Goal: Task Accomplishment & Management: Manage account settings

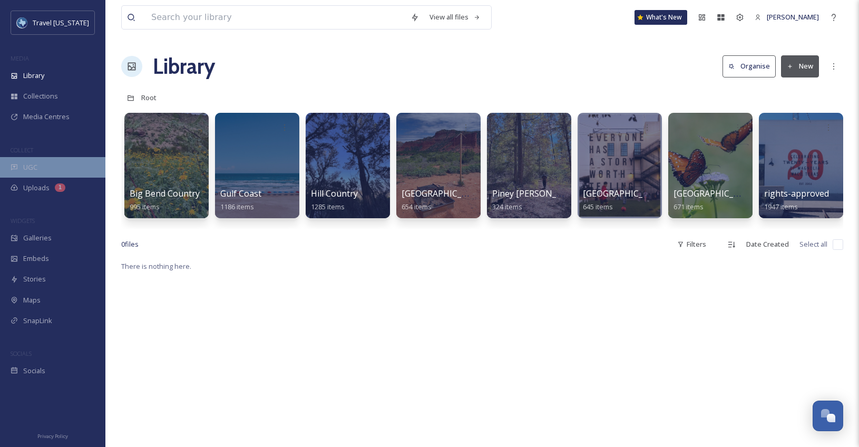
click at [27, 168] on span "UGC" at bounding box center [30, 167] width 14 height 10
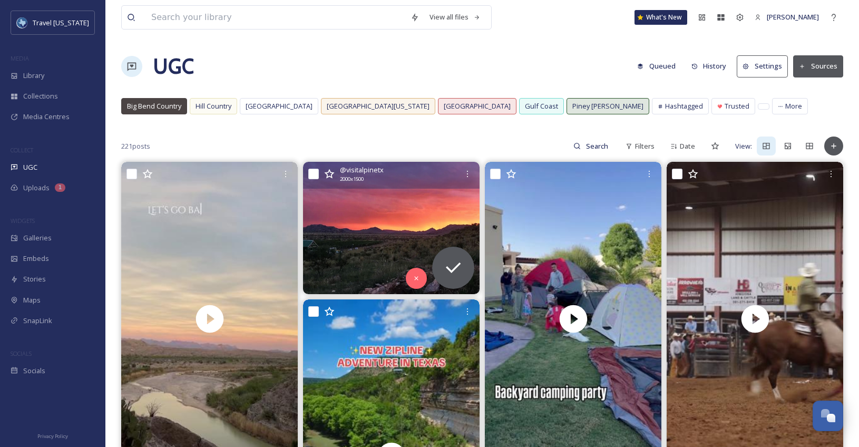
click at [406, 219] on img at bounding box center [391, 228] width 176 height 132
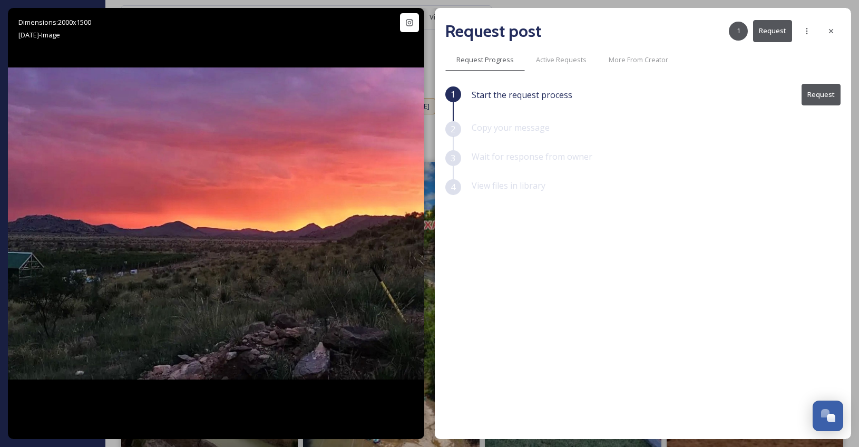
click at [818, 90] on button "Request" at bounding box center [820, 95] width 39 height 22
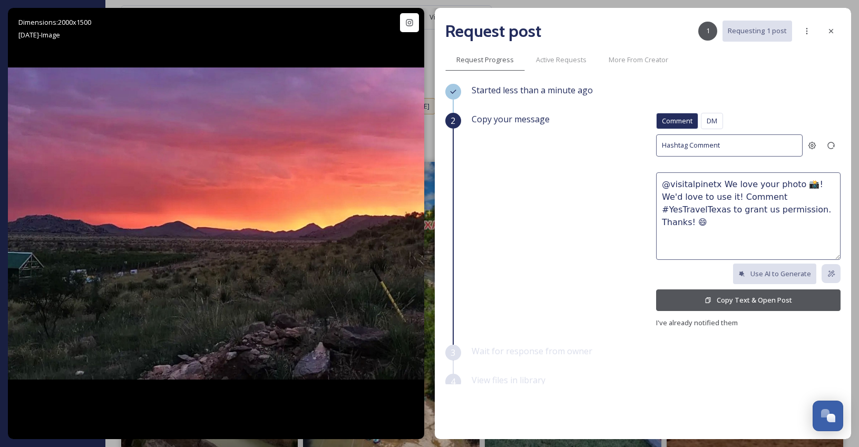
click at [753, 213] on textarea "@visitalpinetx We love your photo 📸! We'd love to use it! Comment #YesTravelTex…" at bounding box center [748, 215] width 184 height 87
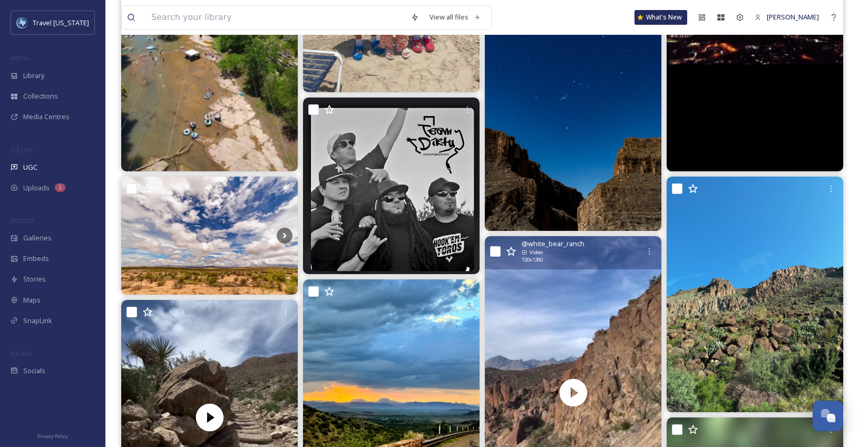
scroll to position [624, 0]
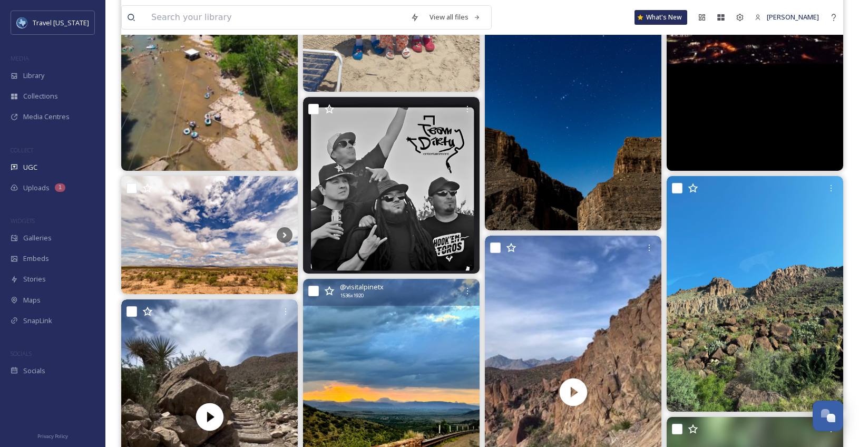
drag, startPoint x: 315, startPoint y: 290, endPoint x: 328, endPoint y: 284, distance: 14.4
click at [315, 290] on input "checkbox" at bounding box center [313, 290] width 11 height 11
checkbox input "true"
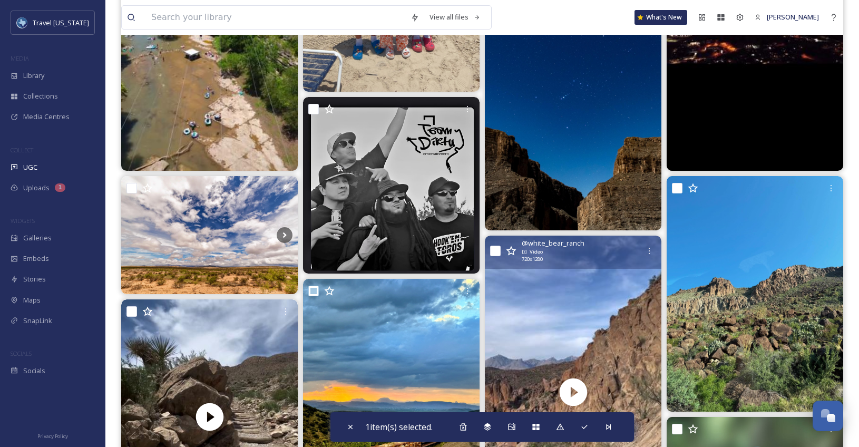
click at [495, 247] on input "checkbox" at bounding box center [495, 250] width 11 height 11
checkbox input "true"
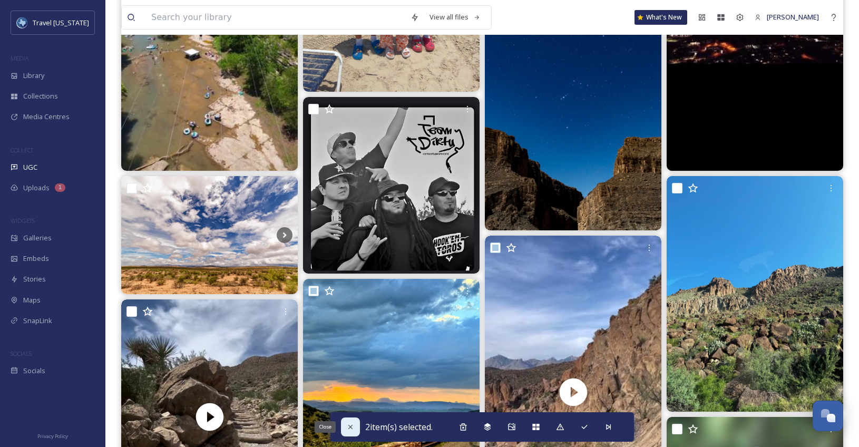
click at [346, 430] on icon at bounding box center [350, 426] width 8 height 8
checkbox input "false"
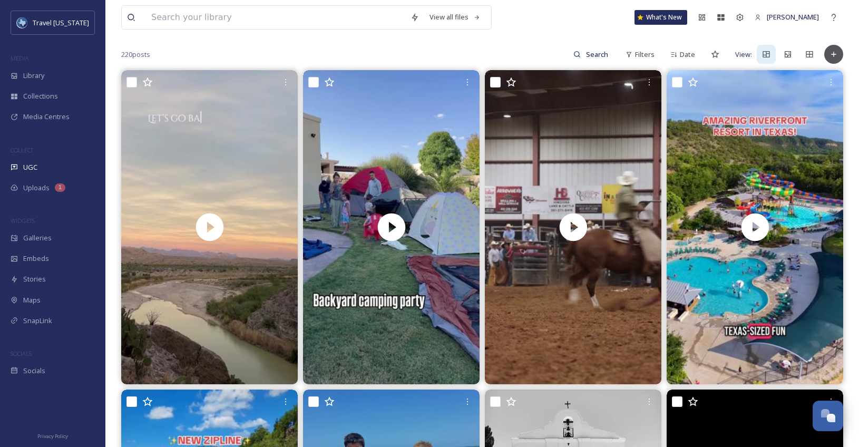
scroll to position [0, 0]
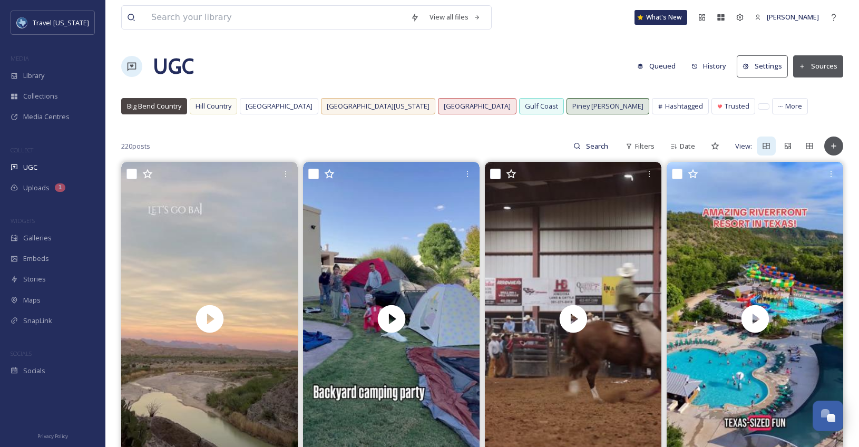
click at [231, 52] on div "UGC Queued History Settings Sources" at bounding box center [482, 67] width 722 height 32
click at [32, 167] on span "UGC" at bounding box center [30, 167] width 14 height 10
click at [200, 19] on input at bounding box center [275, 17] width 259 height 23
type input "bbq"
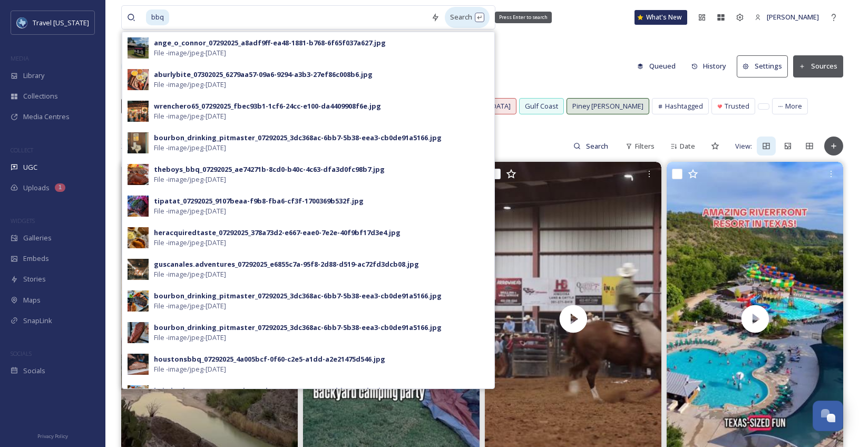
click at [483, 18] on div "Search Press Enter to search" at bounding box center [467, 17] width 45 height 21
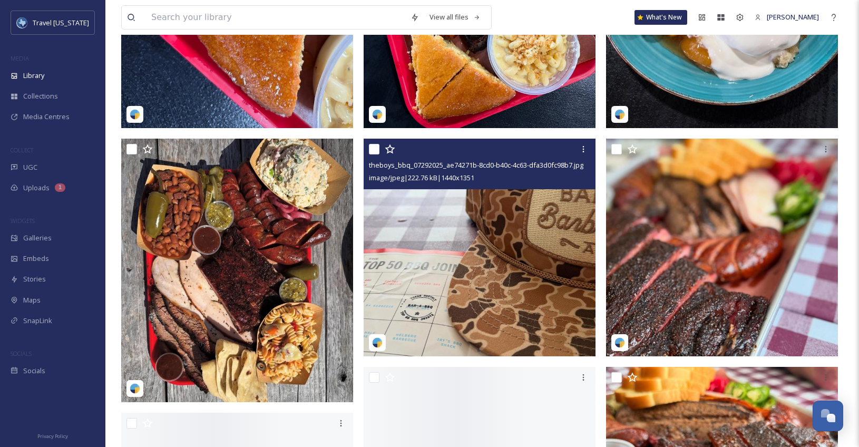
scroll to position [379, 0]
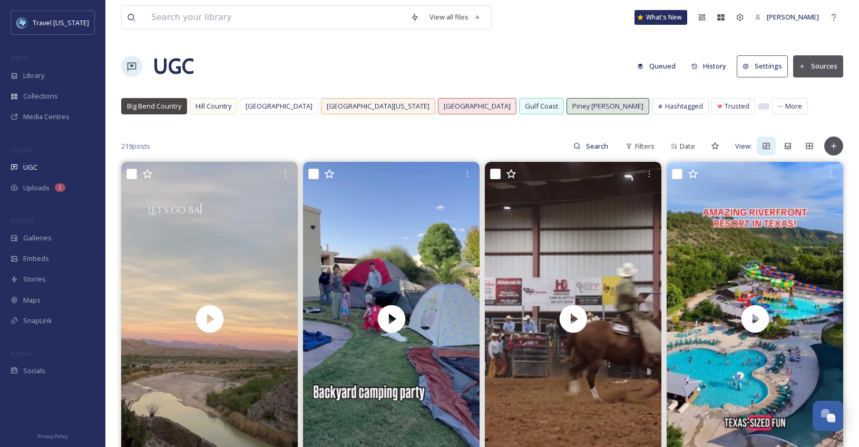
click at [758, 107] on div at bounding box center [763, 106] width 11 height 5
click at [42, 242] on span "Galleries" at bounding box center [37, 238] width 28 height 10
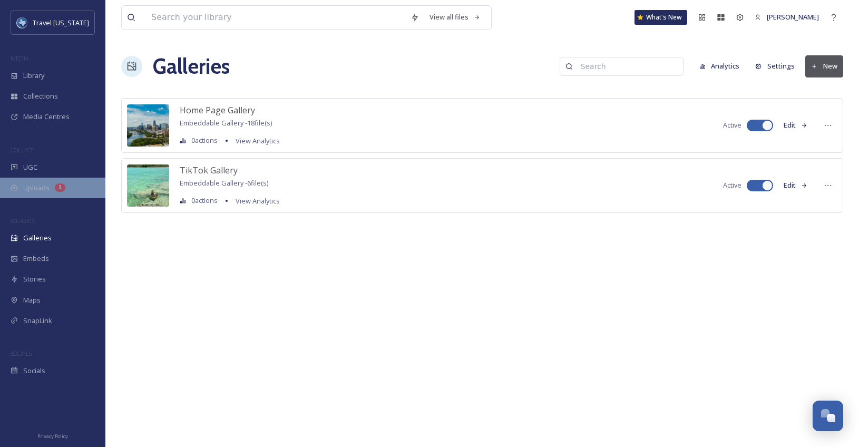
click at [36, 190] on span "Uploads" at bounding box center [36, 188] width 26 height 10
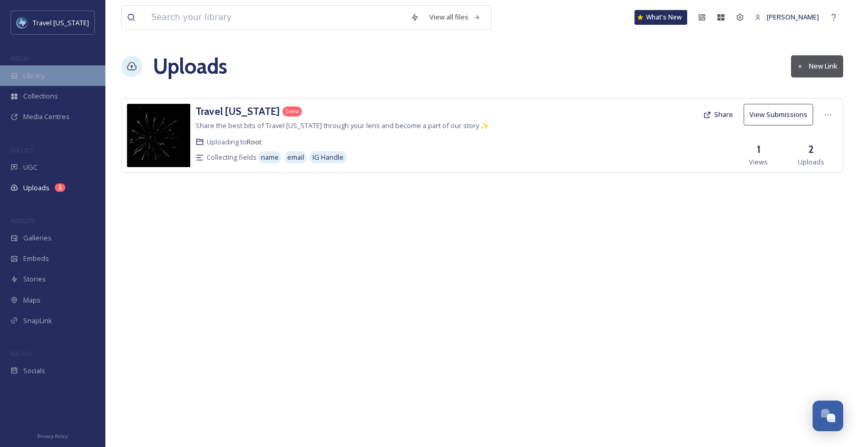
click at [51, 74] on div "Library" at bounding box center [52, 75] width 105 height 21
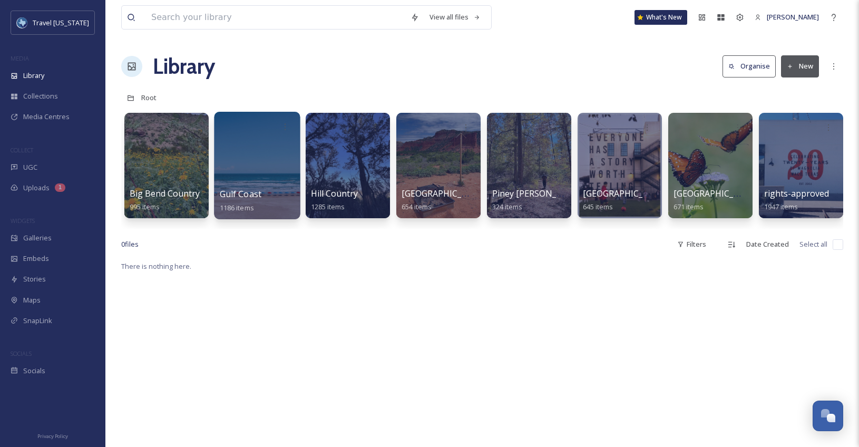
click at [250, 180] on div at bounding box center [257, 165] width 86 height 107
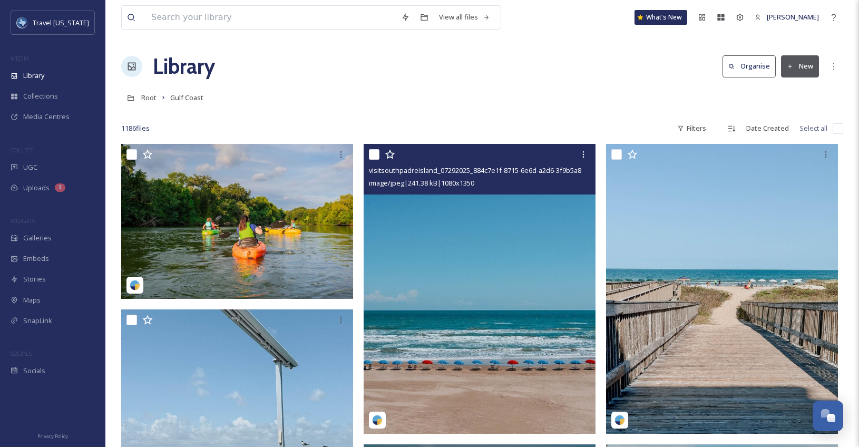
click at [436, 309] on img at bounding box center [479, 289] width 232 height 290
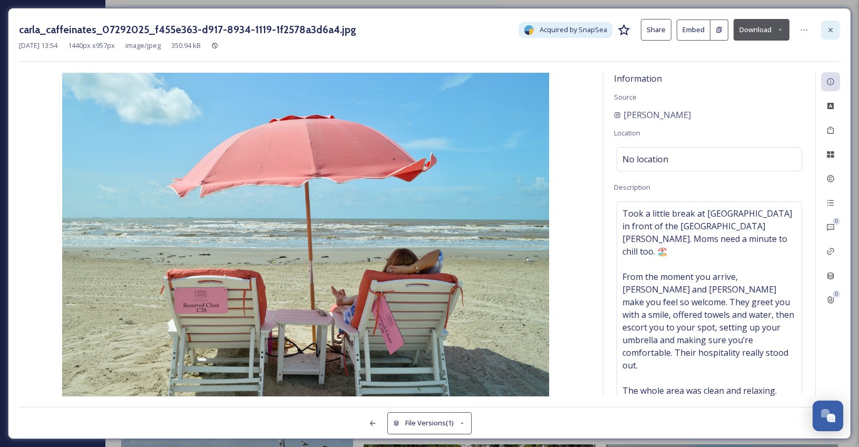
click at [831, 31] on icon at bounding box center [830, 29] width 4 height 4
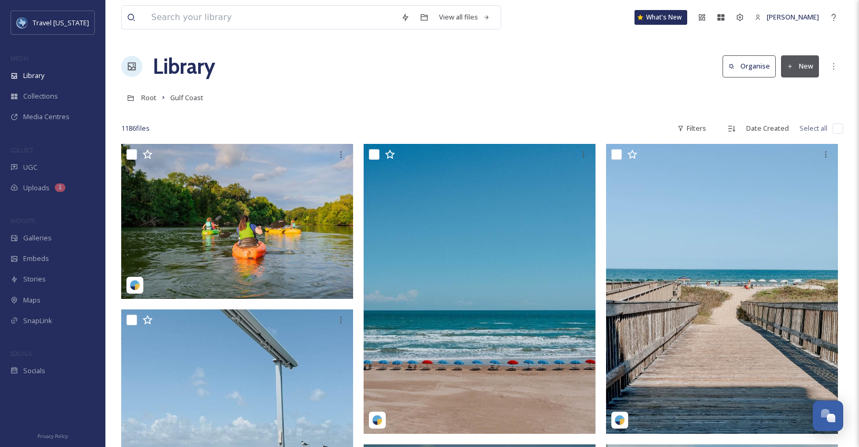
click at [489, 93] on div "Root Gulf Coast" at bounding box center [482, 97] width 722 height 20
click at [744, 16] on icon at bounding box center [739, 17] width 8 height 8
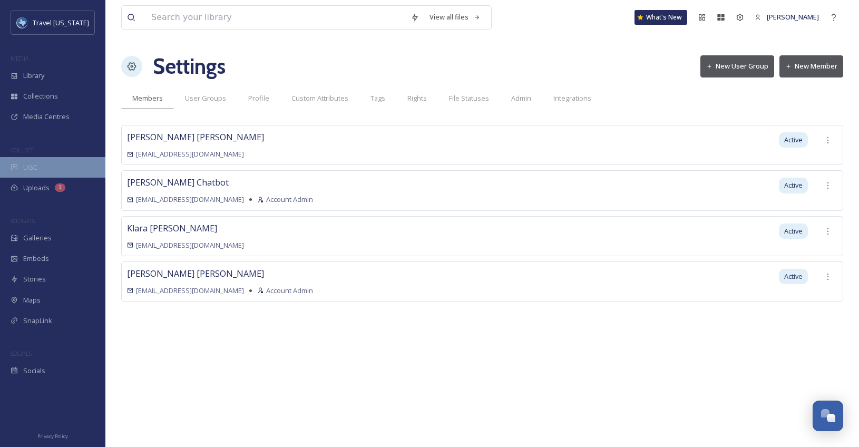
click at [32, 165] on span "UGC" at bounding box center [30, 167] width 14 height 10
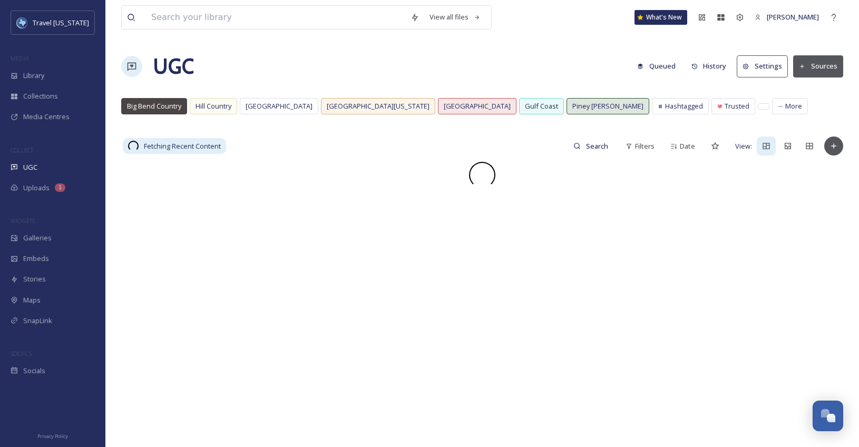
click at [764, 68] on button "Settings" at bounding box center [761, 66] width 51 height 22
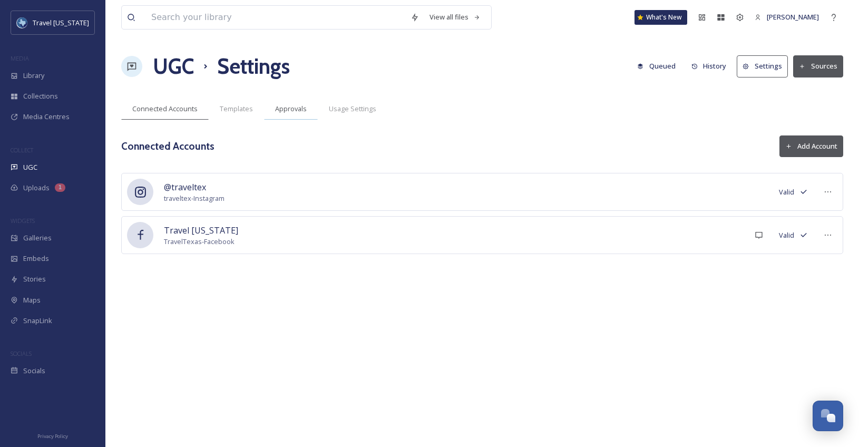
click at [294, 107] on span "Approvals" at bounding box center [291, 109] width 32 height 10
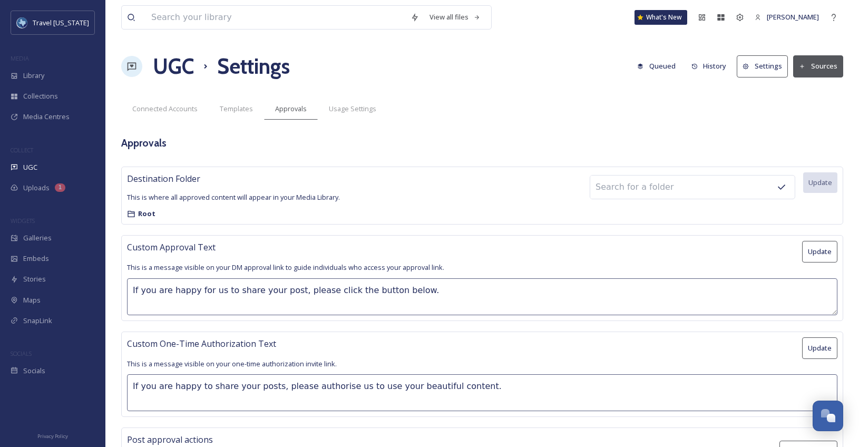
click at [351, 117] on div "Usage Settings" at bounding box center [353, 109] width 70 height 22
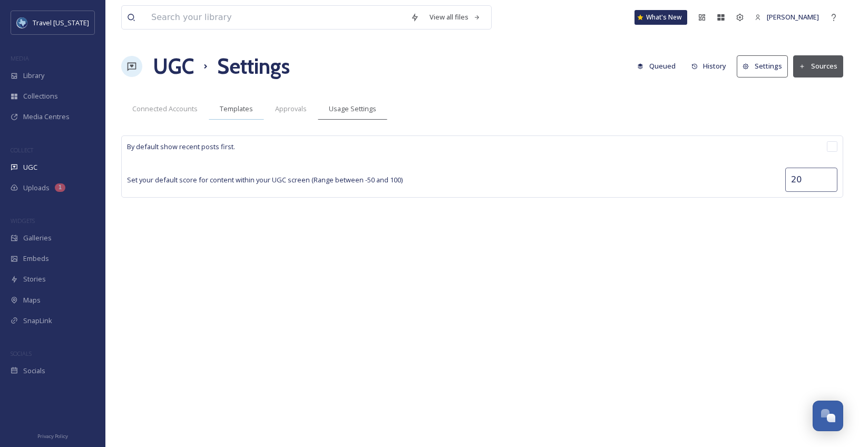
click at [232, 109] on span "Templates" at bounding box center [236, 109] width 33 height 10
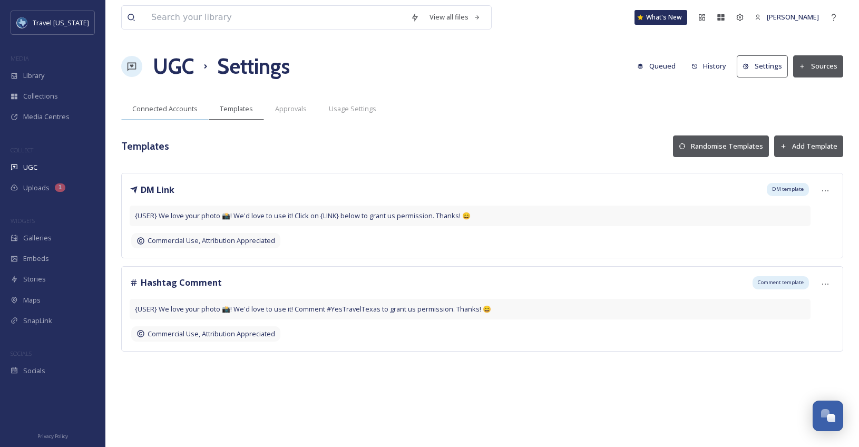
click at [173, 108] on span "Connected Accounts" at bounding box center [164, 109] width 65 height 10
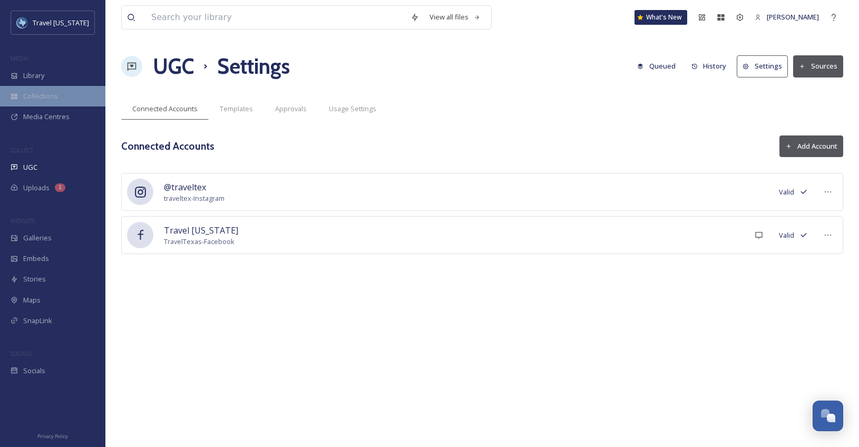
click at [55, 93] on span "Collections" at bounding box center [40, 96] width 35 height 10
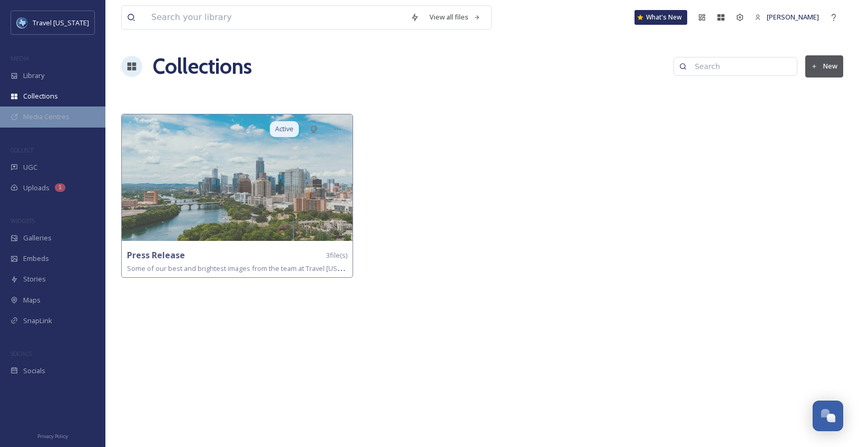
click at [67, 116] on span "Media Centres" at bounding box center [46, 117] width 46 height 10
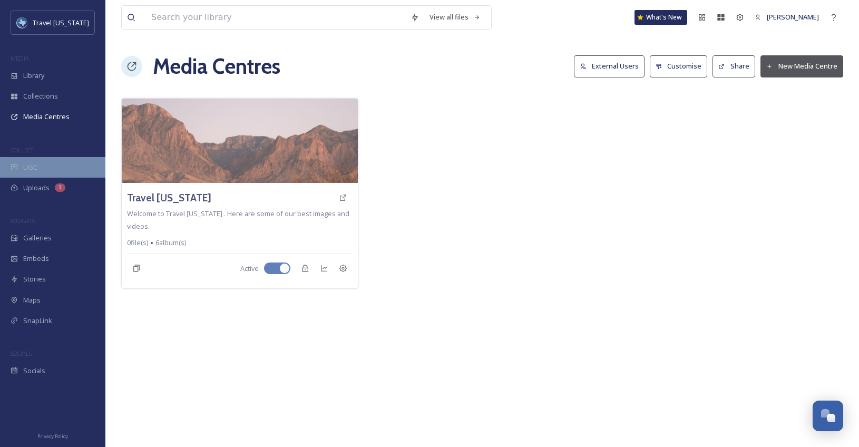
click at [57, 161] on div "UGC" at bounding box center [52, 167] width 105 height 21
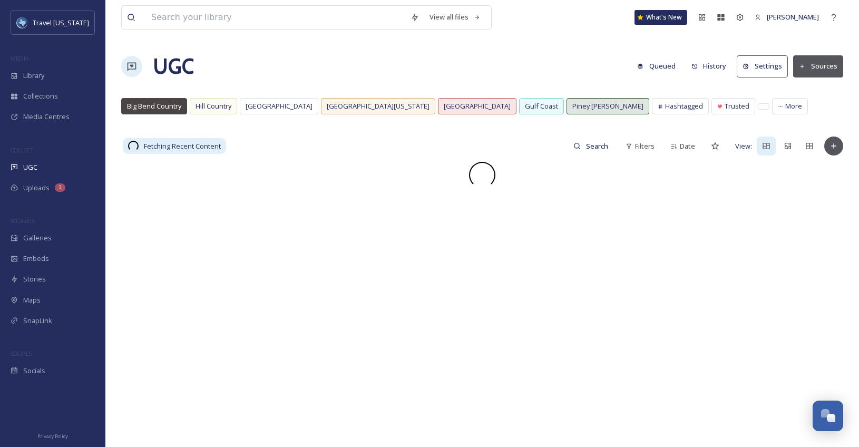
click at [750, 70] on button "Settings" at bounding box center [761, 66] width 51 height 22
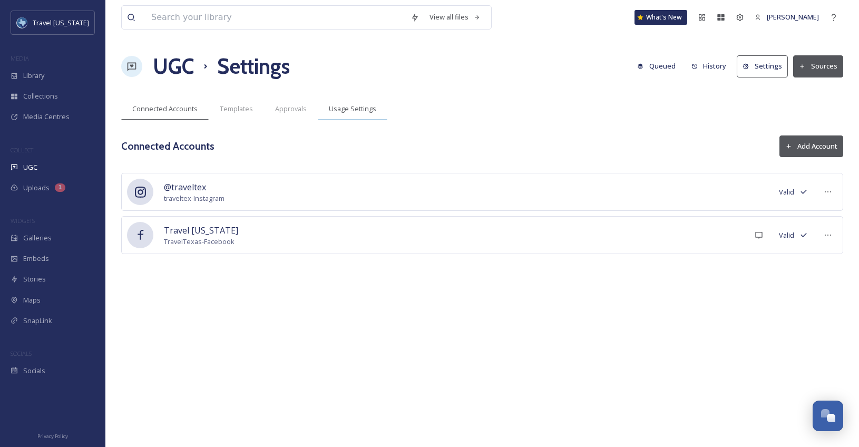
click at [343, 117] on div "Usage Settings" at bounding box center [353, 109] width 70 height 22
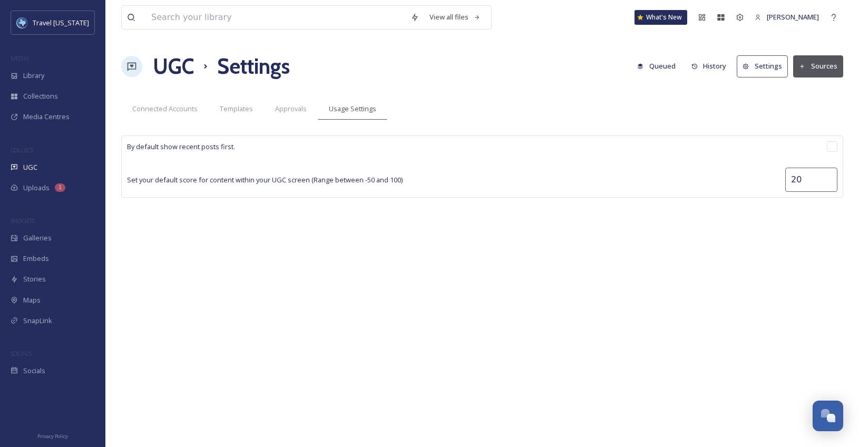
click at [819, 69] on button "Sources" at bounding box center [818, 66] width 50 height 22
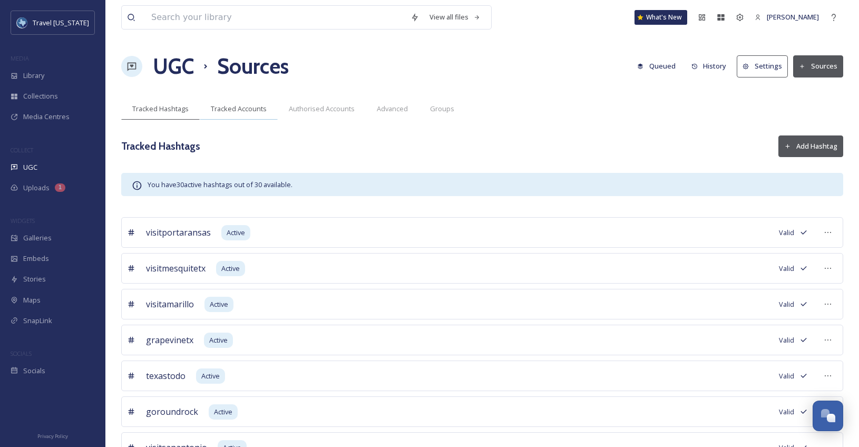
click at [225, 104] on span "Tracked Accounts" at bounding box center [239, 109] width 56 height 10
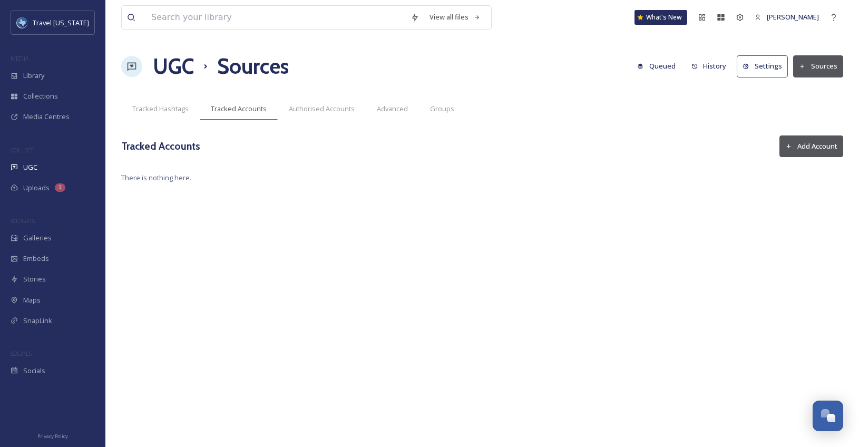
click at [797, 148] on button "Add Account" at bounding box center [811, 146] width 64 height 22
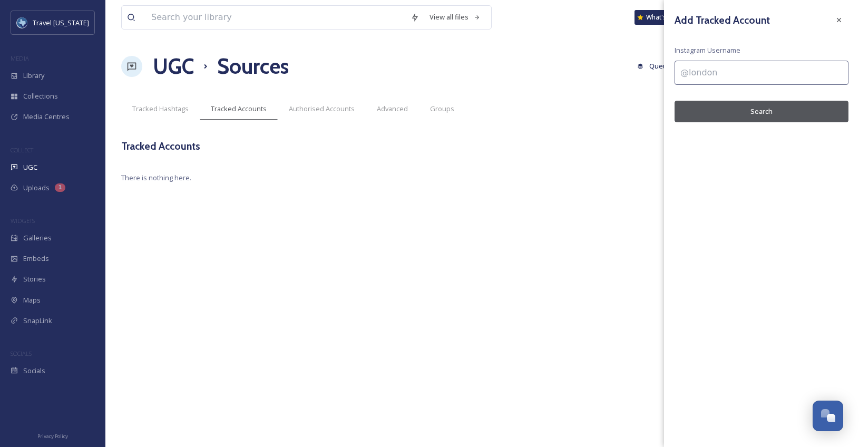
click at [742, 70] on input at bounding box center [761, 73] width 174 height 24
paste input "[URL][DOMAIN_NAME]"
type input "[URL][DOMAIN_NAME]"
click at [747, 113] on button "Search" at bounding box center [761, 112] width 174 height 22
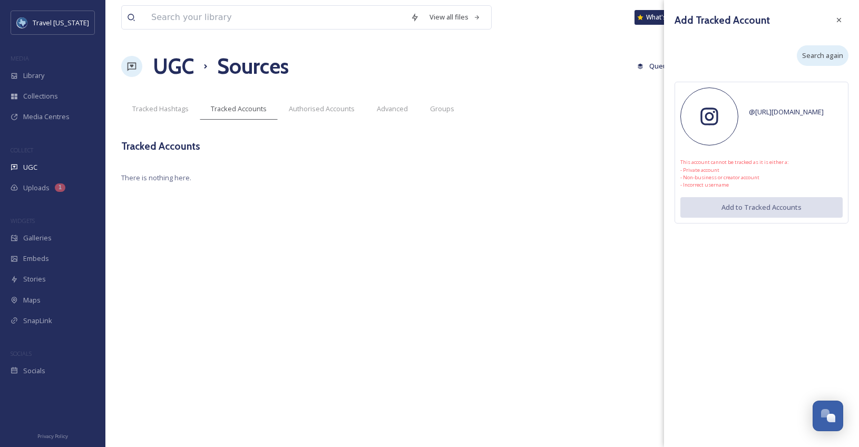
click at [816, 59] on span "Search again" at bounding box center [822, 56] width 41 height 10
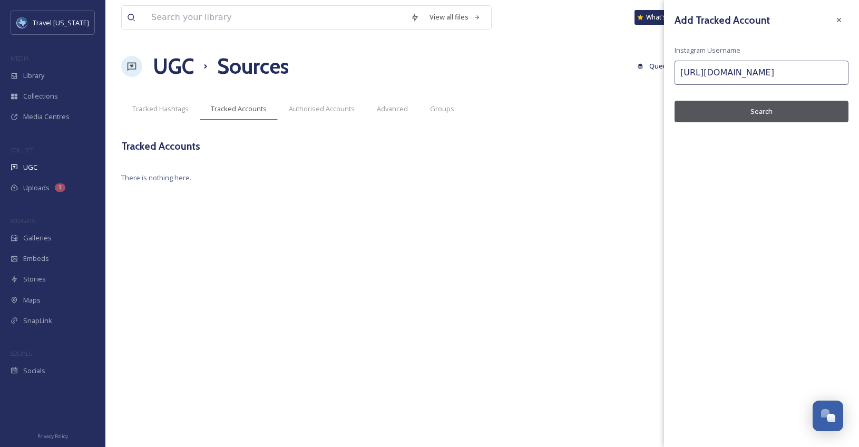
drag, startPoint x: 787, startPoint y: 74, endPoint x: 607, endPoint y: 51, distance: 182.2
click at [607, 51] on div "View all files What's New [PERSON_NAME] UGC Sources Queued History Settings Sou…" at bounding box center [481, 223] width 753 height 447
type input "@visit_houston"
click at [725, 107] on button "Search" at bounding box center [761, 112] width 174 height 22
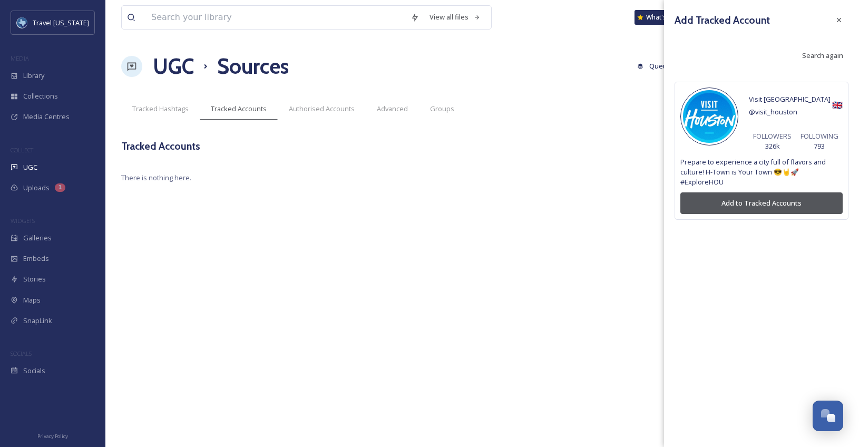
click at [756, 202] on button "Add to Tracked Accounts" at bounding box center [761, 203] width 162 height 22
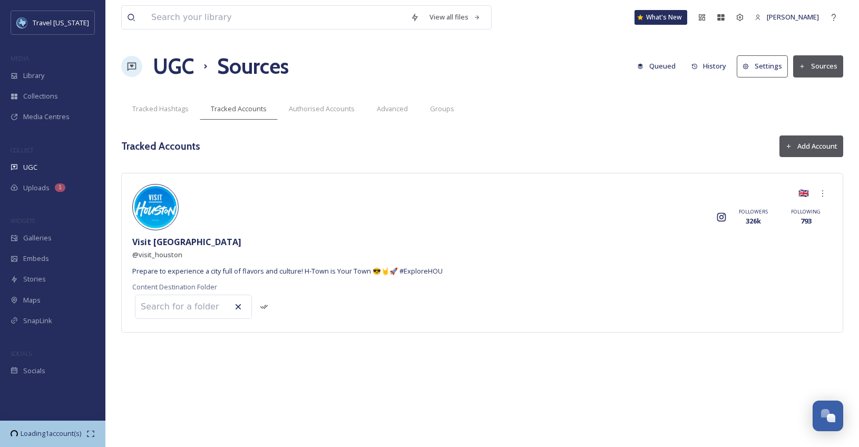
click at [794, 142] on button "Add Account" at bounding box center [811, 146] width 64 height 22
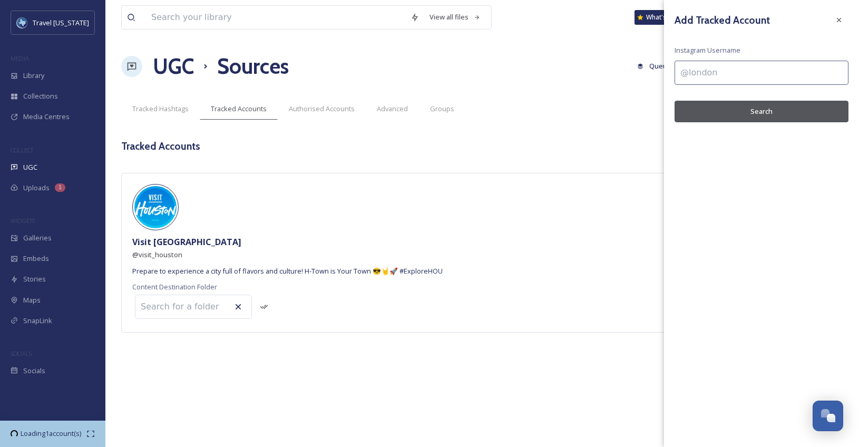
click at [769, 77] on input at bounding box center [761, 73] width 174 height 24
type input "@visitabilene"
click at [785, 111] on button "Search" at bounding box center [761, 112] width 174 height 22
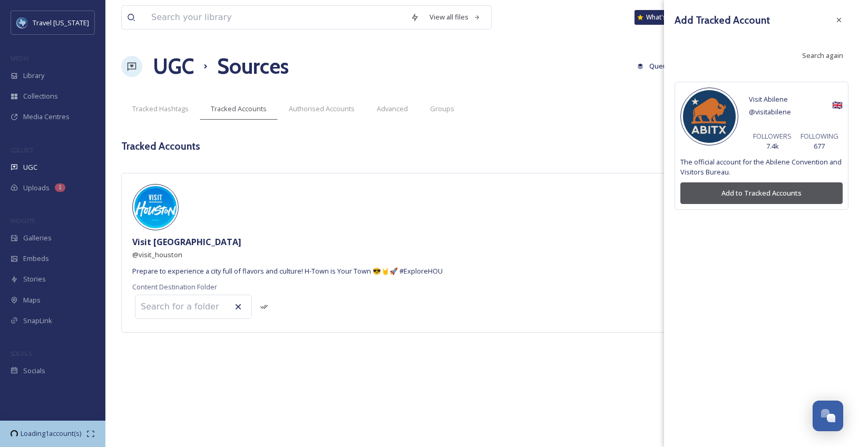
click at [774, 193] on button "Add to Tracked Accounts" at bounding box center [761, 193] width 162 height 22
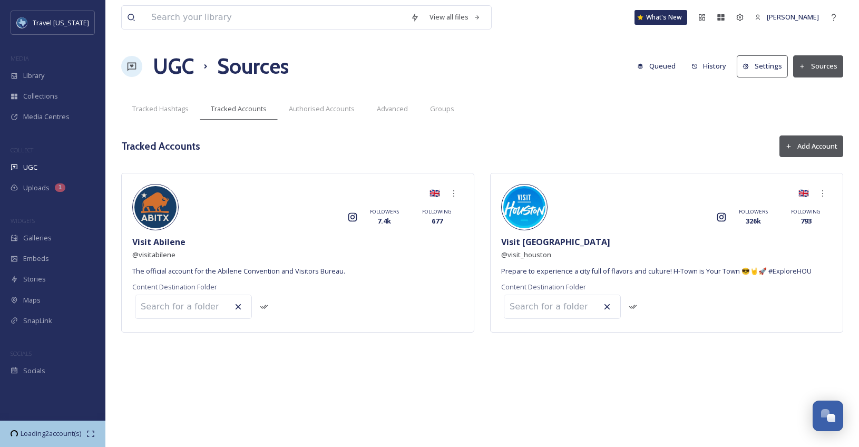
click at [802, 147] on button "Add Account" at bounding box center [811, 146] width 64 height 22
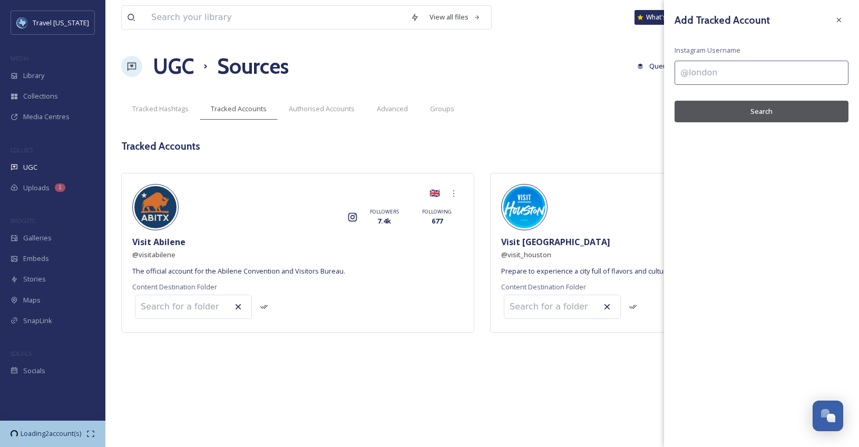
click at [761, 66] on input at bounding box center [761, 73] width 174 height 24
type input "@visitaplinetx"
click at [760, 101] on button "Search" at bounding box center [761, 112] width 174 height 22
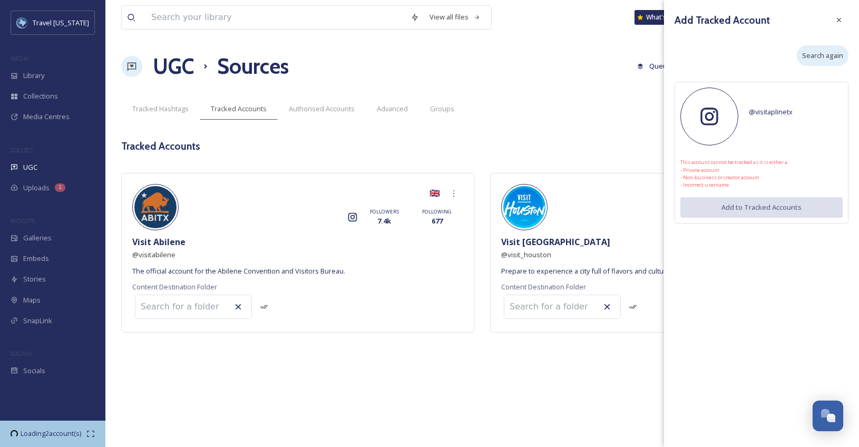
click at [830, 57] on span "Search again" at bounding box center [822, 56] width 41 height 10
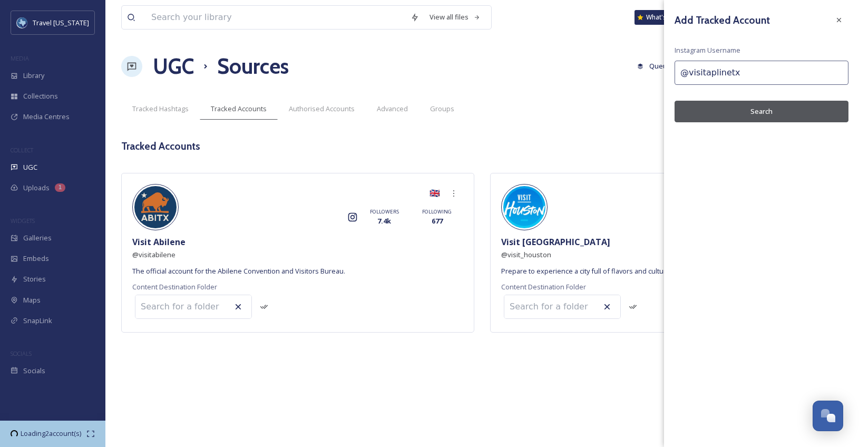
click at [782, 73] on input "@visitaplinetx" at bounding box center [761, 73] width 174 height 24
paste input "lp"
type input "@visitalpinetx"
click at [766, 115] on button "Search" at bounding box center [761, 112] width 174 height 22
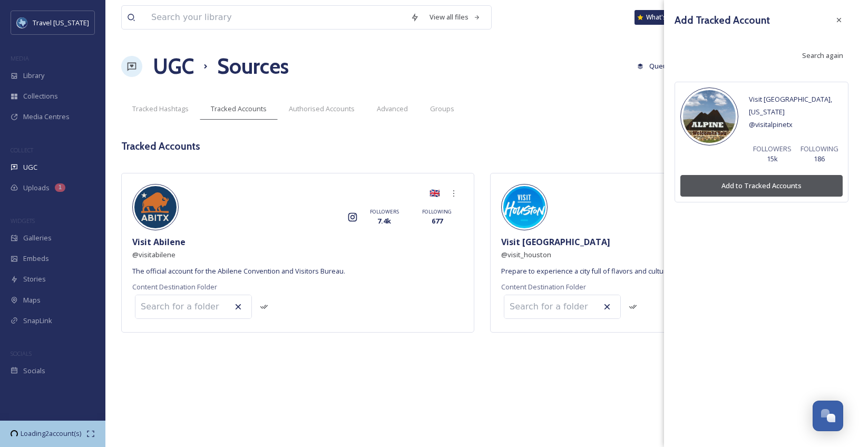
click at [761, 175] on button "Add to Tracked Accounts" at bounding box center [761, 186] width 162 height 22
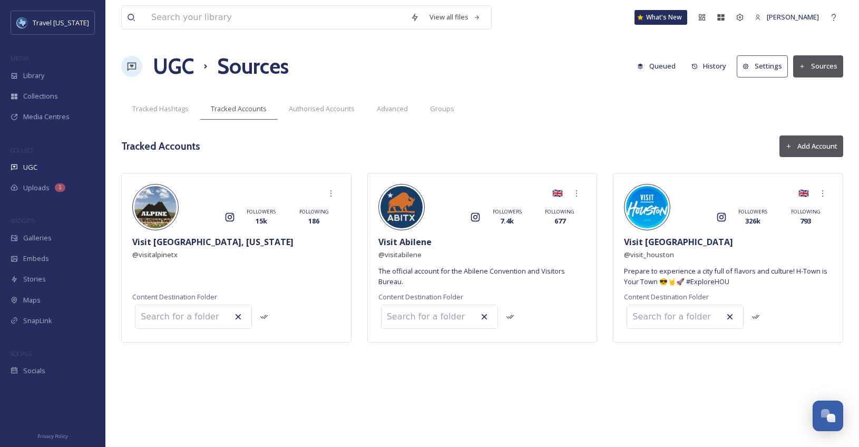
click at [350, 367] on div "Instagram FOLLOWERS 15k FOLLOWING 186 Visit Alpine, [US_STATE] @ visitalpinetx …" at bounding box center [482, 273] width 722 height 201
click at [198, 316] on input at bounding box center [193, 316] width 116 height 23
click at [225, 364] on div "Instagram FOLLOWERS 15k FOLLOWING 186 Visit Alpine, [US_STATE] @ visitalpinetx …" at bounding box center [482, 273] width 722 height 201
click at [312, 376] on div "View all files What's New [PERSON_NAME] UGC Sources Queued History Settings Sou…" at bounding box center [481, 223] width 753 height 447
click at [812, 147] on button "Add Account" at bounding box center [811, 146] width 64 height 22
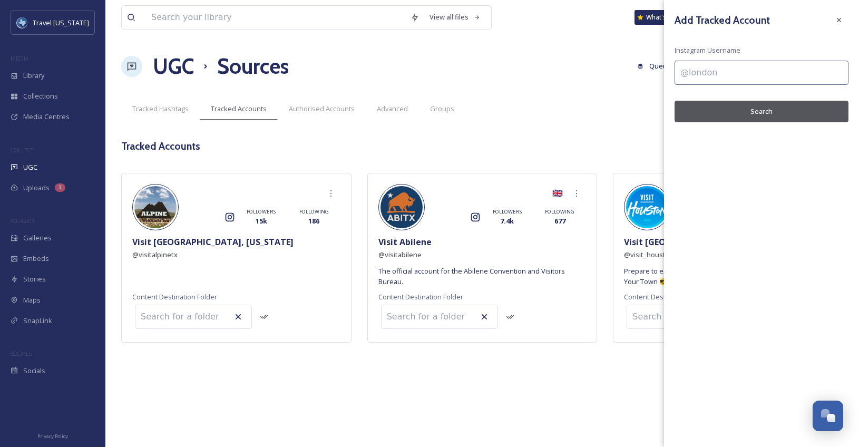
click at [721, 80] on input at bounding box center [761, 73] width 174 height 24
paste input "visit_amarillo"
type input "@visit_amarillo"
click at [727, 107] on button "Search" at bounding box center [761, 112] width 174 height 22
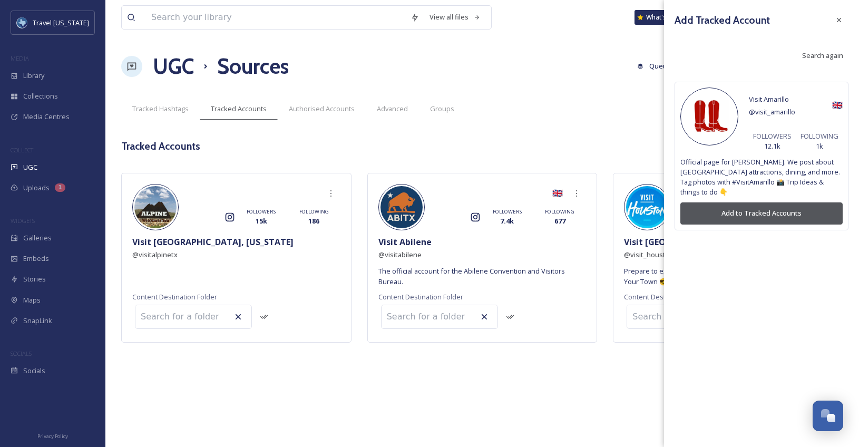
click at [749, 203] on button "Add to Tracked Accounts" at bounding box center [761, 213] width 162 height 22
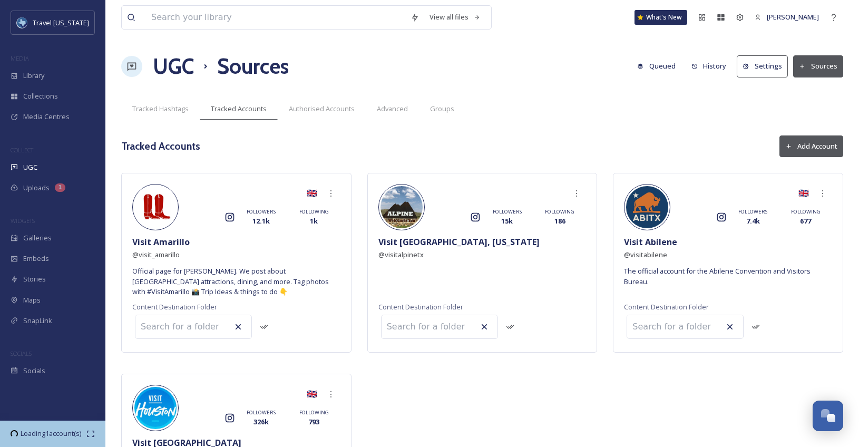
click at [783, 146] on button "Add Account" at bounding box center [811, 146] width 64 height 22
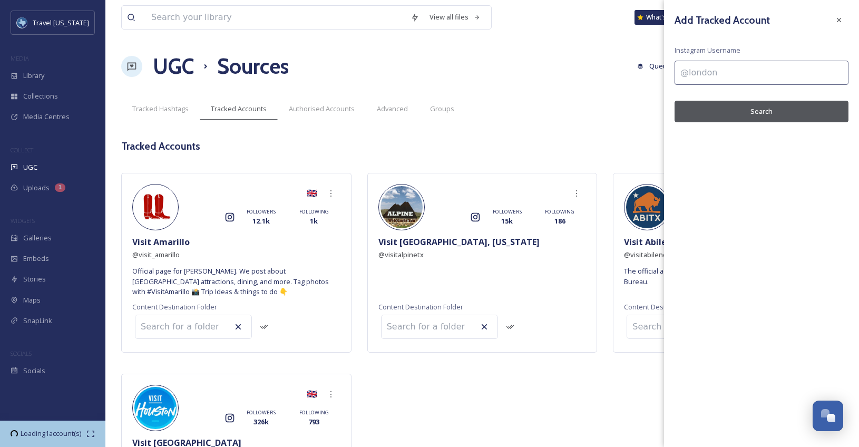
click at [741, 68] on input at bounding box center [761, 73] width 174 height 24
paste input "visit_arlington"
type input "@visit_arlington"
click at [731, 108] on button "Search" at bounding box center [761, 112] width 174 height 22
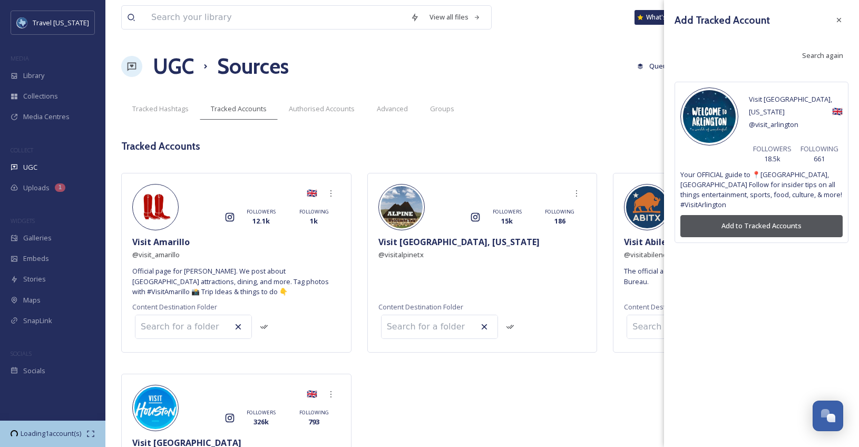
click at [773, 215] on button "Add to Tracked Accounts" at bounding box center [761, 226] width 162 height 22
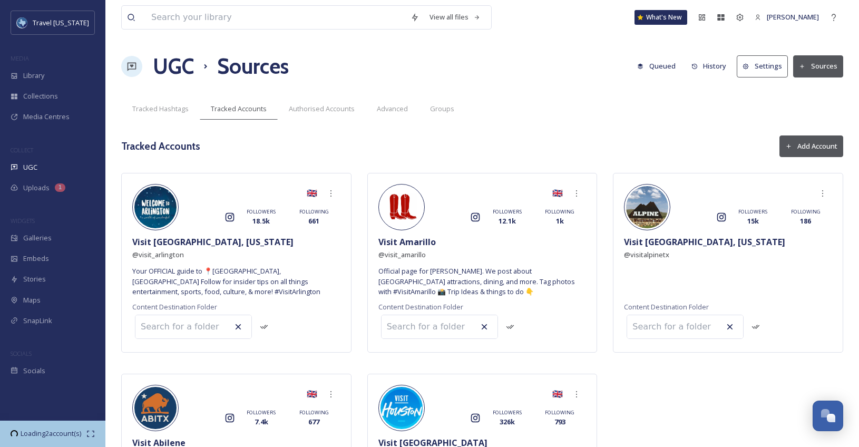
click at [820, 149] on button "Add Account" at bounding box center [811, 146] width 64 height 22
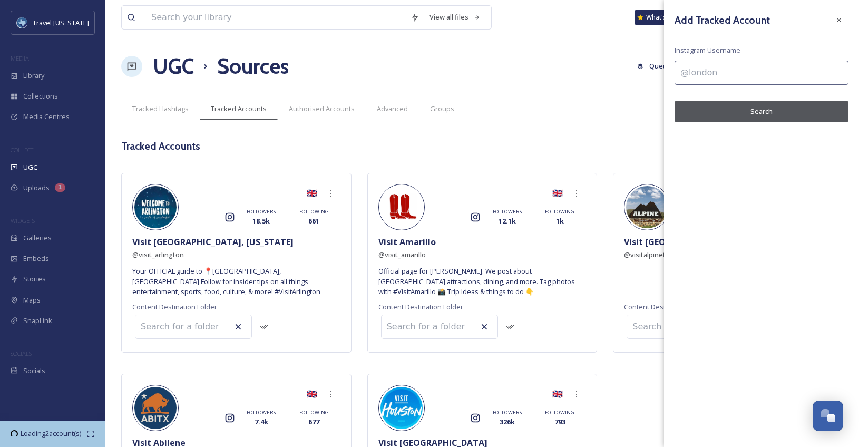
click at [771, 73] on input at bounding box center [761, 73] width 174 height 24
paste input "visitaustintx"
type input "@visitaustintx"
click at [769, 116] on button "Search" at bounding box center [761, 112] width 174 height 22
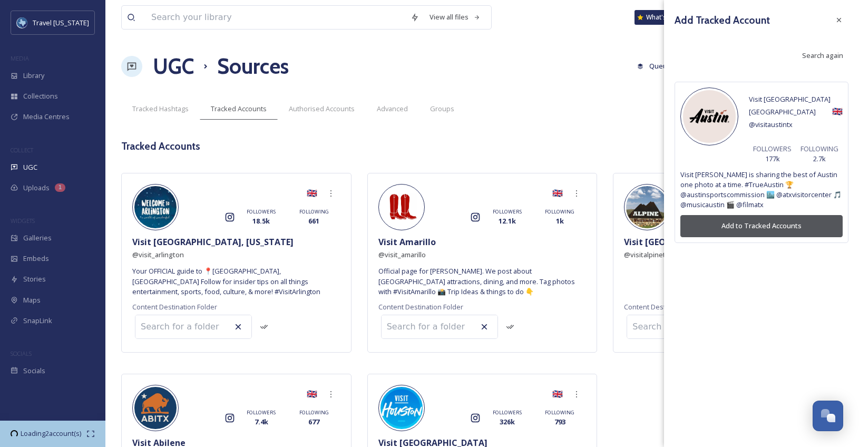
click at [758, 218] on button "Add to Tracked Accounts" at bounding box center [761, 226] width 162 height 22
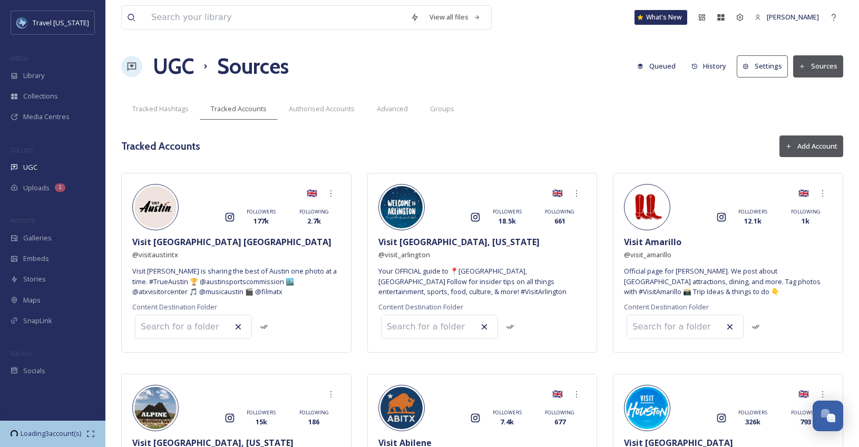
click at [797, 147] on button "Add Account" at bounding box center [811, 146] width 64 height 22
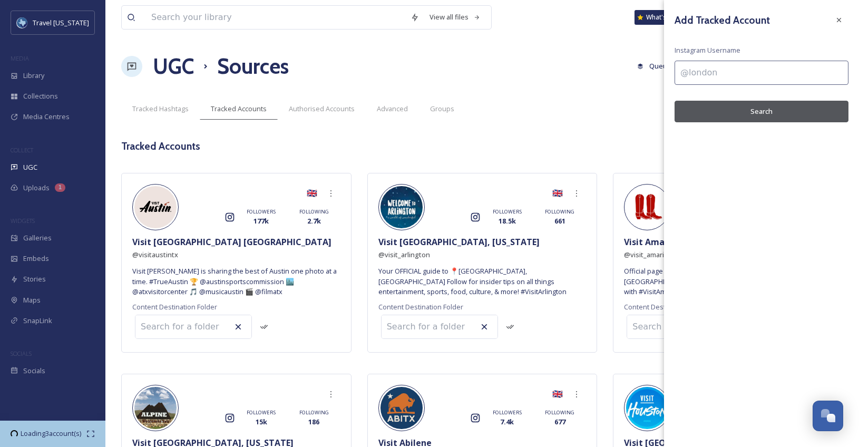
click at [758, 66] on input at bounding box center [761, 73] width 174 height 24
paste input "visitbeaumonttx"
type input "@visitbeaumonttx"
click at [745, 110] on button "Search" at bounding box center [761, 112] width 174 height 22
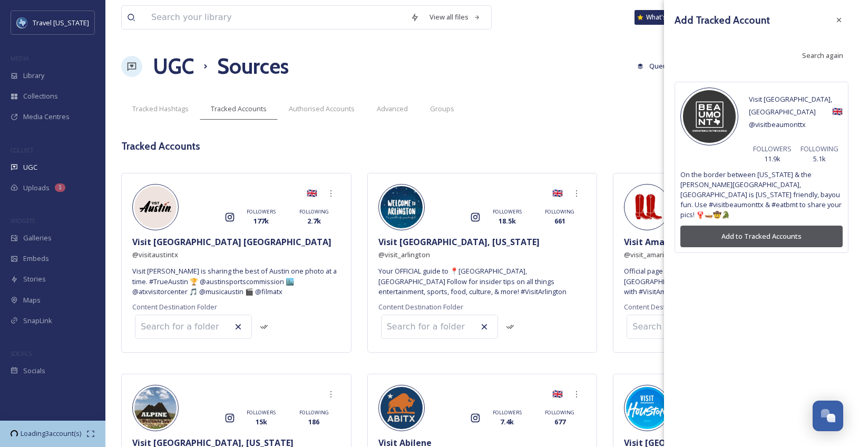
click at [763, 225] on button "Add to Tracked Accounts" at bounding box center [761, 236] width 162 height 22
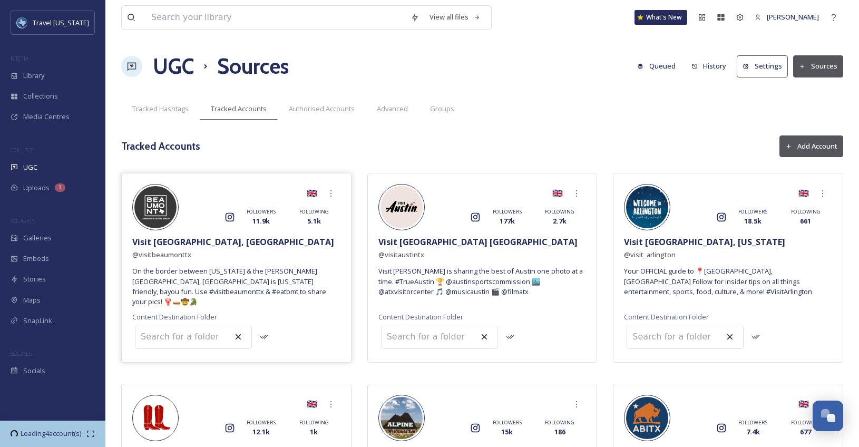
click at [180, 330] on input at bounding box center [193, 336] width 116 height 23
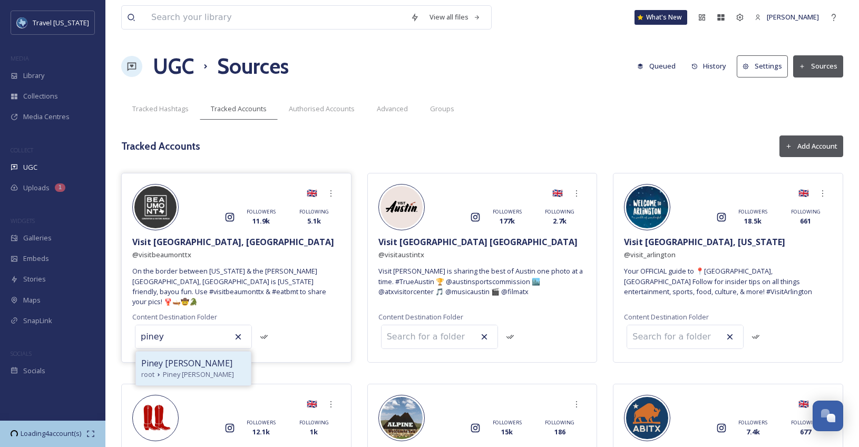
click at [182, 357] on span "Piney [PERSON_NAME]" at bounding box center [186, 363] width 91 height 13
type input "Piney [PERSON_NAME]"
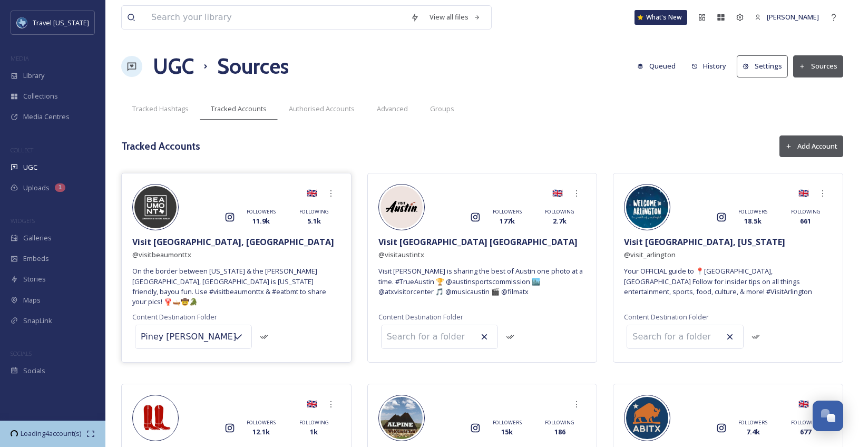
click at [319, 330] on div "Piney [PERSON_NAME]" at bounding box center [236, 336] width 208 height 29
click at [407, 330] on input at bounding box center [439, 336] width 116 height 23
click at [282, 343] on div "🇬🇧 Instagram FOLLOWERS 11.9k FOLLOWING 5.1k Visit [GEOGRAPHIC_DATA], [GEOGRAPHI…" at bounding box center [236, 268] width 230 height 190
click at [196, 328] on input "Piney [PERSON_NAME]" at bounding box center [193, 336] width 116 height 23
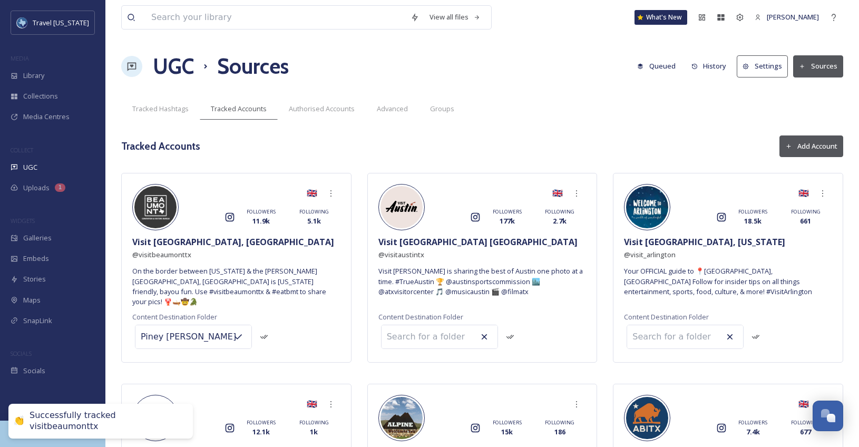
click at [288, 322] on div "Piney [PERSON_NAME]" at bounding box center [236, 336] width 208 height 29
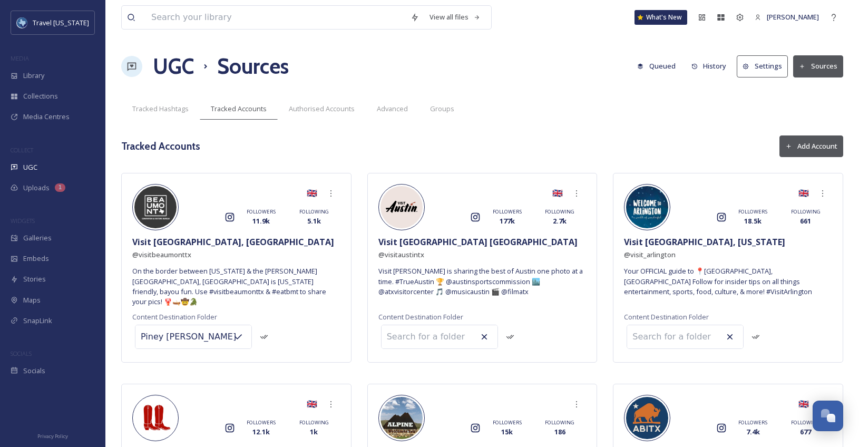
click at [828, 140] on button "Add Account" at bounding box center [811, 146] width 64 height 22
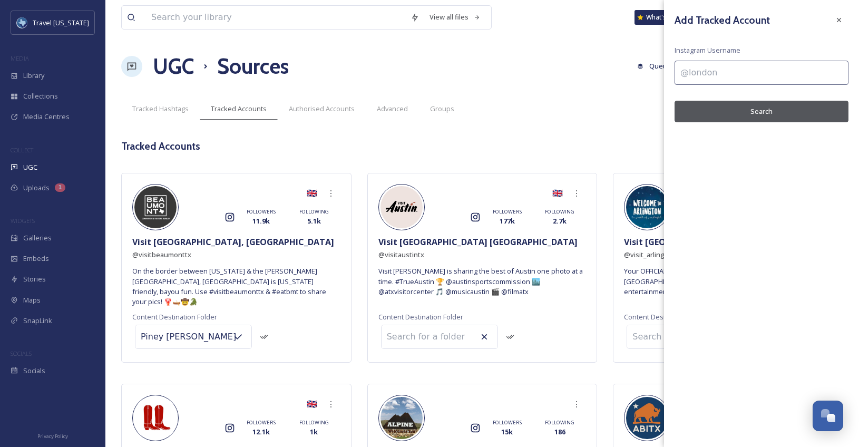
click at [737, 75] on input at bounding box center [761, 73] width 174 height 24
paste input "visit_dallas"
type input "@visit_dallas"
click at [734, 111] on button "Search" at bounding box center [761, 112] width 174 height 22
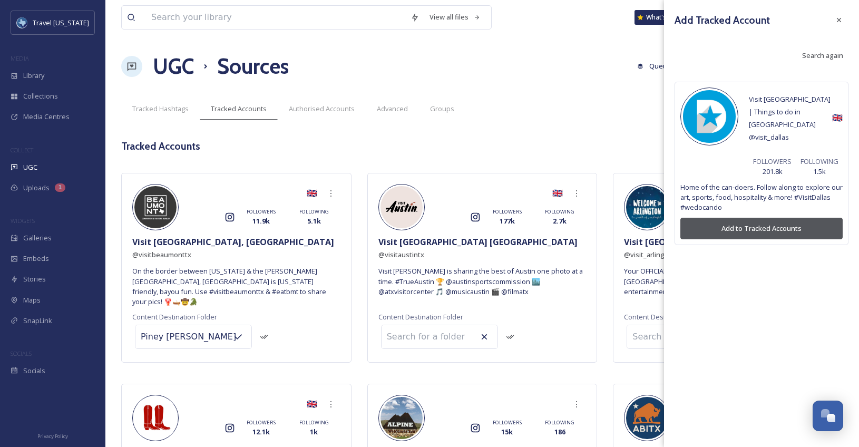
click at [731, 223] on button "Add to Tracked Accounts" at bounding box center [761, 229] width 162 height 22
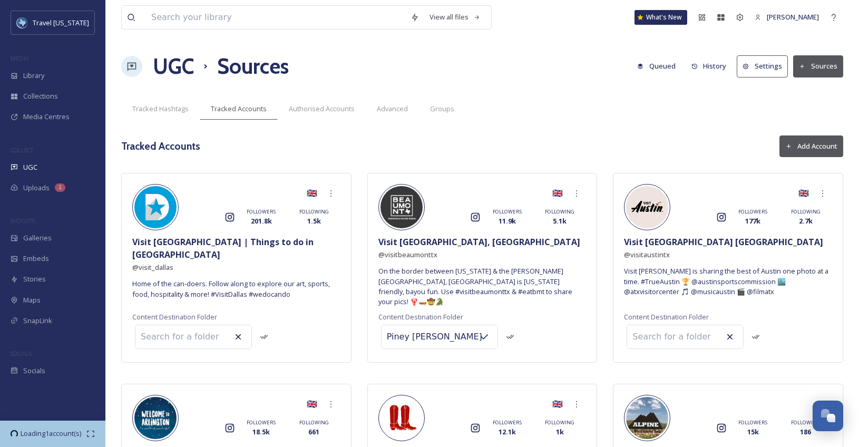
click at [802, 147] on button "Add Account" at bounding box center [811, 146] width 64 height 22
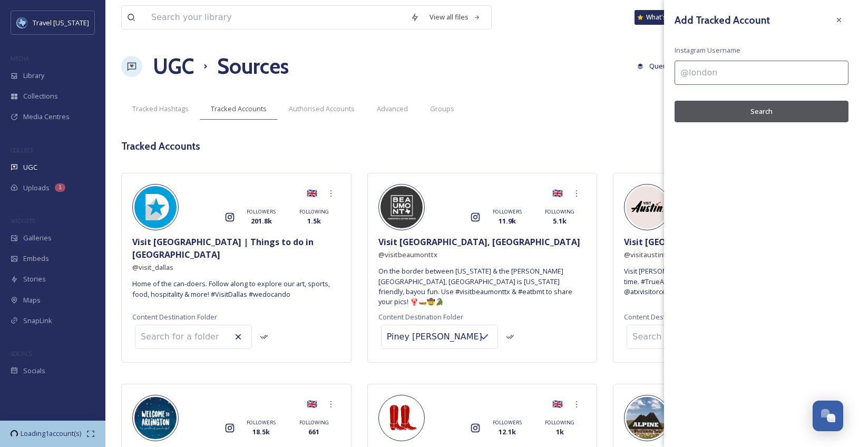
click at [700, 79] on input at bounding box center [761, 73] width 174 height 24
paste input "discoverdenton"
type input "@discoverdenton"
click at [723, 119] on button "Search" at bounding box center [761, 112] width 174 height 22
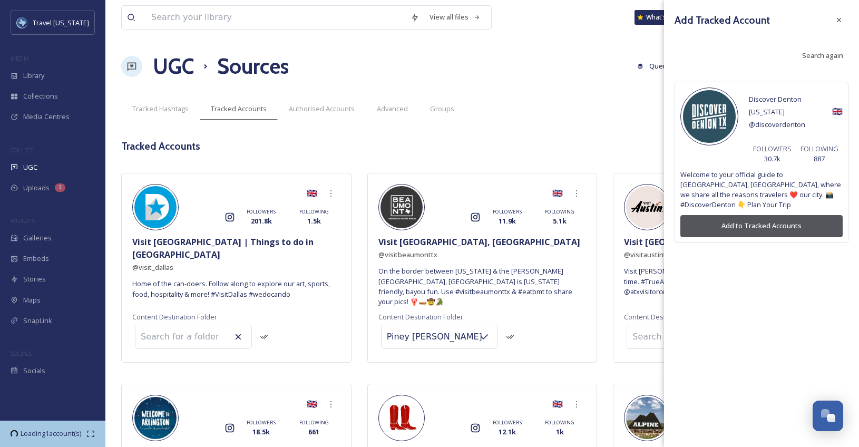
click at [736, 215] on button "Add to Tracked Accounts" at bounding box center [761, 226] width 162 height 22
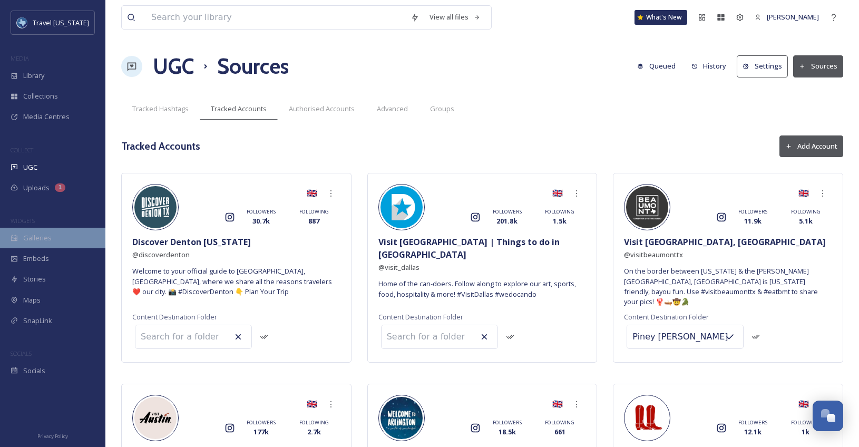
click at [36, 232] on div "Galleries" at bounding box center [52, 238] width 105 height 21
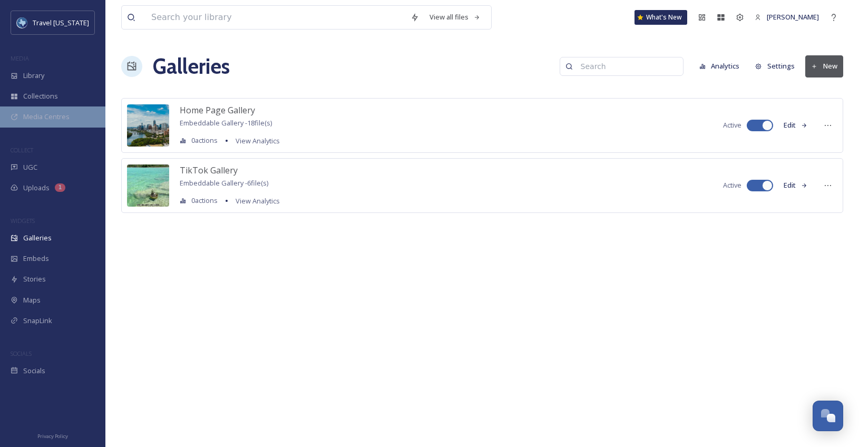
click at [52, 108] on div "Media Centres" at bounding box center [52, 116] width 105 height 21
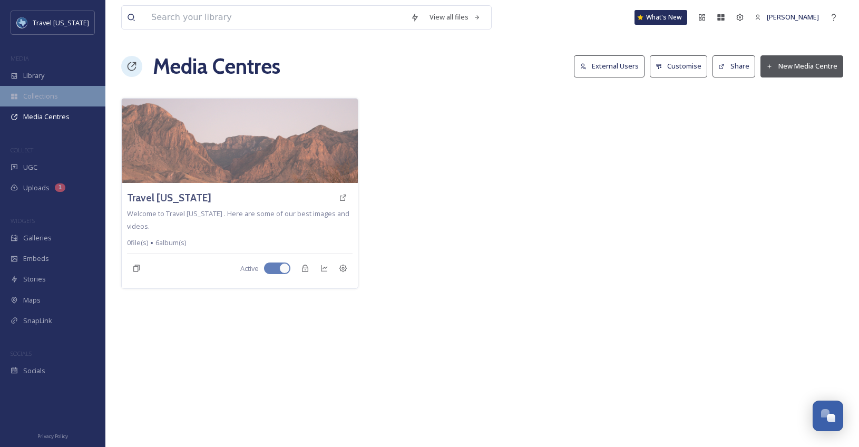
click at [54, 93] on span "Collections" at bounding box center [40, 96] width 35 height 10
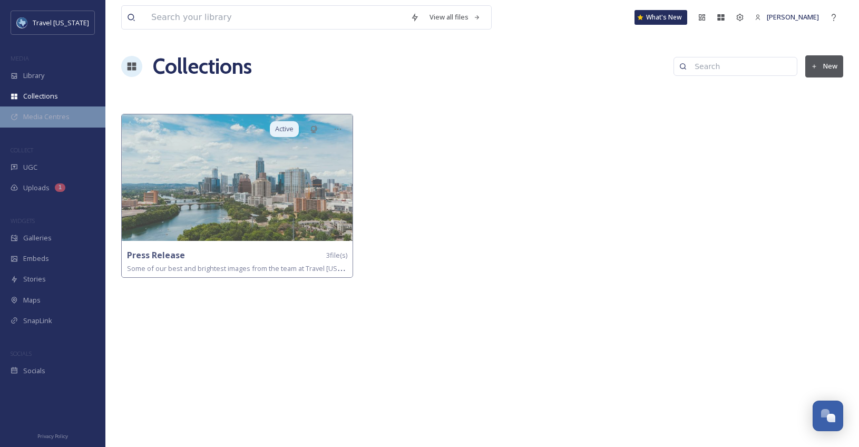
click at [46, 114] on span "Media Centres" at bounding box center [46, 117] width 46 height 10
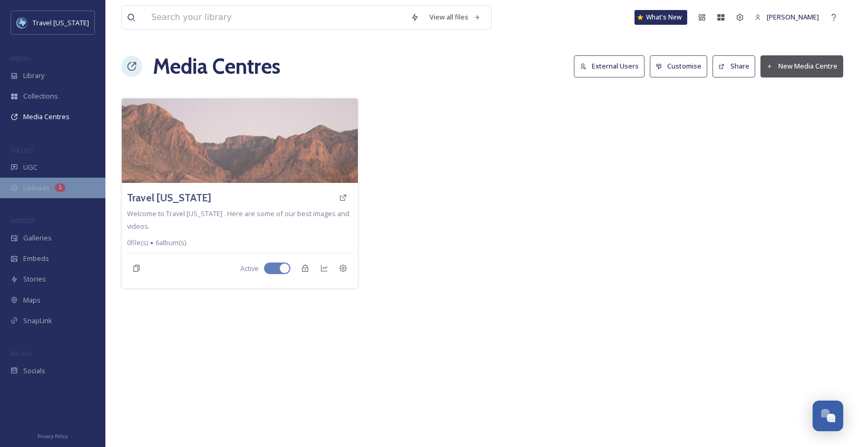
click at [36, 190] on span "Uploads" at bounding box center [36, 188] width 26 height 10
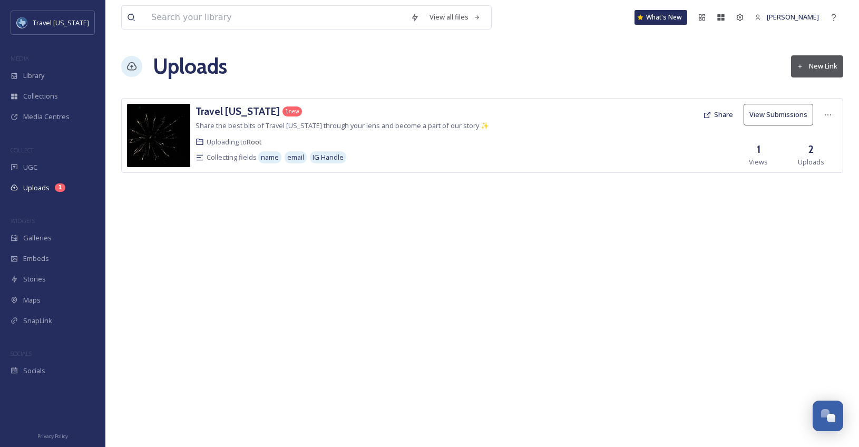
click at [408, 122] on span "Share the best bits of Travel [US_STATE] through your lens and become a part of…" at bounding box center [341, 125] width 293 height 9
click at [233, 112] on h3 "Travel [US_STATE]" at bounding box center [237, 111] width 84 height 13
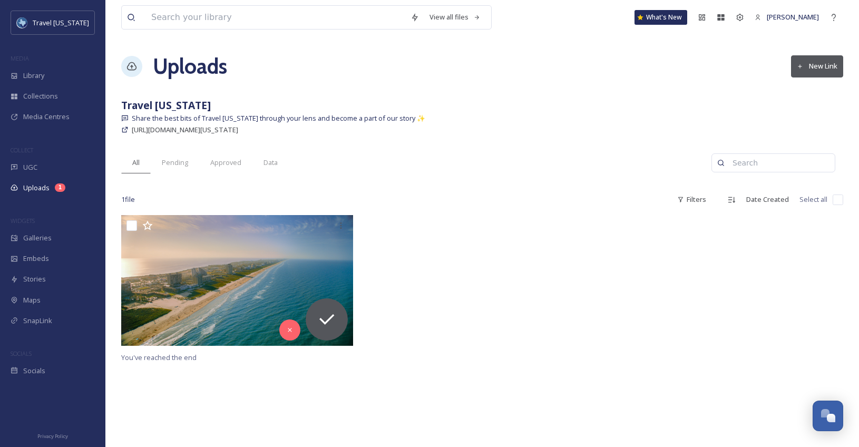
drag, startPoint x: 191, startPoint y: 117, endPoint x: 397, endPoint y: 168, distance: 211.4
click at [395, 164] on div "View all files What's New [PERSON_NAME] Uploads New Link Travel [US_STATE] Shar…" at bounding box center [481, 223] width 753 height 447
click at [41, 233] on span "Galleries" at bounding box center [37, 238] width 28 height 10
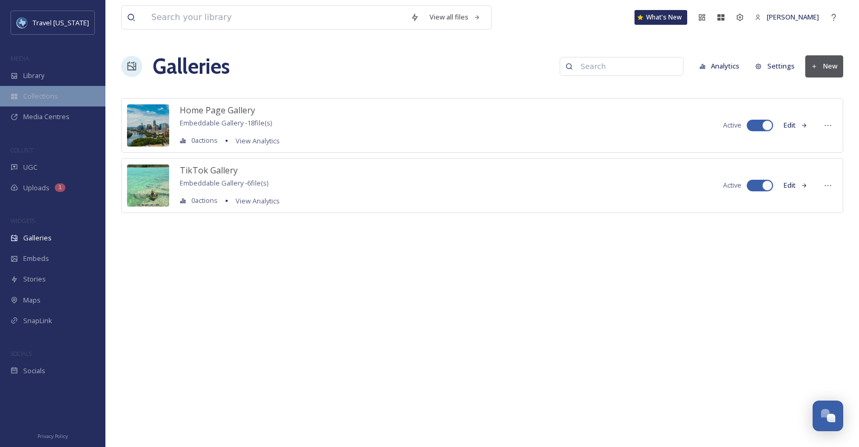
click at [44, 101] on span "Collections" at bounding box center [40, 96] width 35 height 10
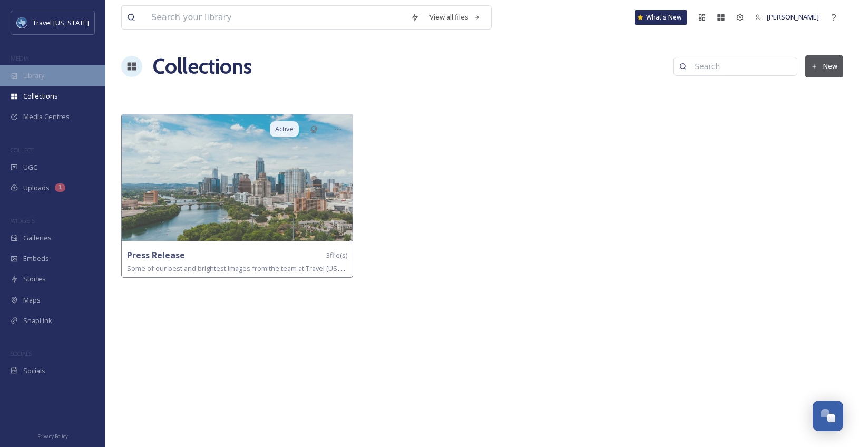
click at [44, 75] on span "Library" at bounding box center [33, 76] width 21 height 10
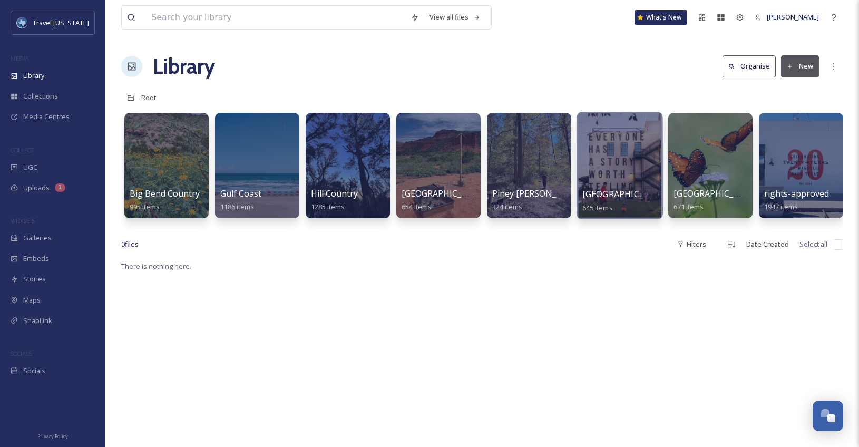
click at [607, 154] on div at bounding box center [619, 165] width 86 height 107
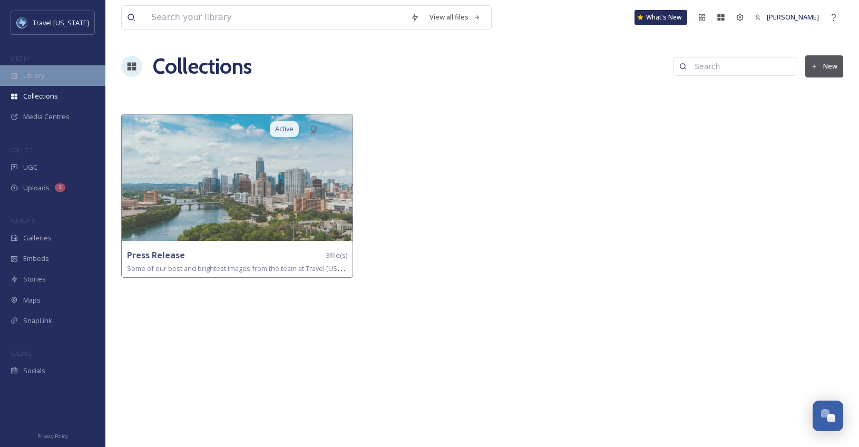
click at [53, 80] on div "Library" at bounding box center [52, 75] width 105 height 21
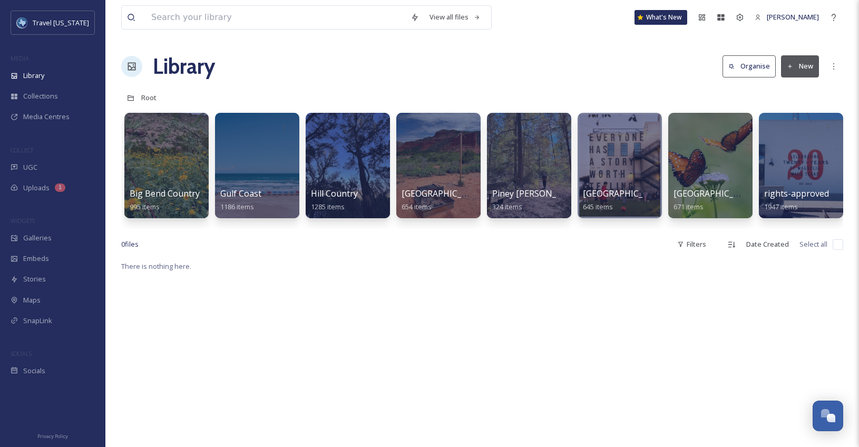
click at [794, 75] on button "New" at bounding box center [800, 66] width 38 height 22
click at [530, 57] on div "Library Organise New" at bounding box center [482, 67] width 722 height 32
click at [55, 104] on div "Collections" at bounding box center [52, 96] width 105 height 21
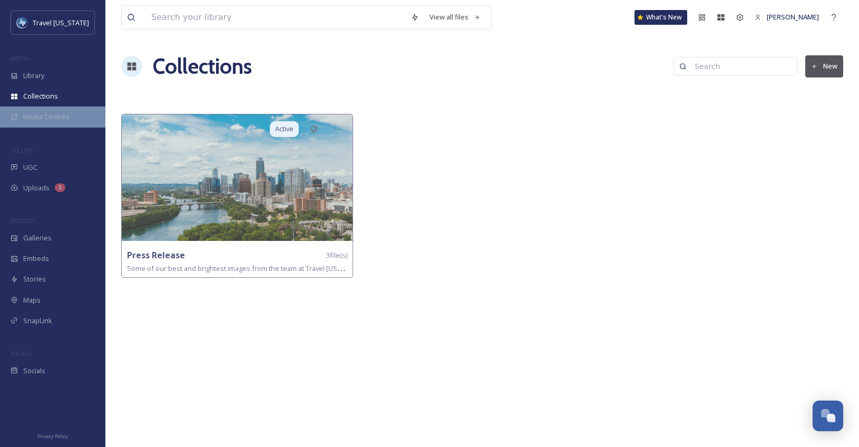
click at [37, 120] on span "Media Centres" at bounding box center [46, 117] width 46 height 10
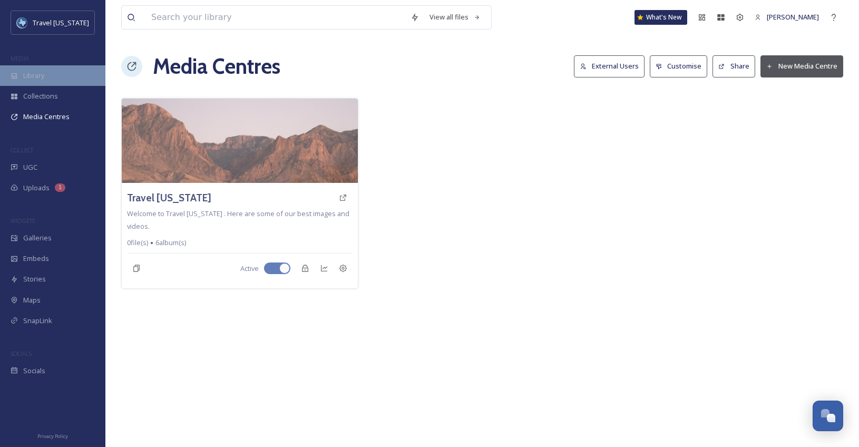
click at [46, 68] on div "Library" at bounding box center [52, 75] width 105 height 21
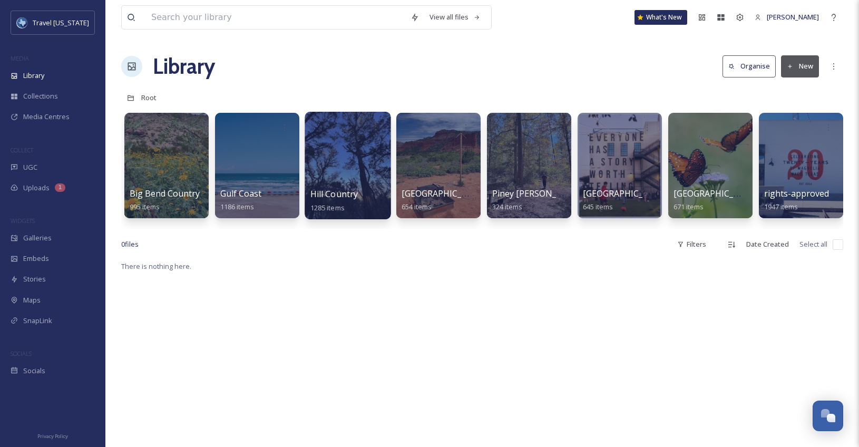
scroll to position [0, 94]
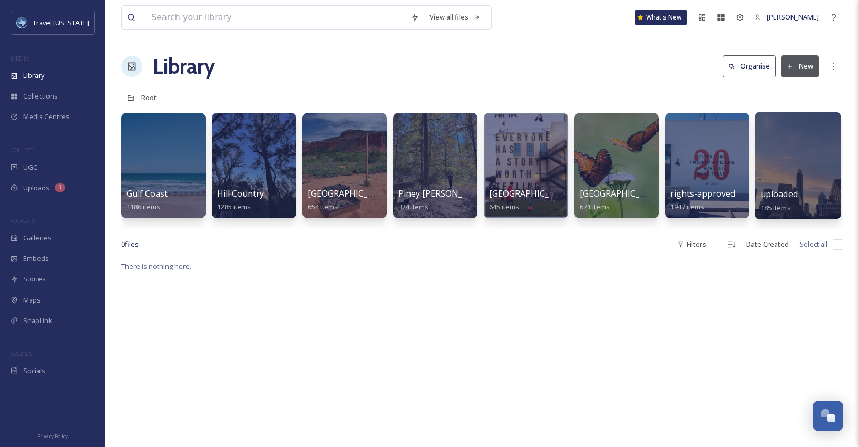
click at [803, 169] on div at bounding box center [797, 165] width 86 height 107
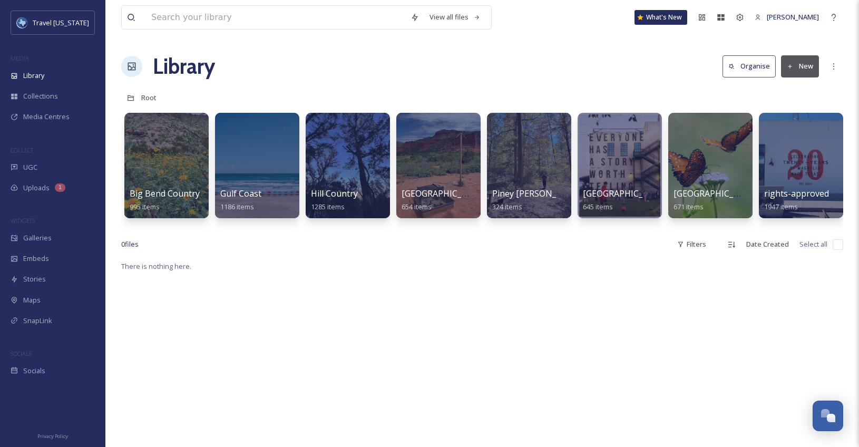
click at [744, 70] on button "Organise" at bounding box center [748, 66] width 53 height 22
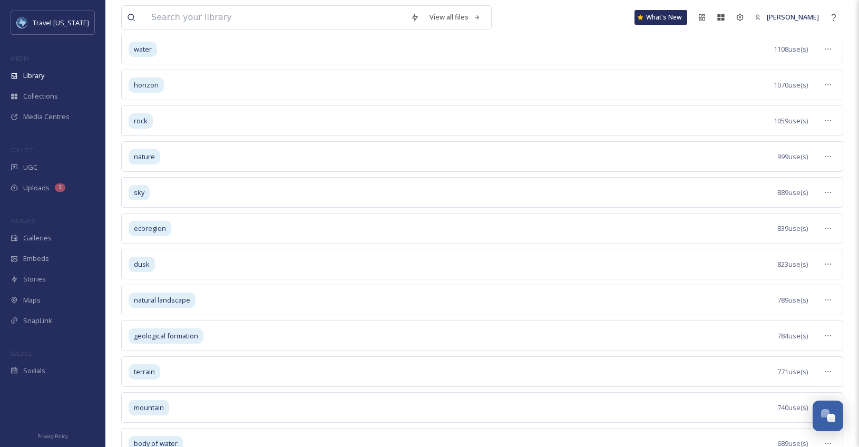
scroll to position [151, 0]
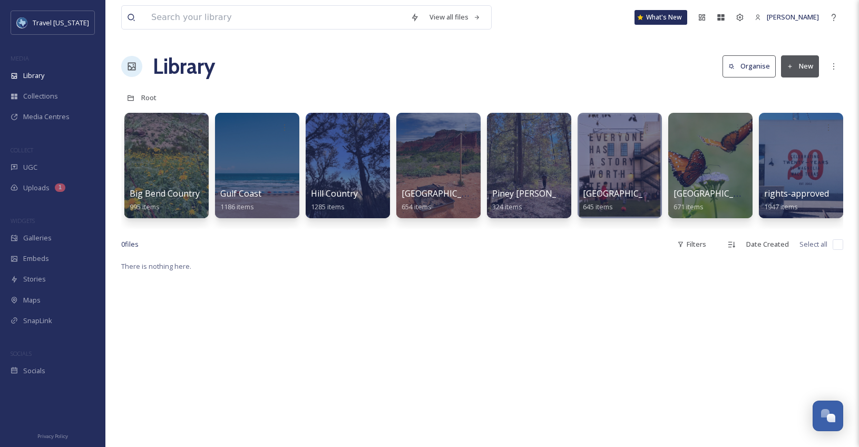
click at [795, 60] on button "New" at bounding box center [800, 66] width 38 height 22
click at [658, 84] on div "View all files What's New [PERSON_NAME] Library Organise New File Upload .zip U…" at bounding box center [481, 353] width 753 height 706
click at [440, 163] on div at bounding box center [438, 165] width 86 height 107
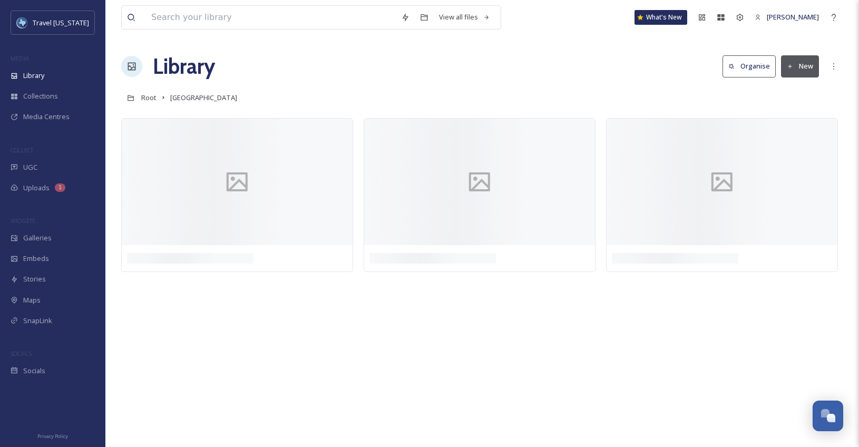
click at [807, 68] on button "New" at bounding box center [800, 66] width 38 height 22
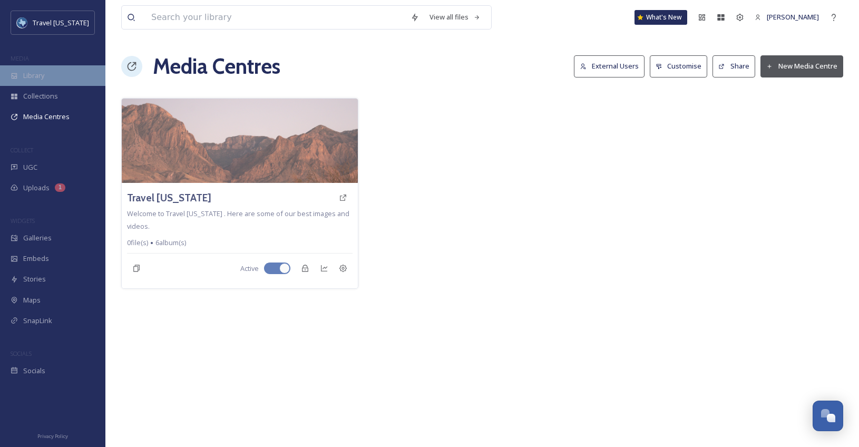
click at [33, 74] on span "Library" at bounding box center [33, 76] width 21 height 10
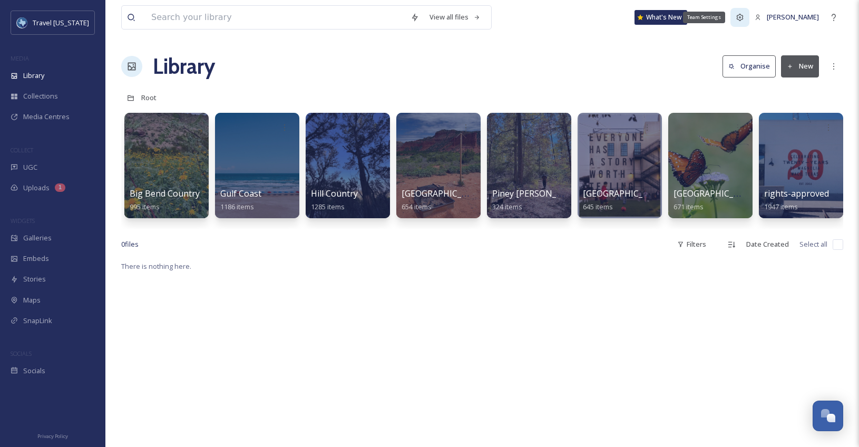
click at [744, 16] on icon at bounding box center [739, 17] width 8 height 8
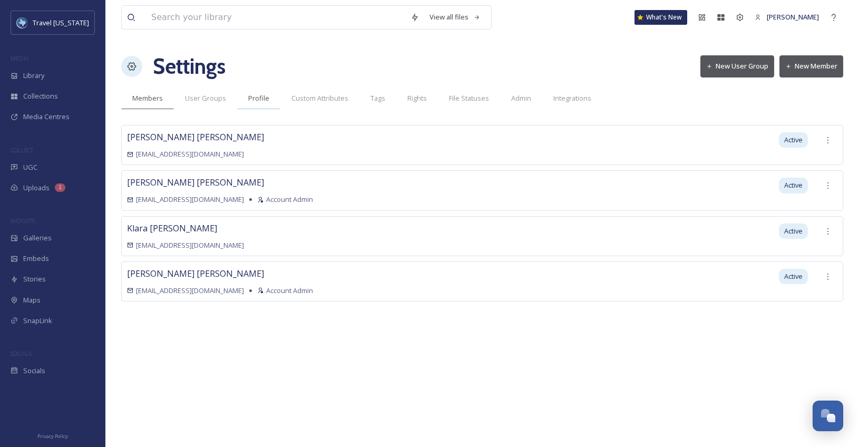
click at [264, 104] on div "Profile" at bounding box center [258, 98] width 43 height 22
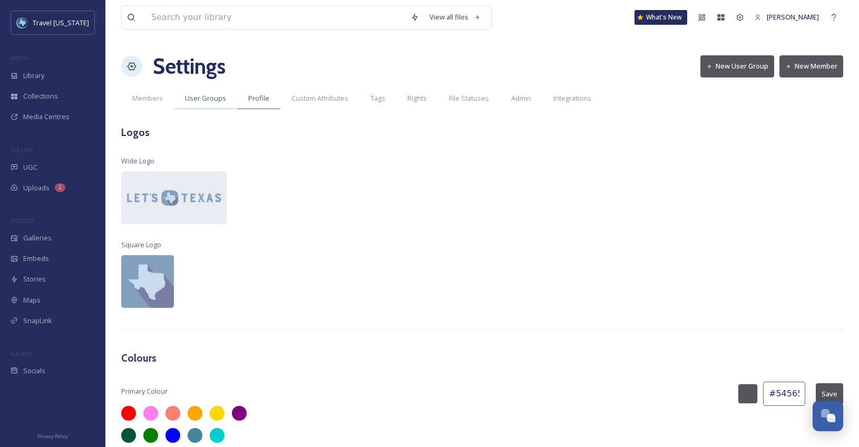
click at [217, 95] on span "User Groups" at bounding box center [205, 98] width 41 height 10
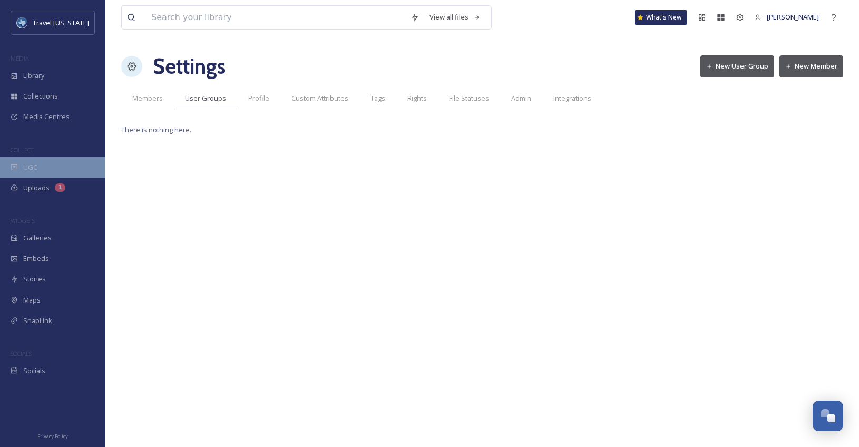
click at [45, 166] on div "UGC" at bounding box center [52, 167] width 105 height 21
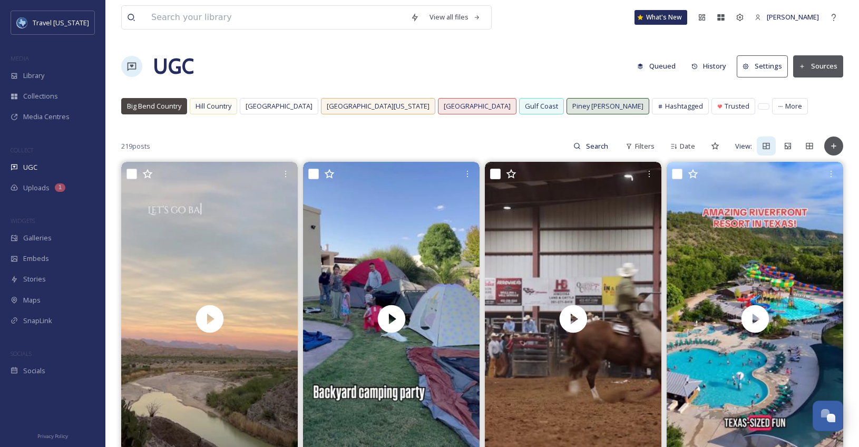
click at [748, 68] on icon at bounding box center [746, 66] width 6 height 6
click at [743, 18] on icon at bounding box center [739, 17] width 7 height 7
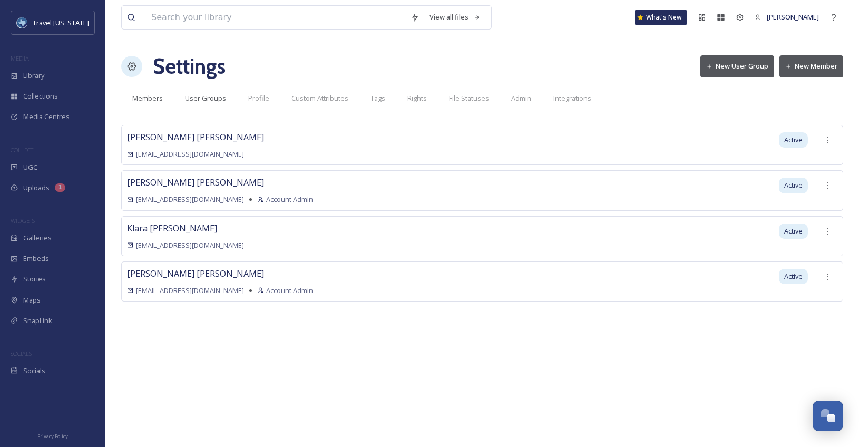
click at [206, 102] on span "User Groups" at bounding box center [205, 98] width 41 height 10
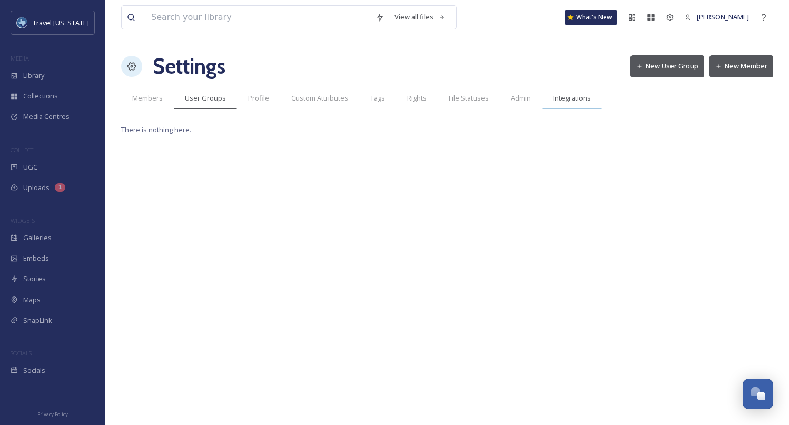
click at [560, 100] on span "Integrations" at bounding box center [572, 98] width 38 height 10
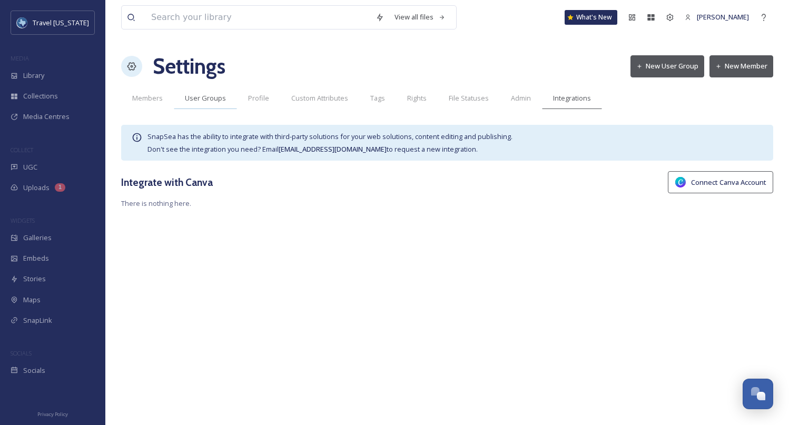
click at [204, 103] on div "User Groups" at bounding box center [205, 98] width 63 height 22
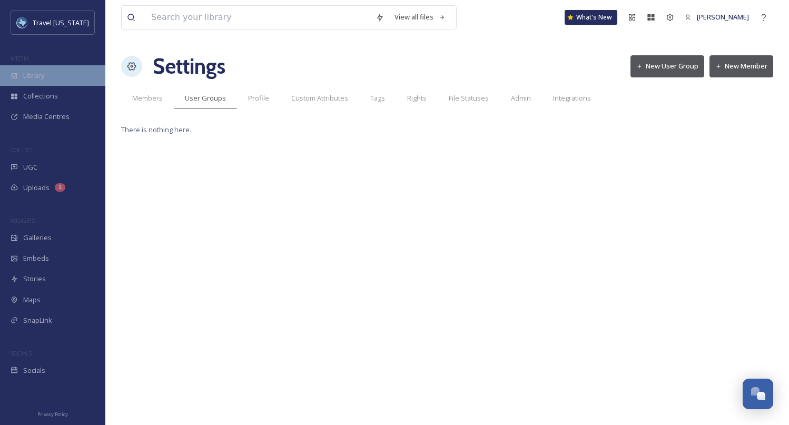
click at [36, 78] on span "Library" at bounding box center [33, 76] width 21 height 10
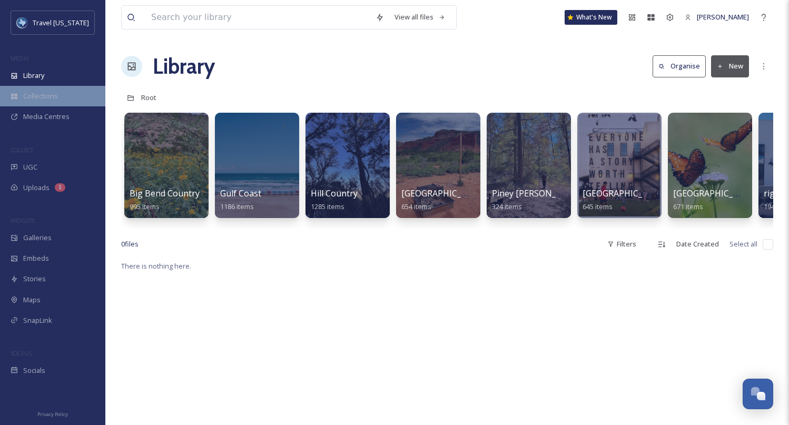
click at [57, 99] on div "Collections" at bounding box center [52, 96] width 105 height 21
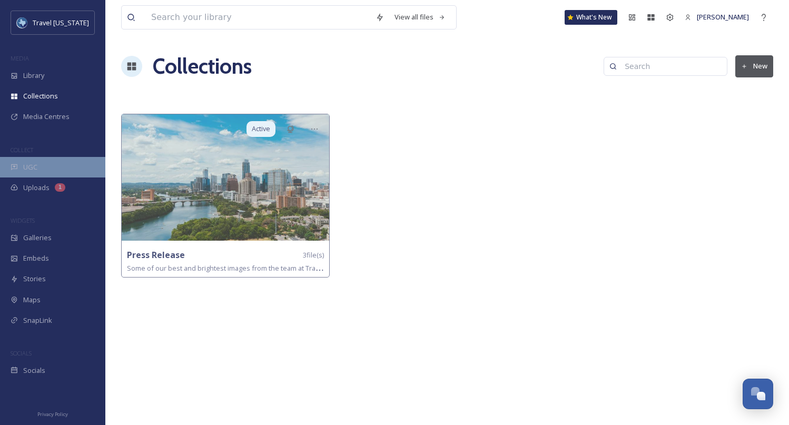
click at [40, 171] on div "UGC" at bounding box center [52, 167] width 105 height 21
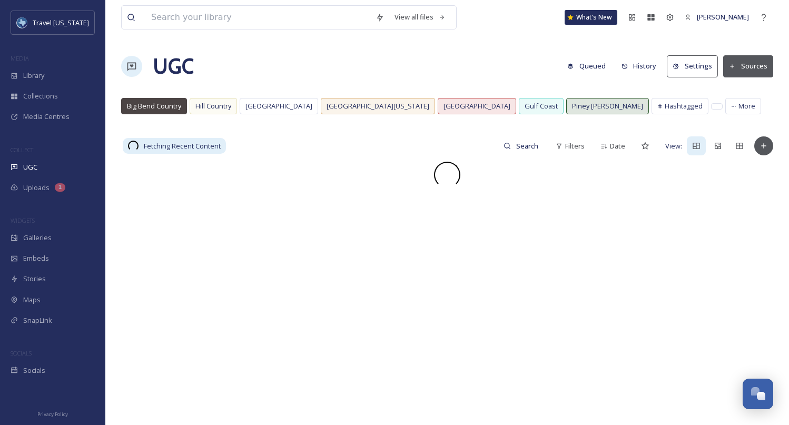
click at [684, 68] on button "Settings" at bounding box center [692, 66] width 51 height 22
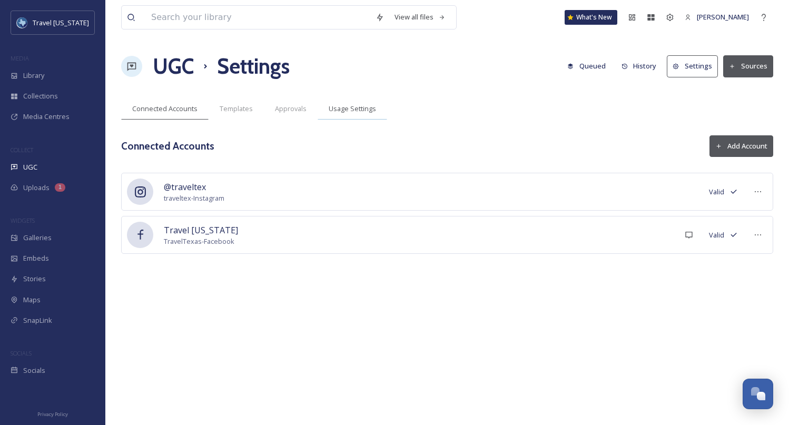
click at [343, 106] on span "Usage Settings" at bounding box center [352, 109] width 47 height 10
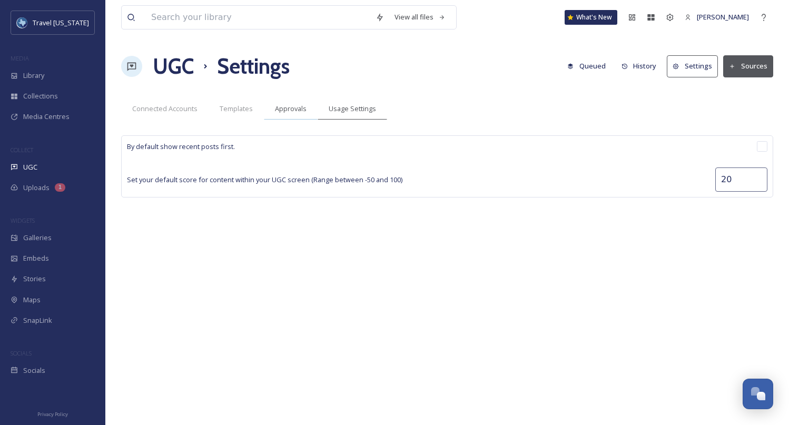
click at [280, 111] on span "Approvals" at bounding box center [291, 109] width 32 height 10
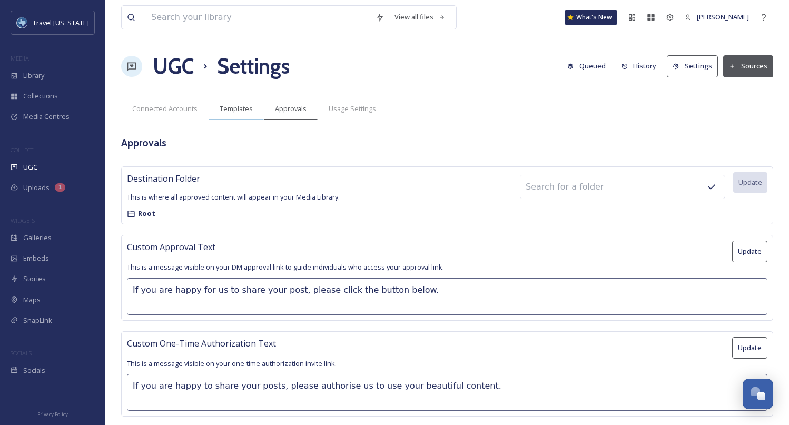
click at [224, 107] on span "Templates" at bounding box center [236, 109] width 33 height 10
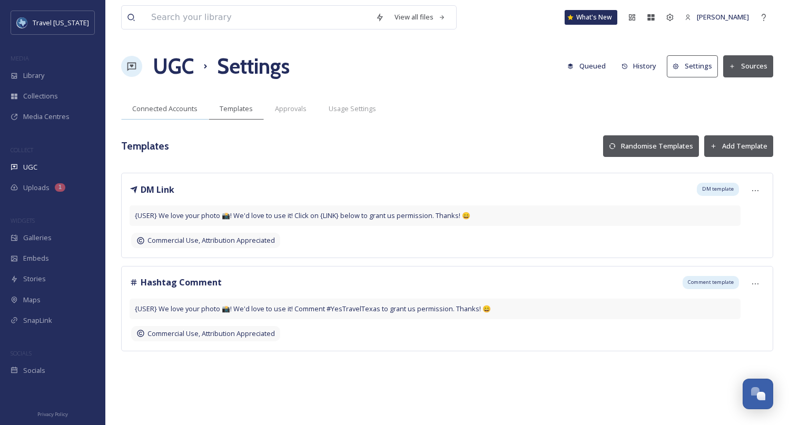
click at [183, 111] on span "Connected Accounts" at bounding box center [164, 109] width 65 height 10
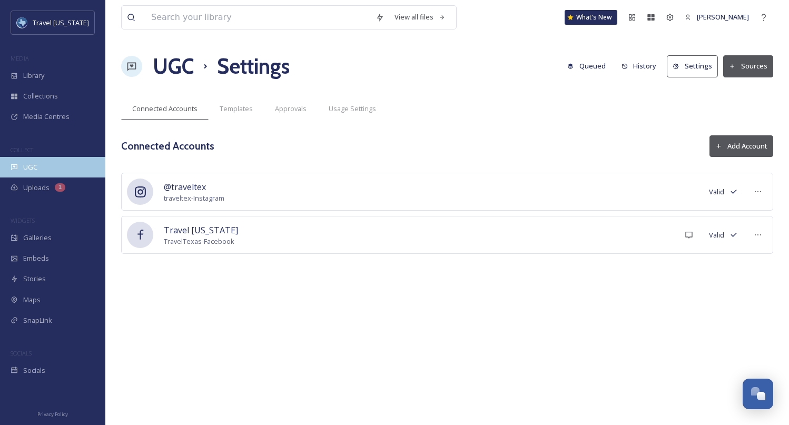
click at [84, 169] on div "UGC" at bounding box center [52, 167] width 105 height 21
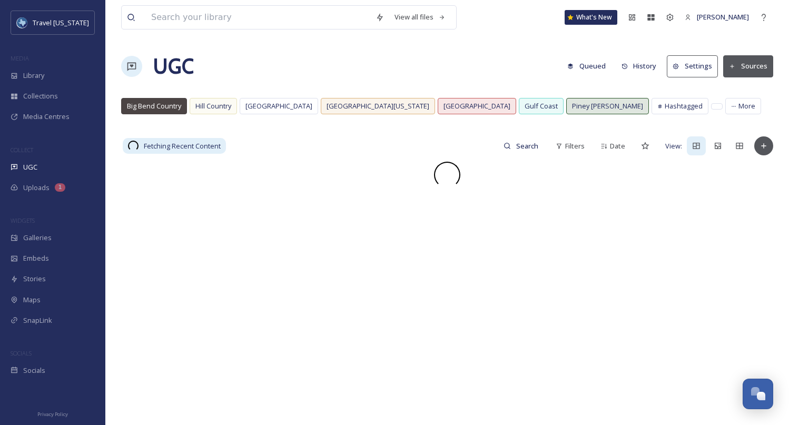
click at [757, 61] on button "Sources" at bounding box center [748, 66] width 50 height 22
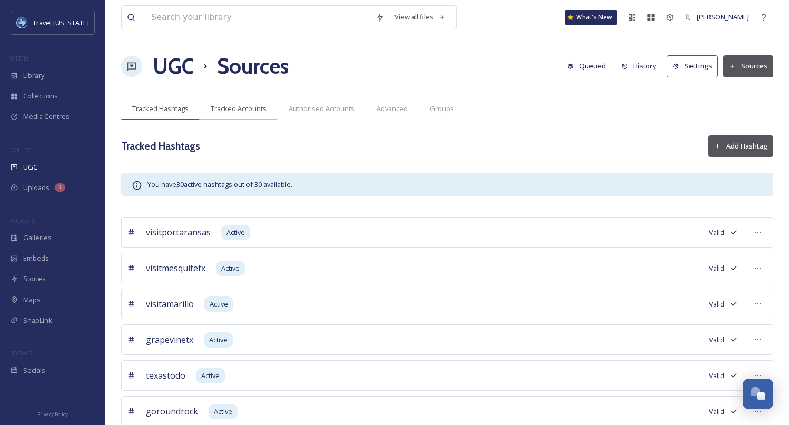
click at [252, 105] on span "Tracked Accounts" at bounding box center [239, 109] width 56 height 10
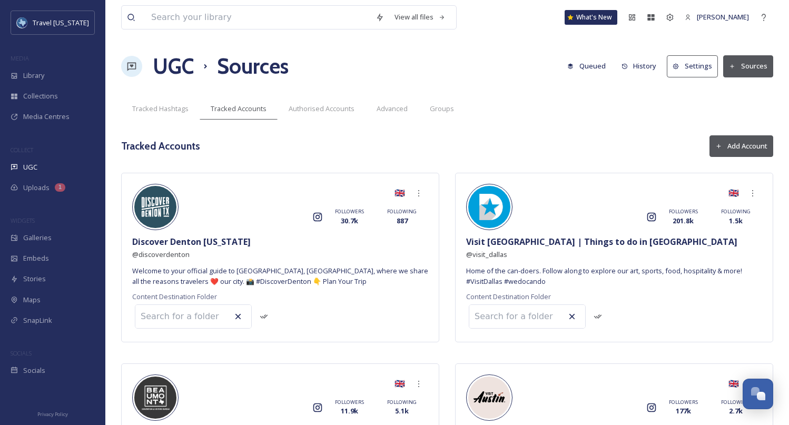
click at [727, 154] on button "Add Account" at bounding box center [742, 146] width 64 height 22
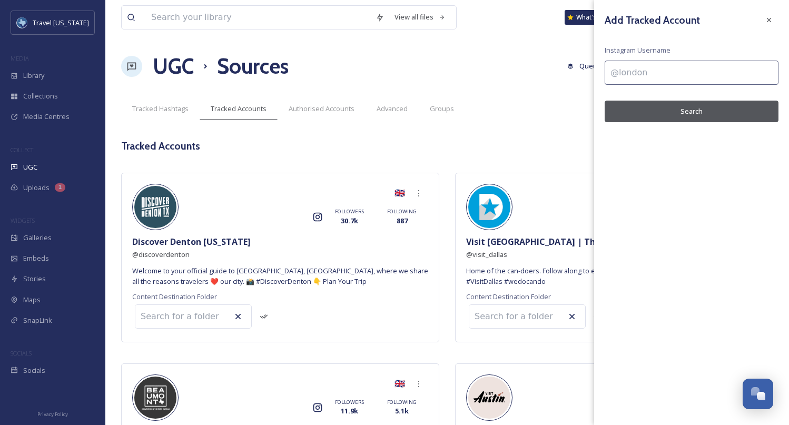
click at [647, 74] on input at bounding box center [692, 73] width 174 height 24
paste input "visitelpaso"
type input "@visitelpaso"
click at [673, 112] on button "Search" at bounding box center [692, 112] width 174 height 22
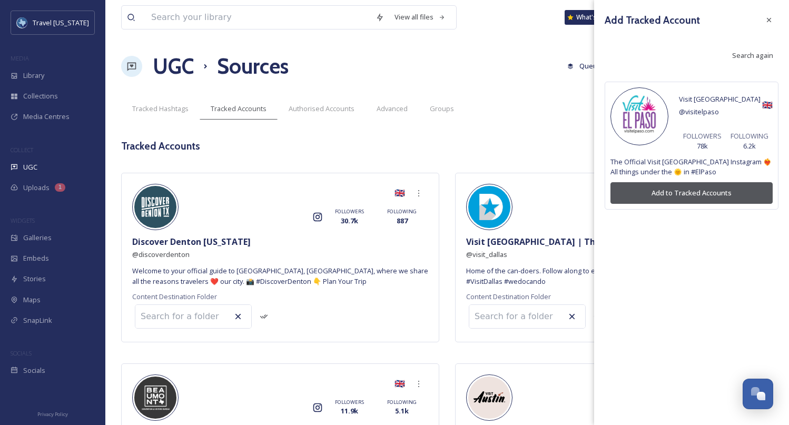
click at [672, 192] on button "Add to Tracked Accounts" at bounding box center [691, 193] width 162 height 22
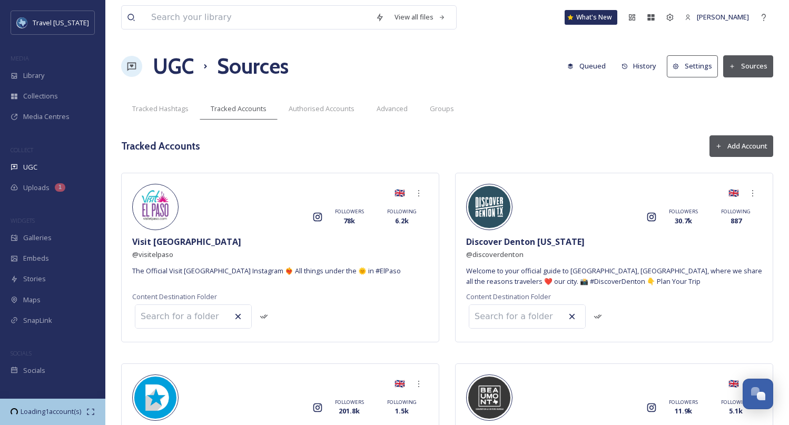
click at [718, 147] on icon at bounding box center [719, 146] width 4 height 4
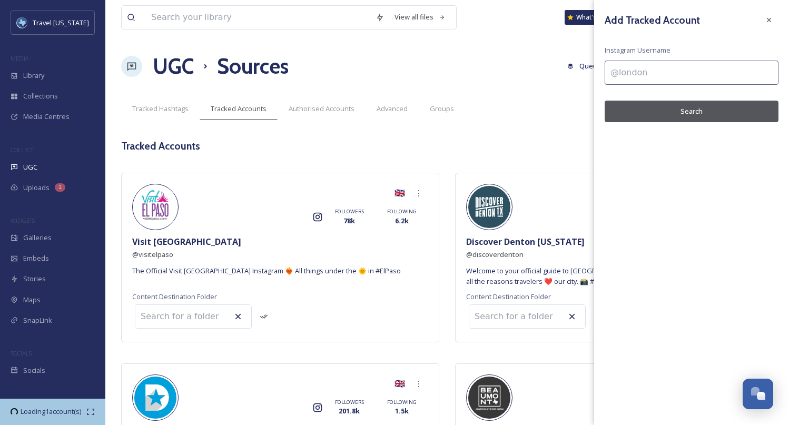
click at [696, 80] on input at bounding box center [692, 73] width 174 height 24
paste input "visitfortworth"
type input "@visitfortworth"
click at [696, 107] on button "Search" at bounding box center [692, 112] width 174 height 22
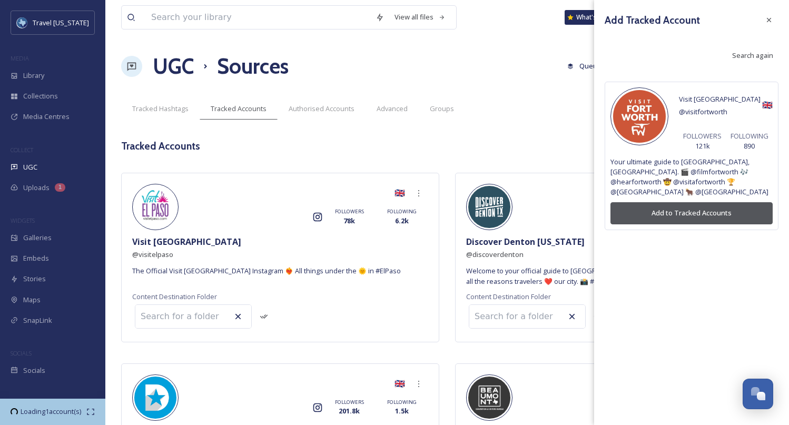
click at [678, 211] on button "Add to Tracked Accounts" at bounding box center [691, 213] width 162 height 22
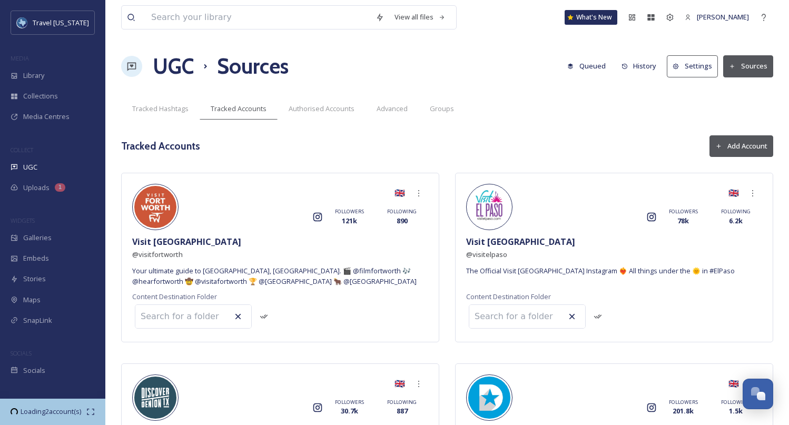
click at [718, 144] on icon at bounding box center [718, 146] width 7 height 7
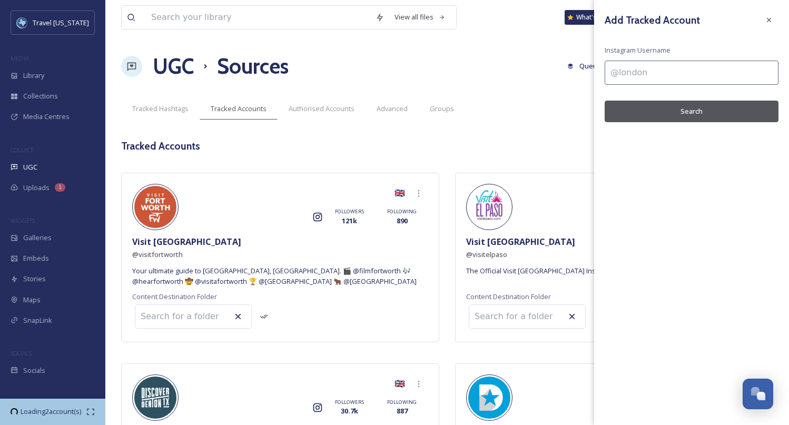
click at [698, 77] on input at bounding box center [692, 73] width 174 height 24
paste input "visitfredtx"
type input "@visitfredtx"
click at [690, 112] on button "Search" at bounding box center [692, 112] width 174 height 22
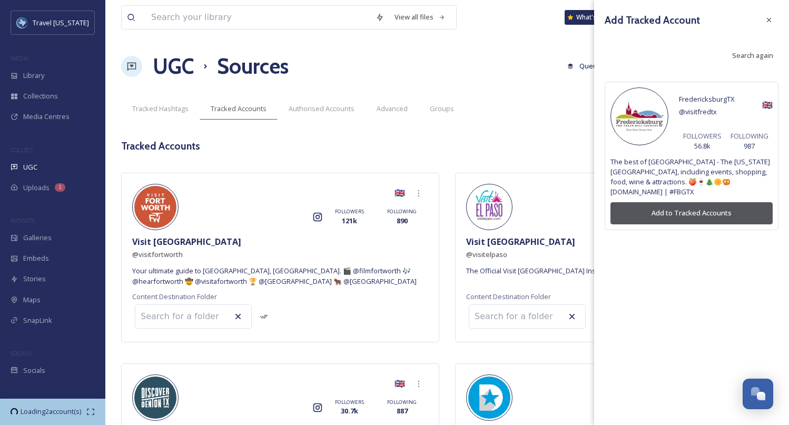
click at [651, 215] on button "Add to Tracked Accounts" at bounding box center [691, 213] width 162 height 22
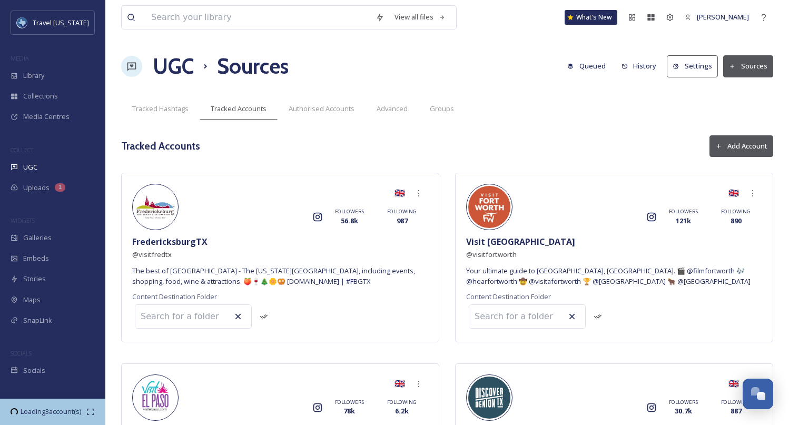
click at [727, 151] on button "Add Account" at bounding box center [742, 146] width 64 height 22
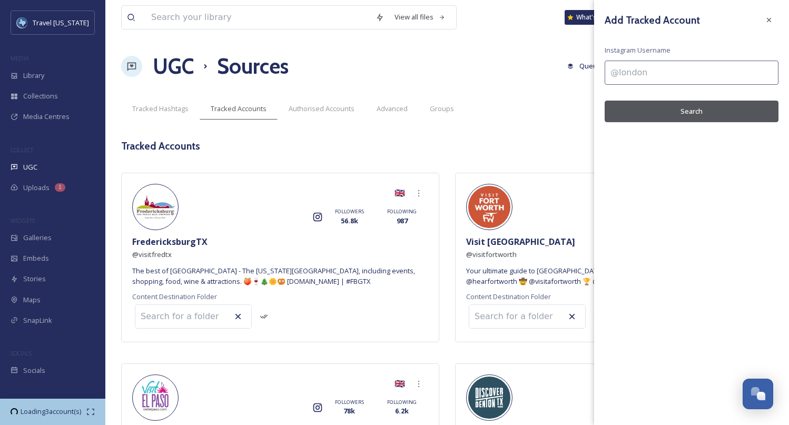
click at [658, 73] on input at bounding box center [692, 73] width 174 height 24
click at [659, 76] on input "@" at bounding box center [692, 73] width 174 height 24
paste input "visitfriscotx"
type input "@visitfriscotx"
click at [656, 103] on button "Search" at bounding box center [692, 112] width 174 height 22
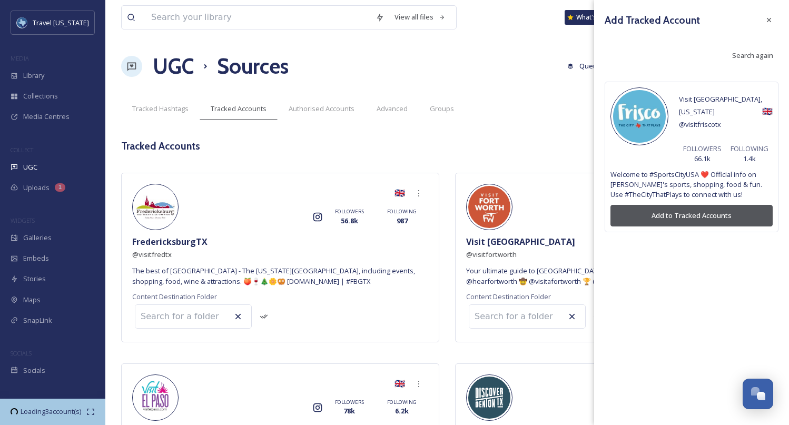
click at [702, 205] on button "Add to Tracked Accounts" at bounding box center [691, 216] width 162 height 22
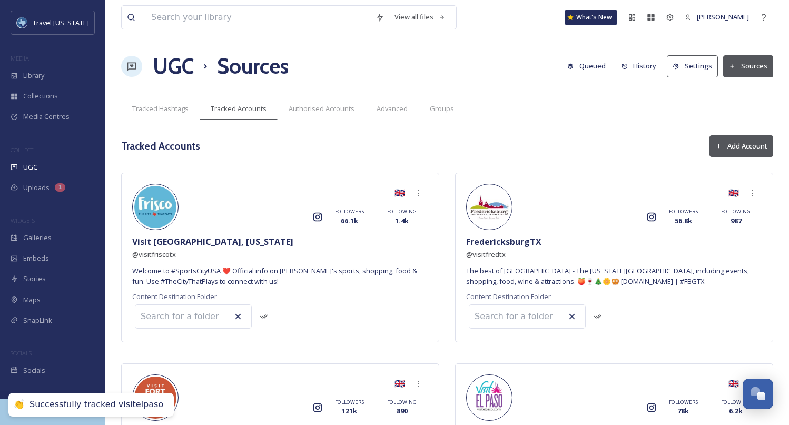
click at [743, 142] on button "Add Account" at bounding box center [742, 146] width 64 height 22
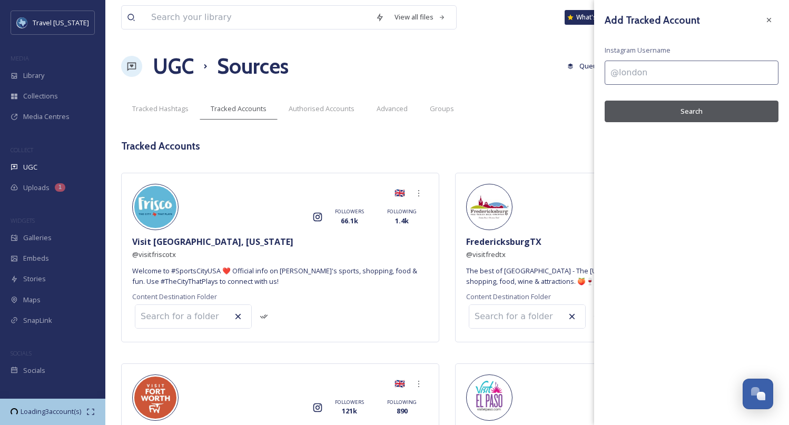
click at [703, 70] on input at bounding box center [692, 73] width 174 height 24
paste input "galvestonisland"
type input "@[GEOGRAPHIC_DATA]"
click at [679, 113] on button "Search" at bounding box center [692, 112] width 174 height 22
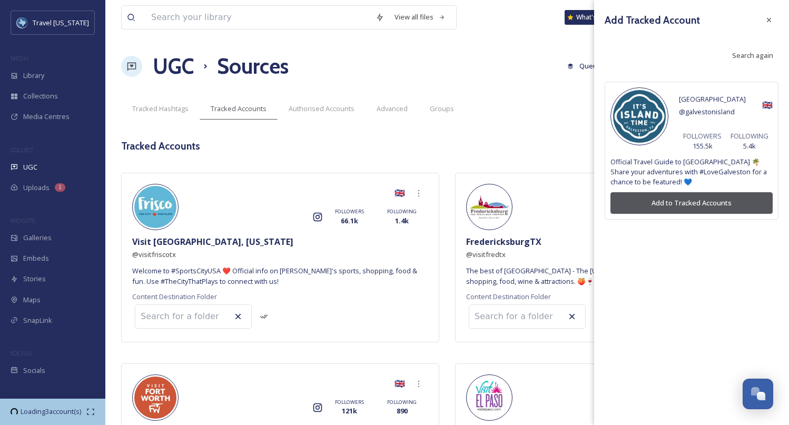
click at [682, 198] on button "Add to Tracked Accounts" at bounding box center [691, 203] width 162 height 22
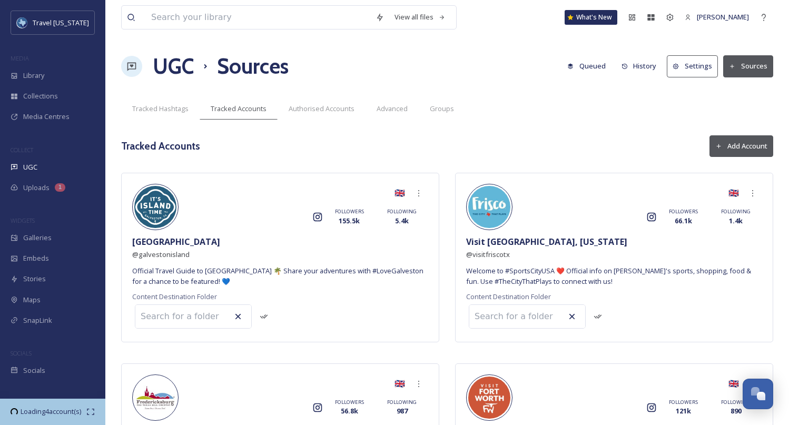
click at [726, 148] on button "Add Account" at bounding box center [742, 146] width 64 height 22
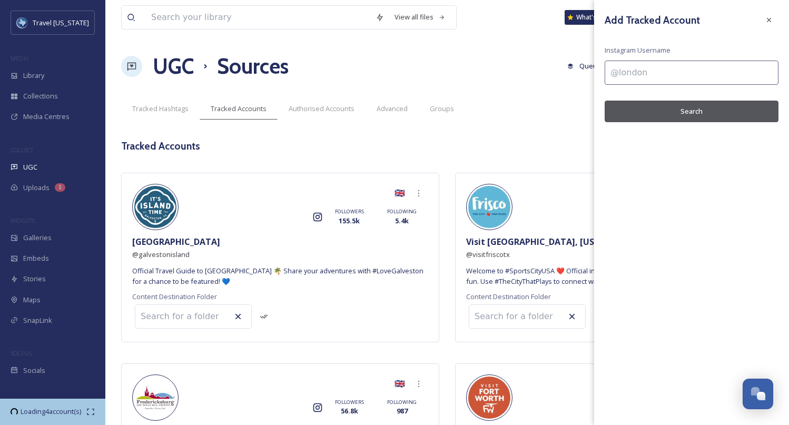
click at [702, 81] on input at bounding box center [692, 73] width 174 height 24
paste input "visitgarlandtx"
type input "@visitgarlandtx"
click at [698, 110] on button "Search" at bounding box center [692, 112] width 174 height 22
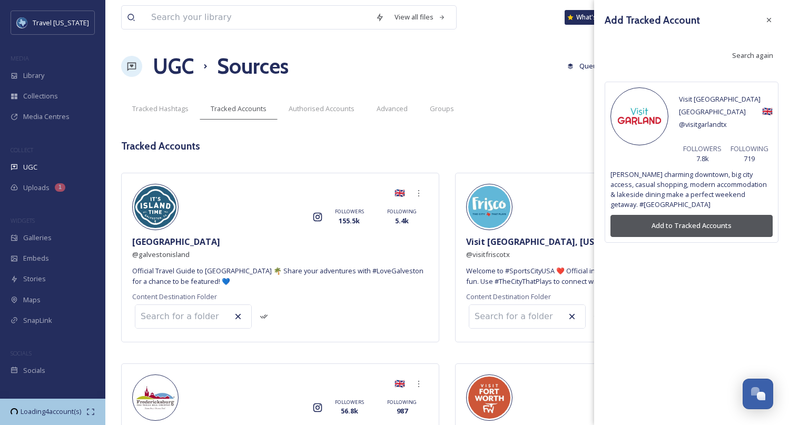
click at [678, 215] on button "Add to Tracked Accounts" at bounding box center [691, 226] width 162 height 22
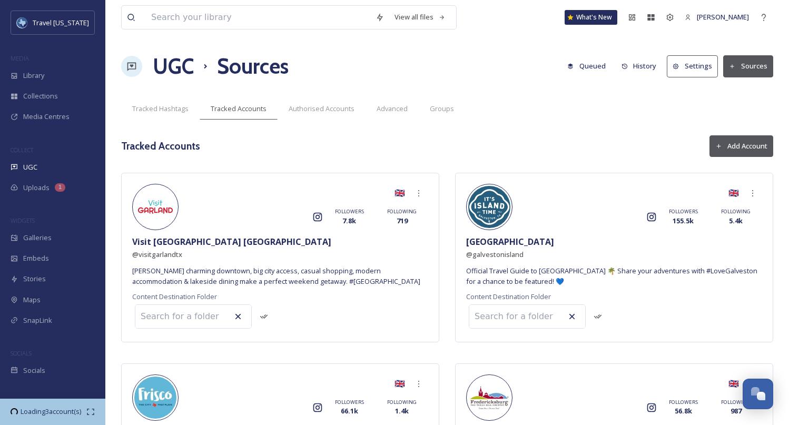
click at [732, 151] on button "Add Account" at bounding box center [742, 146] width 64 height 22
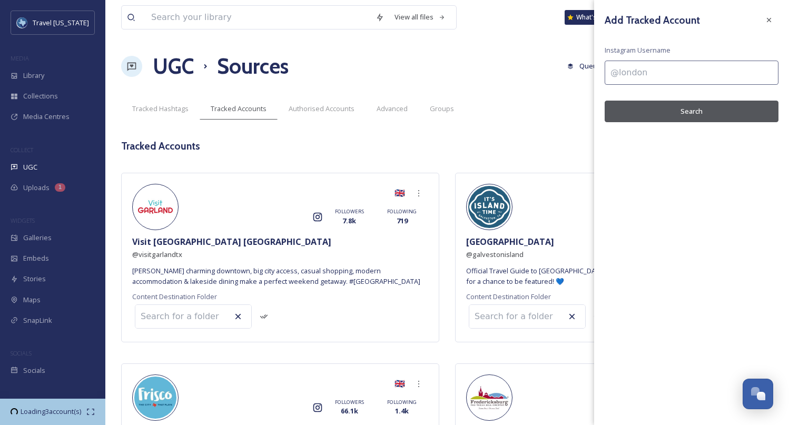
click at [658, 77] on input at bounding box center [692, 73] width 174 height 24
paste input "visitgrapevine"
type input "@visitgrapevine"
click at [658, 109] on button "Search" at bounding box center [692, 112] width 174 height 22
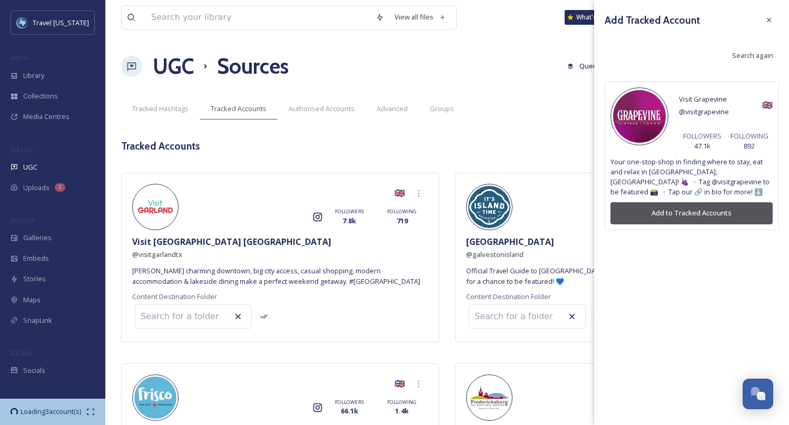
click at [664, 211] on button "Add to Tracked Accounts" at bounding box center [691, 213] width 162 height 22
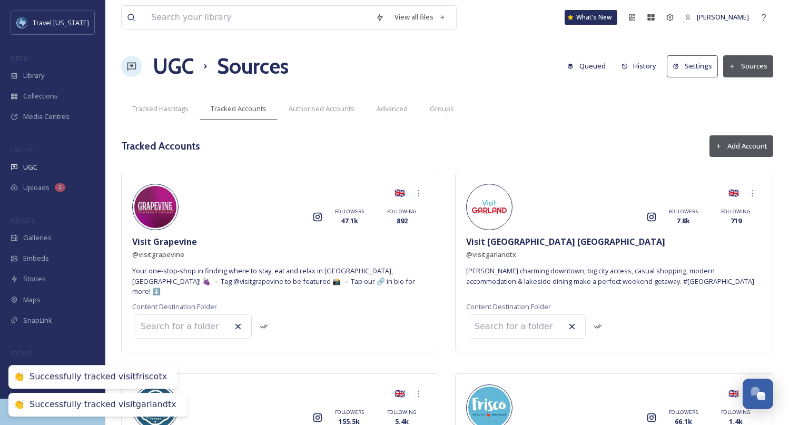
click at [720, 146] on icon at bounding box center [718, 146] width 7 height 7
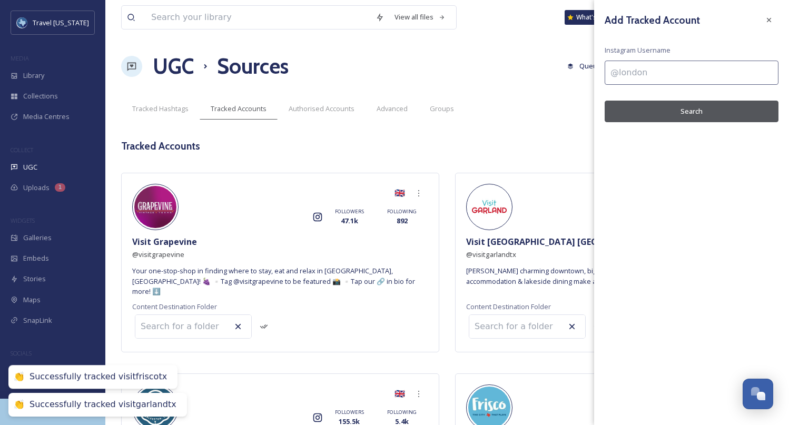
click at [660, 81] on input at bounding box center [692, 73] width 174 height 24
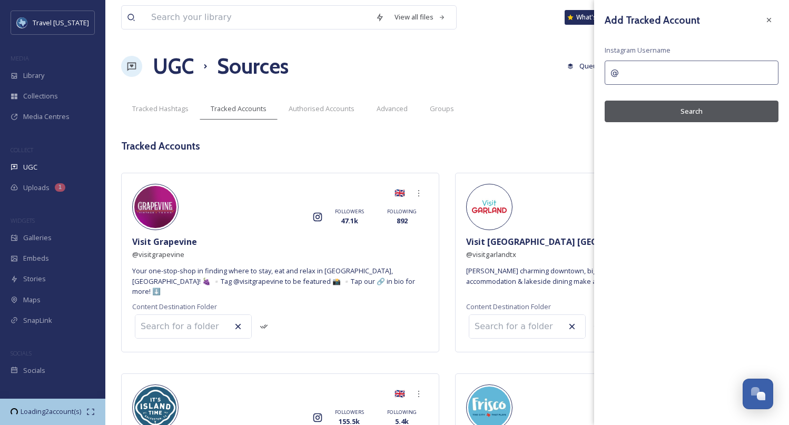
paste input "visitirvingtx"
type input "@visitirvingtx"
click at [668, 106] on button "Search" at bounding box center [692, 112] width 174 height 22
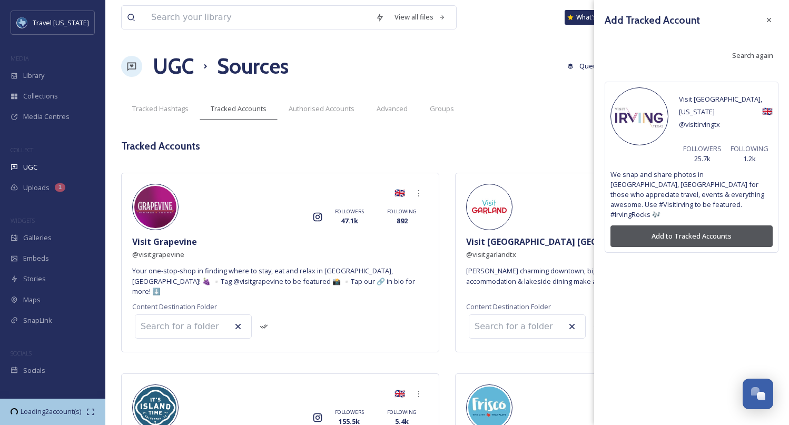
click at [668, 225] on button "Add to Tracked Accounts" at bounding box center [691, 236] width 162 height 22
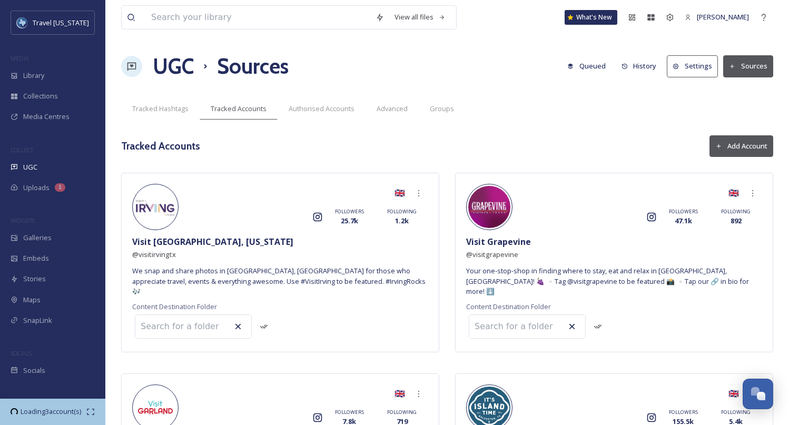
click at [726, 150] on button "Add Account" at bounding box center [742, 146] width 64 height 22
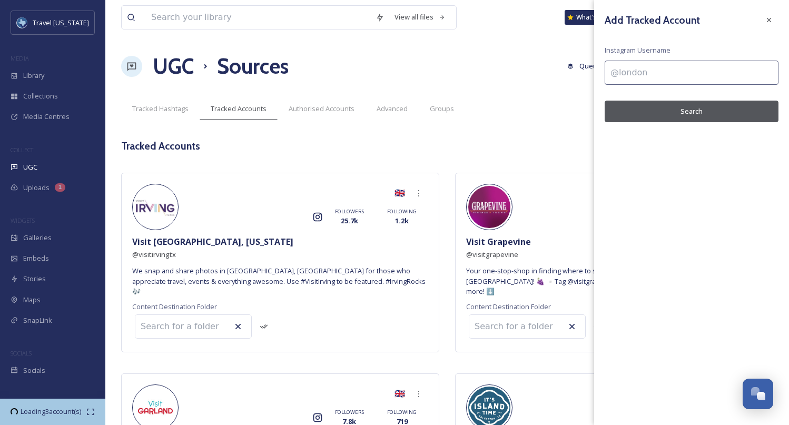
click at [709, 66] on input at bounding box center [692, 73] width 174 height 24
paste input "killeencvb"
type input "@killeencvb"
click at [695, 112] on button "Search" at bounding box center [692, 112] width 174 height 22
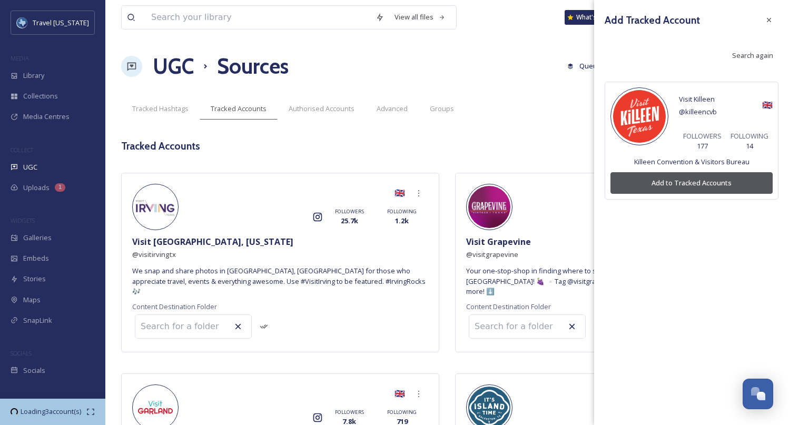
click at [687, 184] on button "Add to Tracked Accounts" at bounding box center [691, 183] width 162 height 22
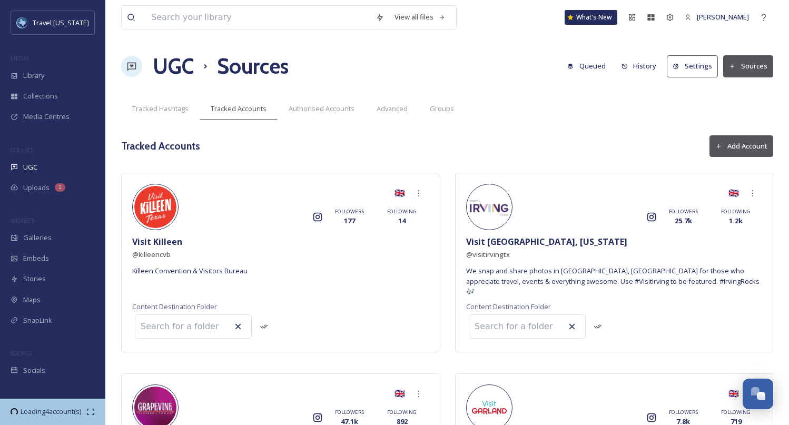
click at [721, 140] on button "Add Account" at bounding box center [742, 146] width 64 height 22
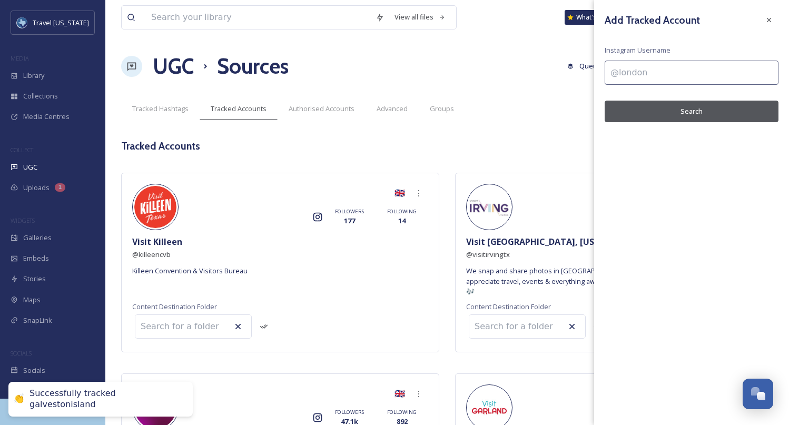
click at [693, 66] on input at bounding box center [692, 73] width 174 height 24
paste input "visitleaguecity"
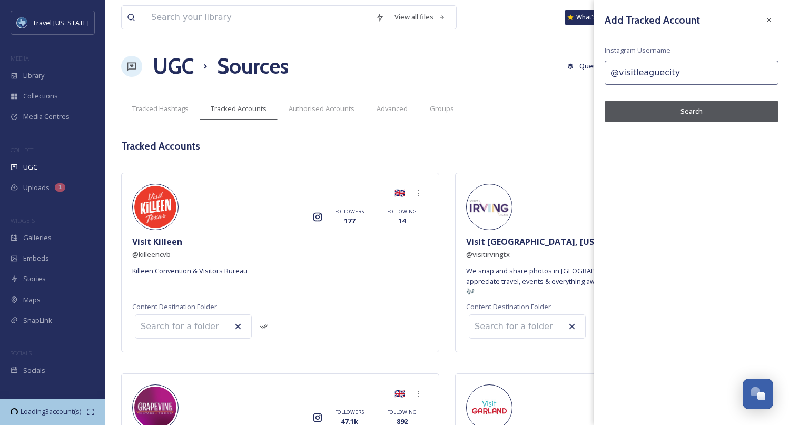
type input "@visitleaguecity"
click at [678, 120] on button "Search" at bounding box center [692, 112] width 174 height 22
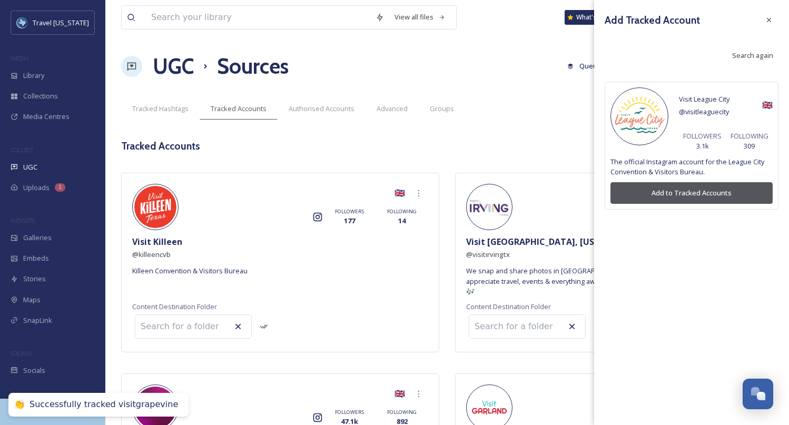
click at [672, 193] on button "Add to Tracked Accounts" at bounding box center [691, 193] width 162 height 22
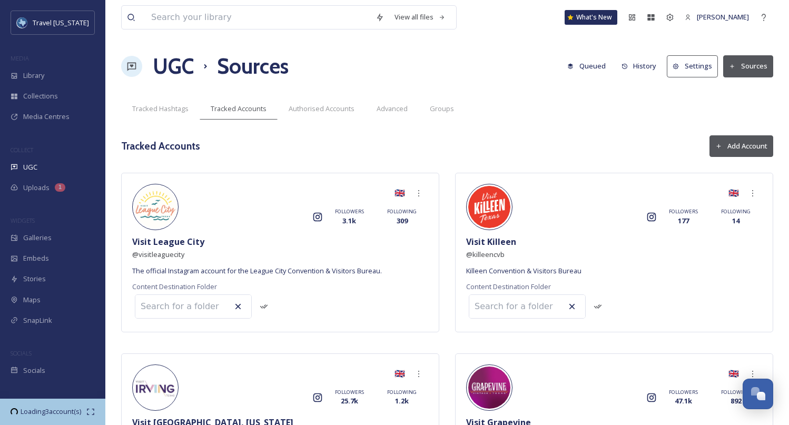
click at [725, 142] on button "Add Account" at bounding box center [742, 146] width 64 height 22
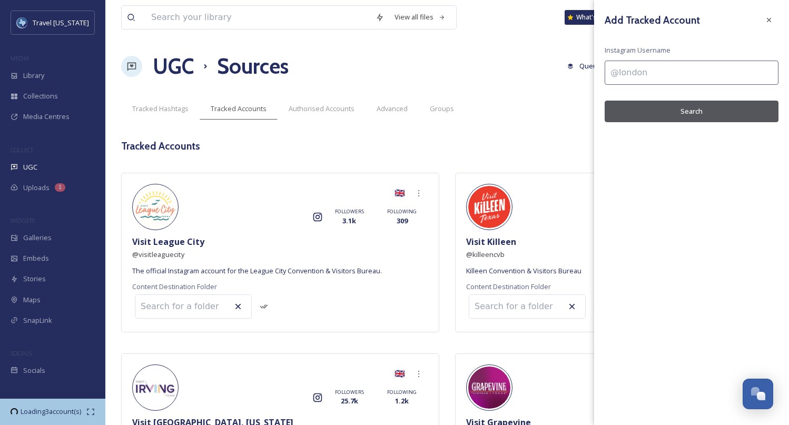
click at [654, 81] on input at bounding box center [692, 73] width 174 height 24
paste input "visitlubbock"
type input "@visitlubbock"
click at [665, 102] on button "Search" at bounding box center [692, 112] width 174 height 22
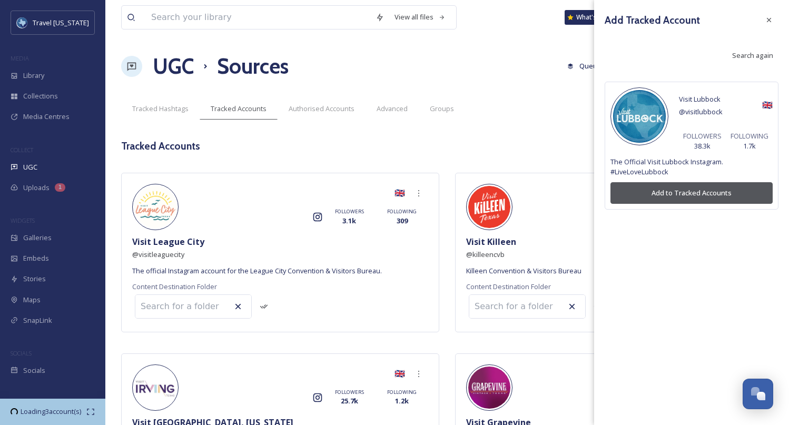
click at [712, 195] on button "Add to Tracked Accounts" at bounding box center [691, 193] width 162 height 22
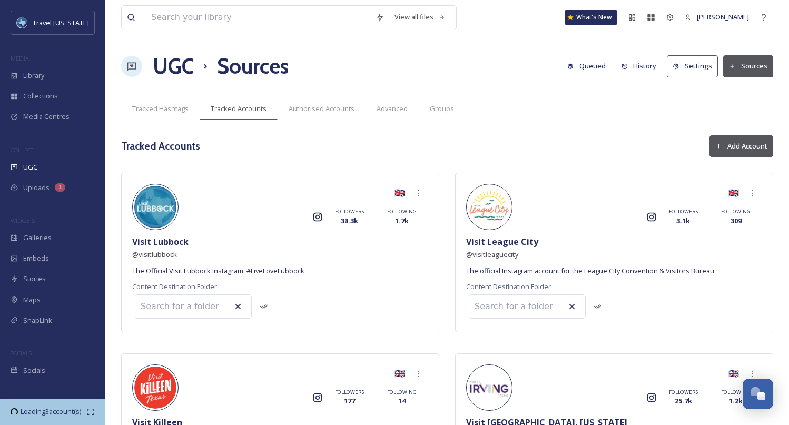
click at [718, 145] on icon at bounding box center [718, 146] width 7 height 7
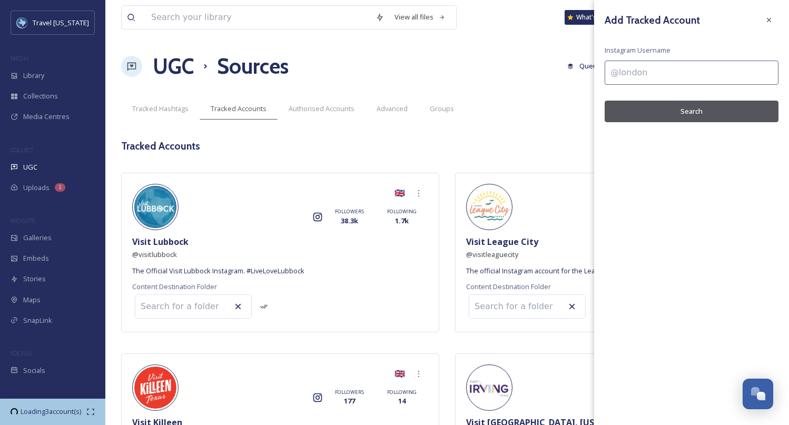
click at [645, 78] on input at bounding box center [692, 73] width 174 height 24
paste input "visitmarblefalls"
type input "@visitmarblefalls"
click at [646, 111] on button "Search" at bounding box center [692, 112] width 174 height 22
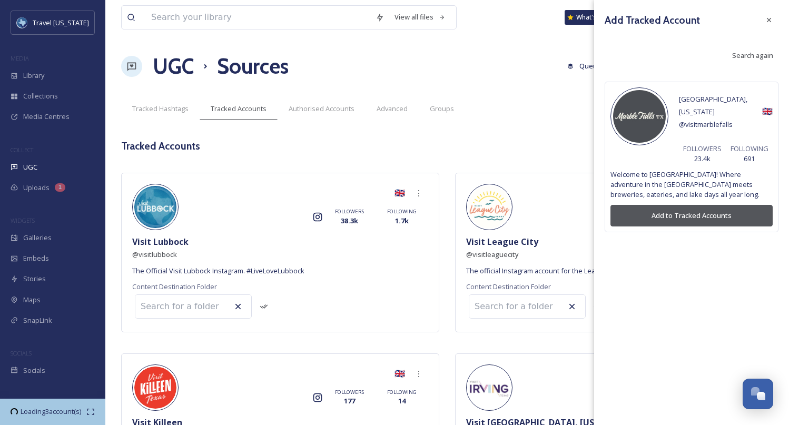
click at [683, 205] on button "Add to Tracked Accounts" at bounding box center [691, 216] width 162 height 22
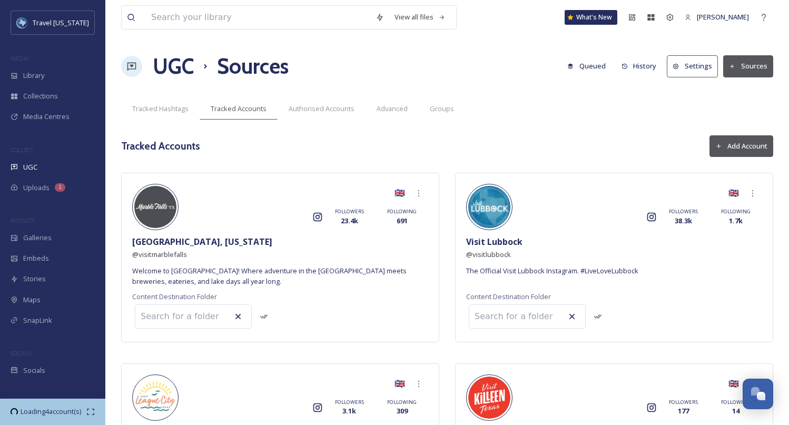
click at [719, 144] on icon at bounding box center [718, 146] width 7 height 7
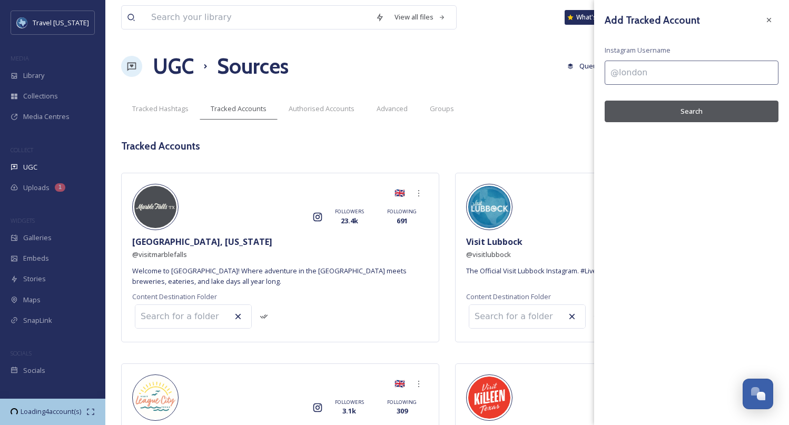
click at [708, 74] on input at bounding box center [692, 73] width 174 height 24
paste input "visitmcallen"
type input "@visitmcallen"
click at [686, 110] on button "Search" at bounding box center [692, 112] width 174 height 22
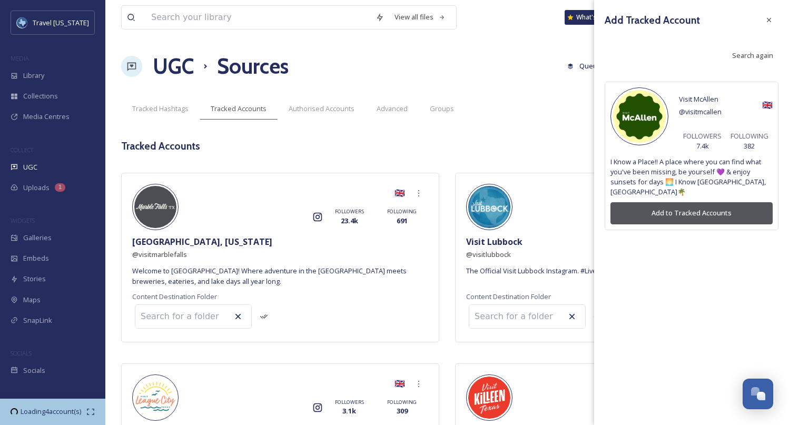
click at [690, 202] on button "Add to Tracked Accounts" at bounding box center [691, 213] width 162 height 22
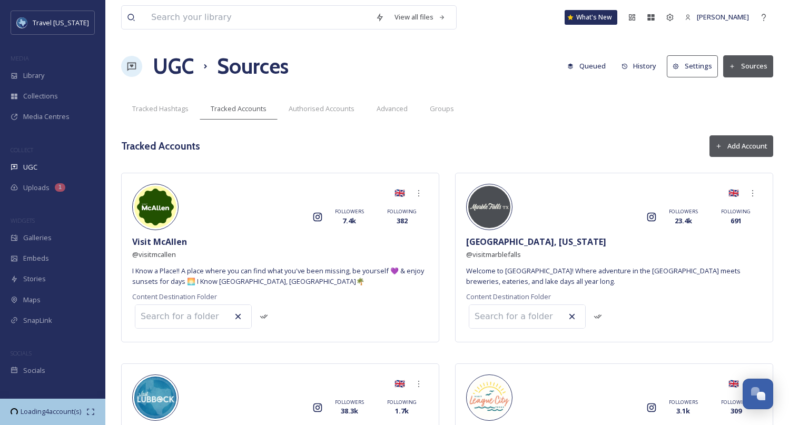
click at [733, 147] on button "Add Account" at bounding box center [742, 146] width 64 height 22
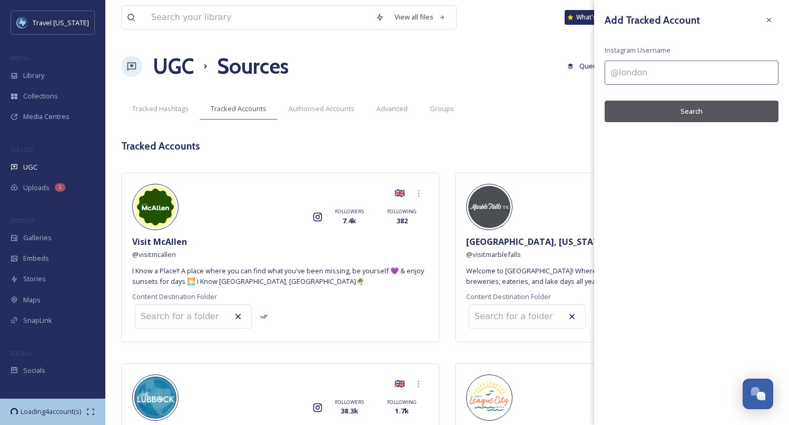
click at [651, 73] on input at bounding box center [692, 73] width 174 height 24
paste input "visitmckinneytx"
type input "@visitmckinneytx"
click at [662, 103] on button "Search" at bounding box center [692, 112] width 174 height 22
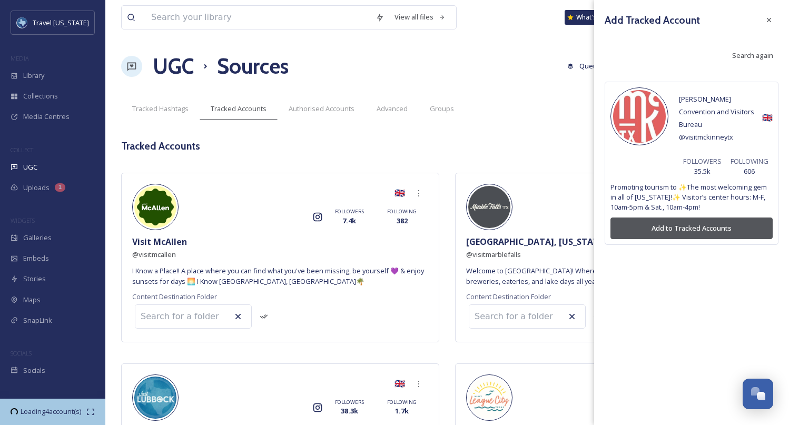
click at [653, 225] on button "Add to Tracked Accounts" at bounding box center [691, 229] width 162 height 22
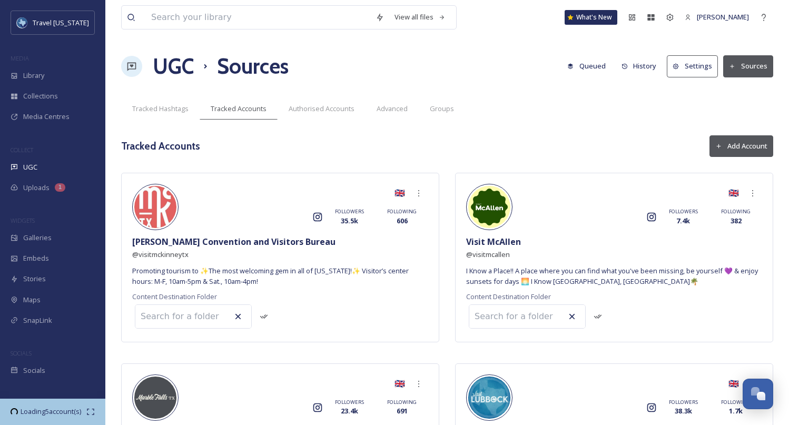
click at [729, 142] on button "Add Account" at bounding box center [742, 146] width 64 height 22
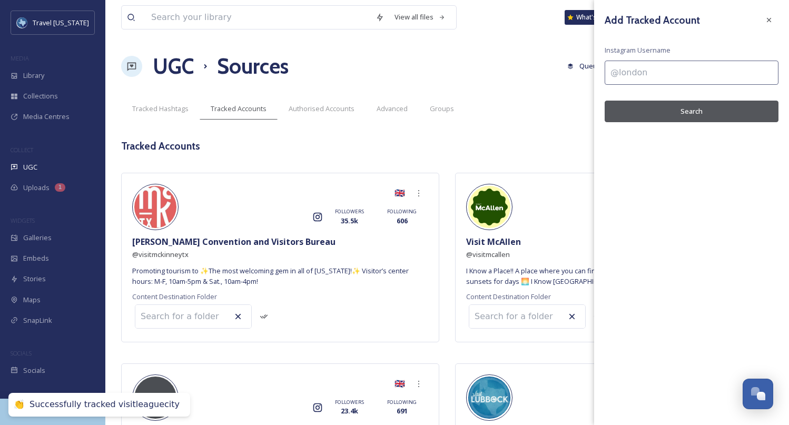
click at [650, 73] on input at bounding box center [692, 73] width 174 height 24
paste input "visitmesquitetx"
type input "@visitmesquitetx"
click at [657, 112] on button "Search" at bounding box center [692, 112] width 174 height 22
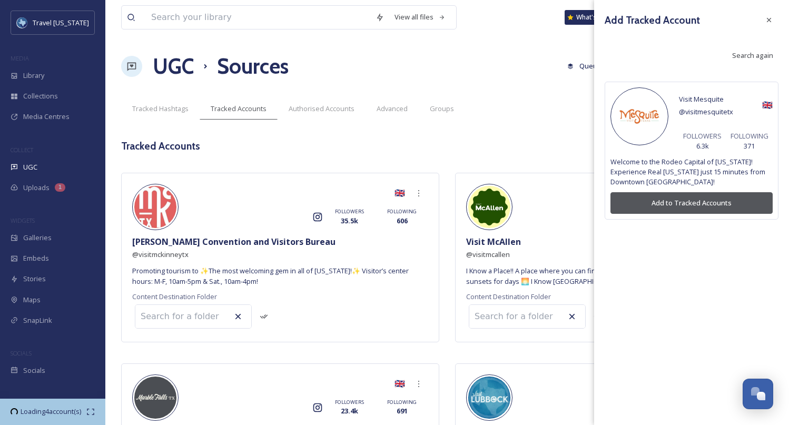
click at [660, 193] on button "Add to Tracked Accounts" at bounding box center [691, 203] width 162 height 22
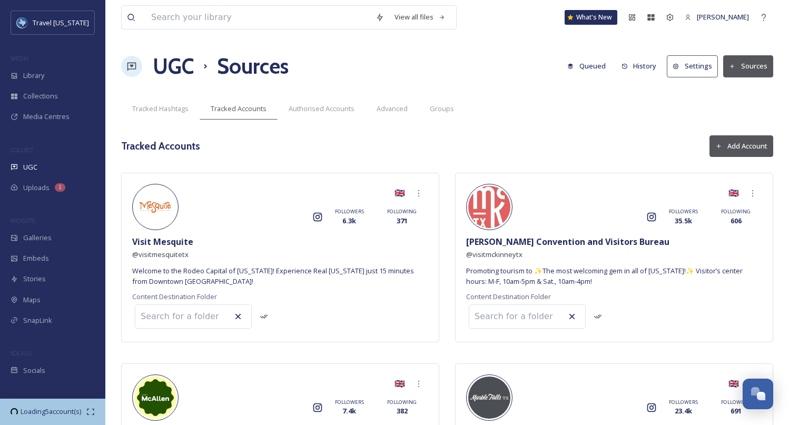
click at [741, 141] on button "Add Account" at bounding box center [742, 146] width 64 height 22
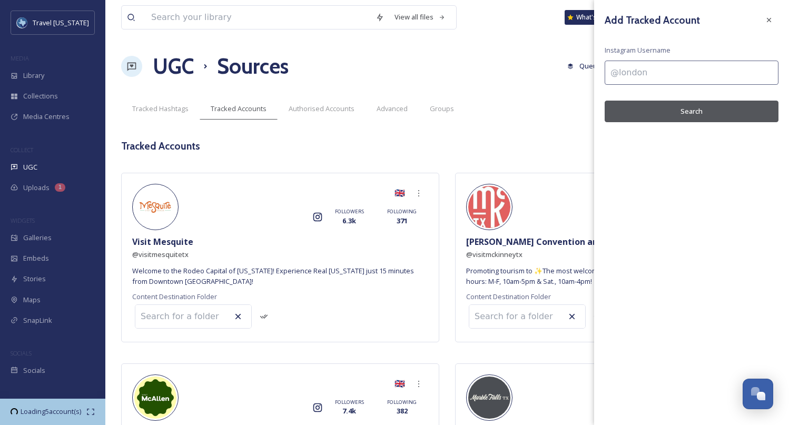
click at [654, 72] on input at bounding box center [692, 73] width 174 height 24
paste input "visitpearlandtx"
type input "@visitpearlandtx"
click at [648, 107] on button "Search" at bounding box center [692, 112] width 174 height 22
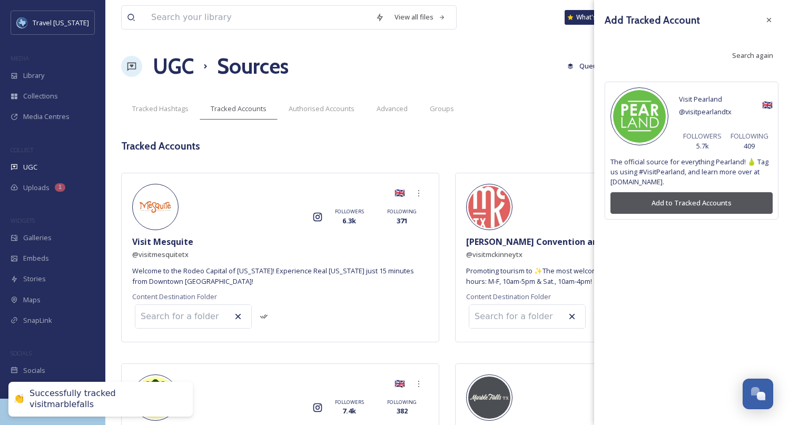
click at [648, 192] on button "Add to Tracked Accounts" at bounding box center [691, 203] width 162 height 22
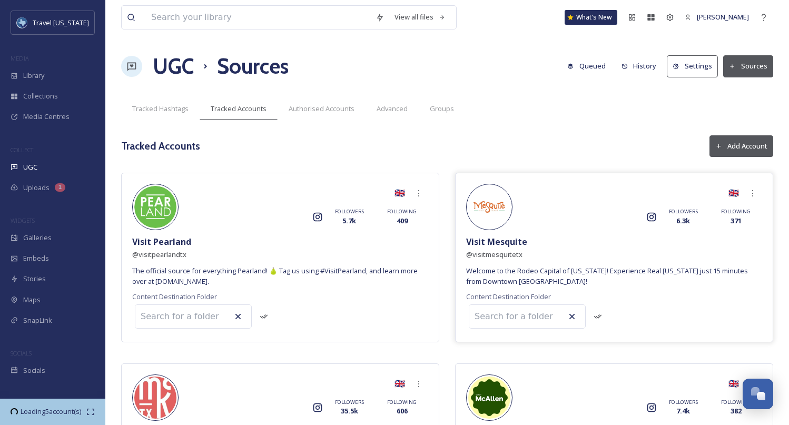
click at [658, 196] on div "🇬🇧" at bounding box center [638, 193] width 250 height 19
click at [742, 148] on button "Add Account" at bounding box center [742, 146] width 64 height 22
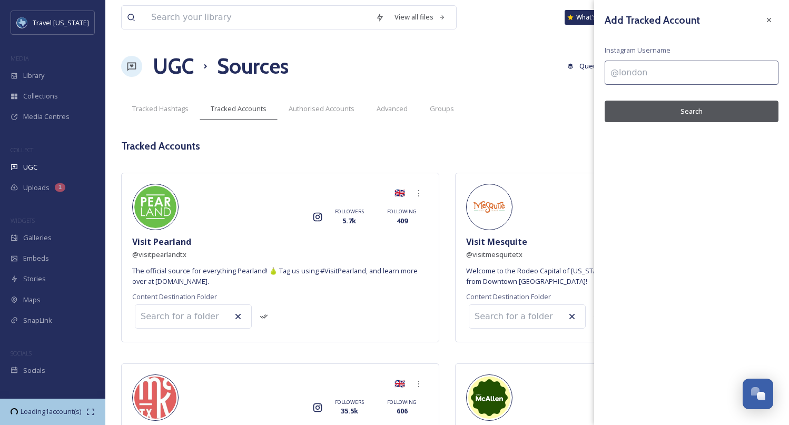
click at [674, 77] on input at bounding box center [692, 73] width 174 height 24
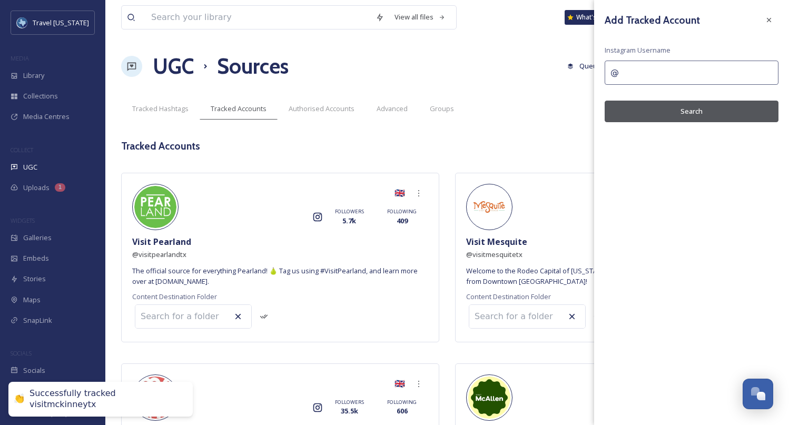
paste input "visitplano"
type input "@visitplano"
click at [673, 110] on button "Search" at bounding box center [692, 112] width 174 height 22
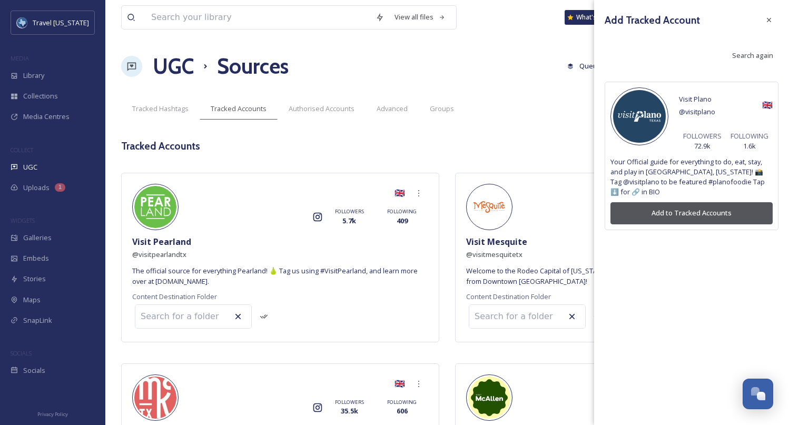
click at [725, 209] on button "Add to Tracked Accounts" at bounding box center [691, 213] width 162 height 22
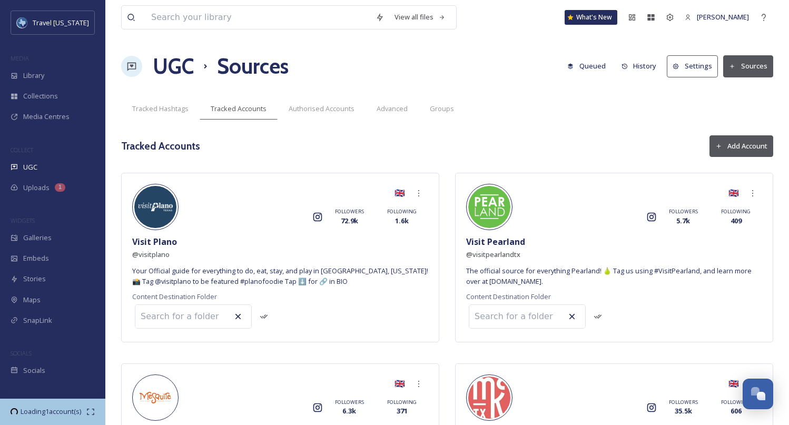
click at [724, 139] on button "Add Account" at bounding box center [742, 146] width 64 height 22
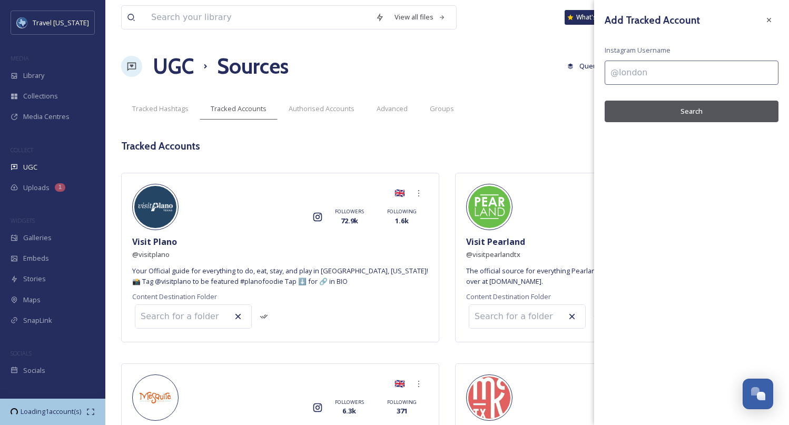
click at [683, 73] on input at bounding box center [692, 73] width 174 height 24
paste input "goroundrock"
type input "@goroundrock"
click at [684, 106] on button "Search" at bounding box center [692, 112] width 174 height 22
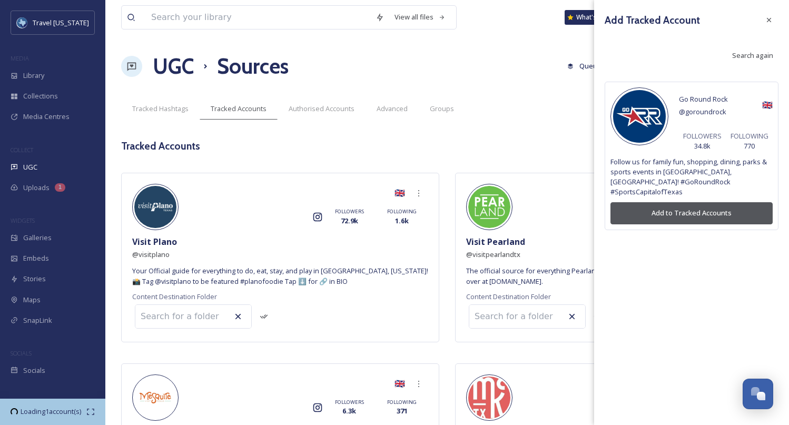
click at [692, 204] on button "Add to Tracked Accounts" at bounding box center [691, 213] width 162 height 22
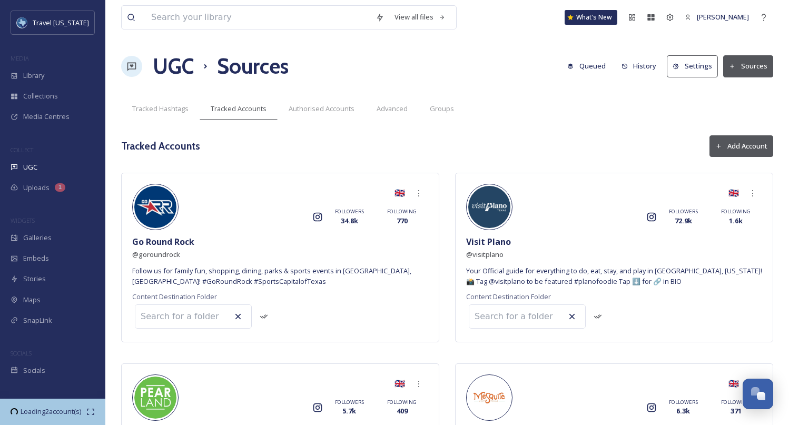
click at [731, 147] on button "Add Account" at bounding box center [742, 146] width 64 height 22
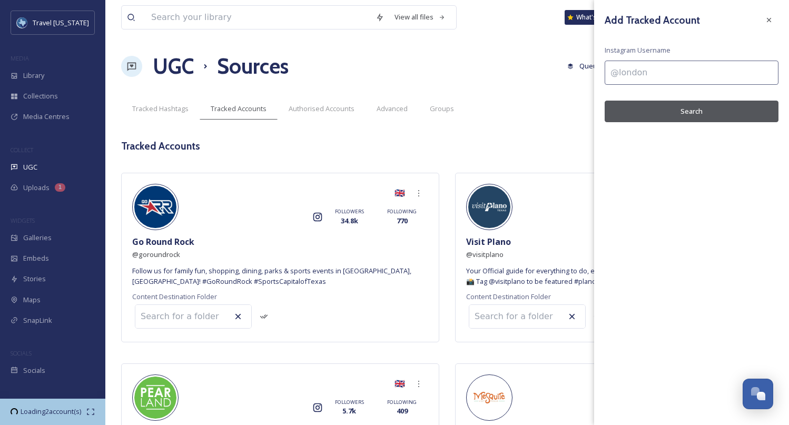
click at [674, 73] on input at bounding box center [692, 73] width 174 height 24
paste input "discoversanangelo"
type input "@discoversanangelo"
click at [673, 115] on button "Search" at bounding box center [692, 112] width 174 height 22
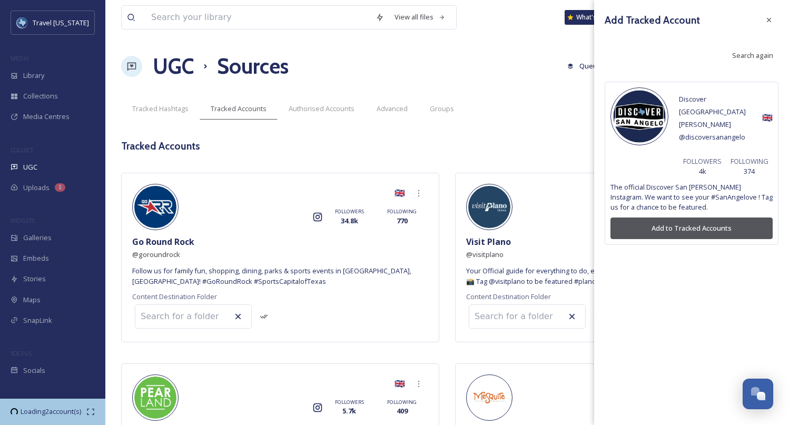
click at [694, 214] on div "Discover [PERSON_NAME] @ discoversanangelo 🇬🇧 FOLLOWERS 4k FOLLOWING 374 The of…" at bounding box center [692, 163] width 174 height 163
click at [694, 218] on button "Add to Tracked Accounts" at bounding box center [691, 229] width 162 height 22
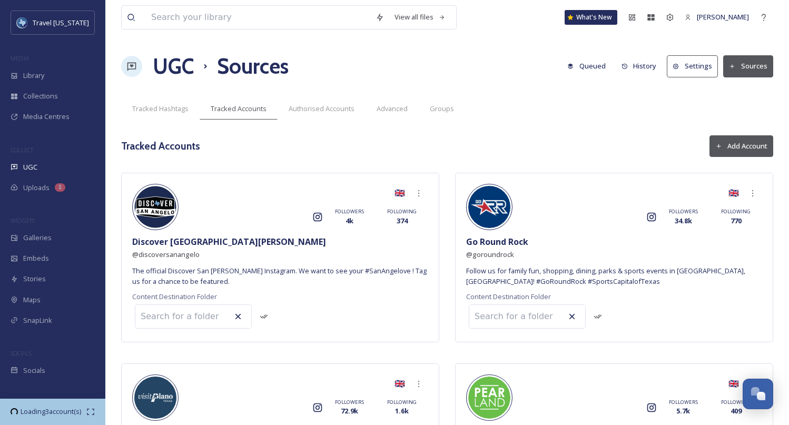
click at [724, 145] on button "Add Account" at bounding box center [742, 146] width 64 height 22
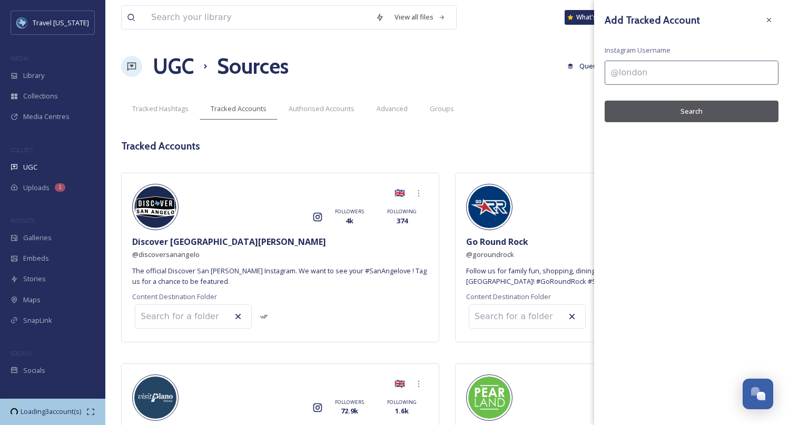
click at [631, 68] on input at bounding box center [692, 73] width 174 height 24
paste input "visitsanantonio"
type input "@visitsanantonio"
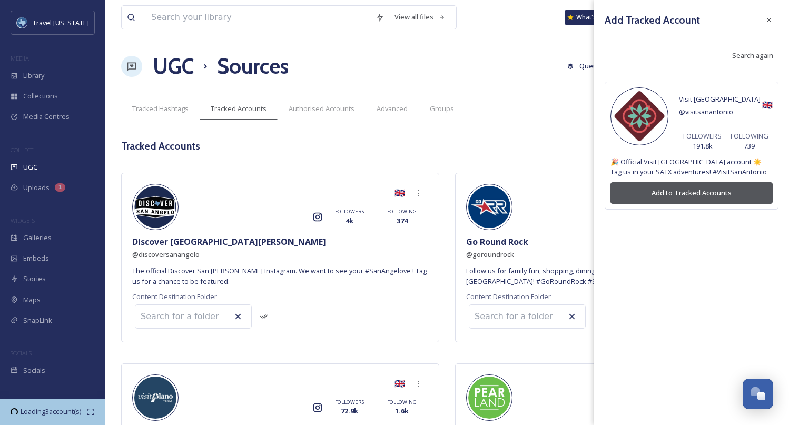
click at [663, 194] on button "Add to Tracked Accounts" at bounding box center [691, 193] width 162 height 22
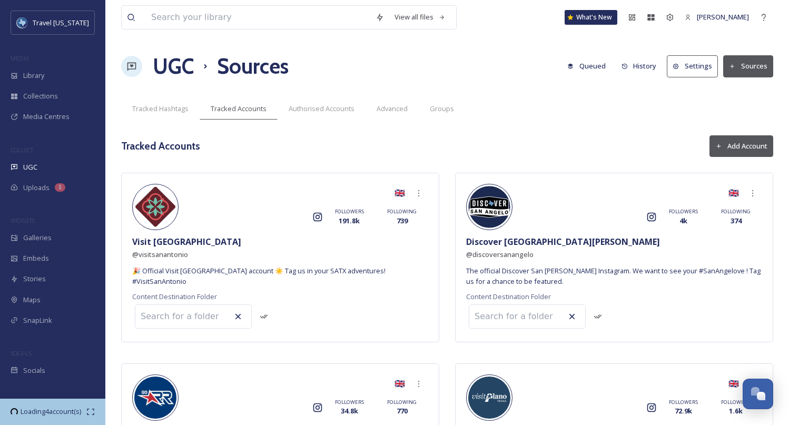
click at [735, 144] on button "Add Account" at bounding box center [742, 146] width 64 height 22
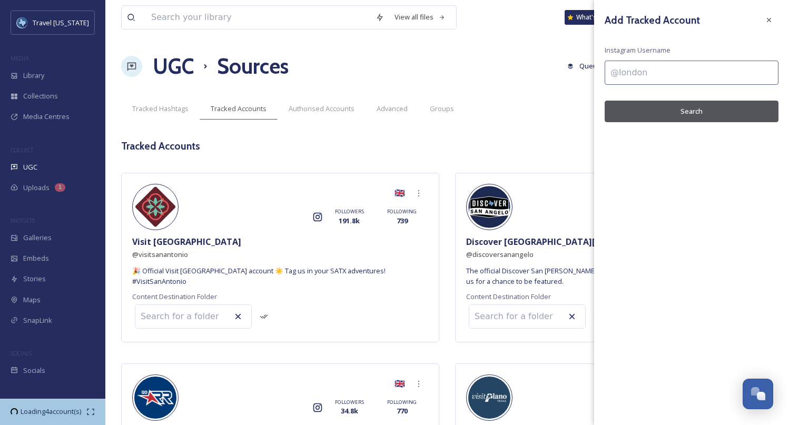
click at [707, 64] on input at bounding box center [692, 73] width 174 height 24
paste input "visitsouthpadreisland"
type input "@visitsouthpadreisland"
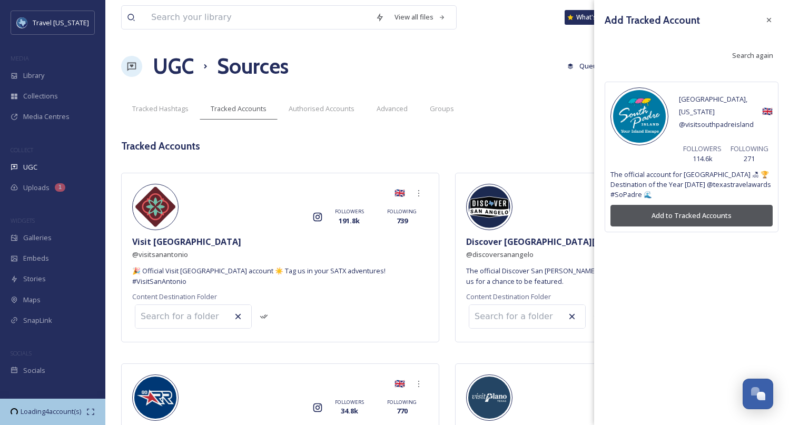
click at [695, 205] on button "Add to Tracked Accounts" at bounding box center [691, 216] width 162 height 22
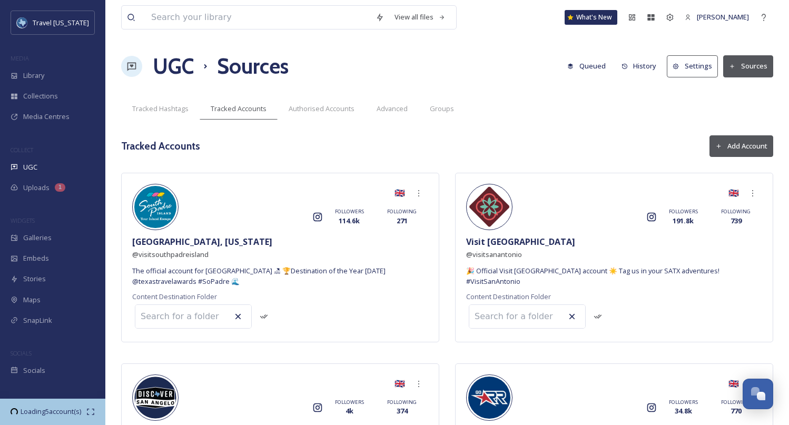
click at [723, 151] on button "Add Account" at bounding box center [742, 146] width 64 height 22
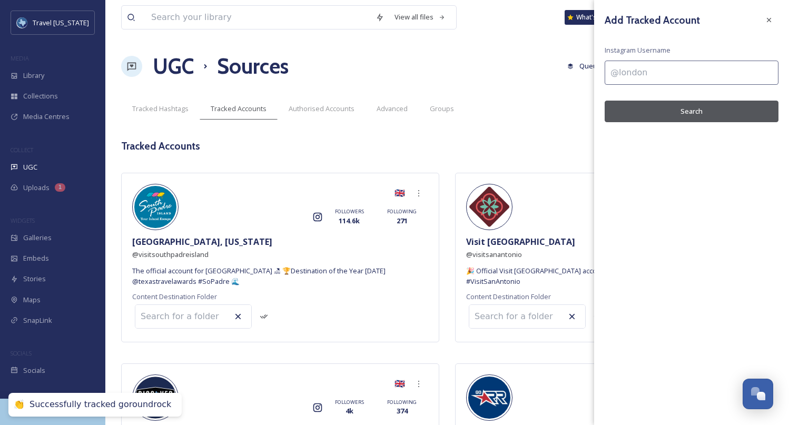
click at [649, 73] on input at bounding box center [692, 73] width 174 height 24
paste input "visitsugarland"
type input "@visitsugarland"
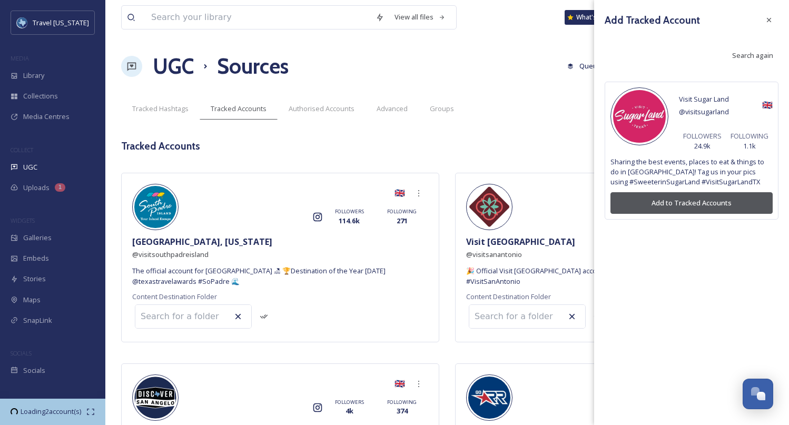
click at [681, 206] on button "Add to Tracked Accounts" at bounding box center [691, 203] width 162 height 22
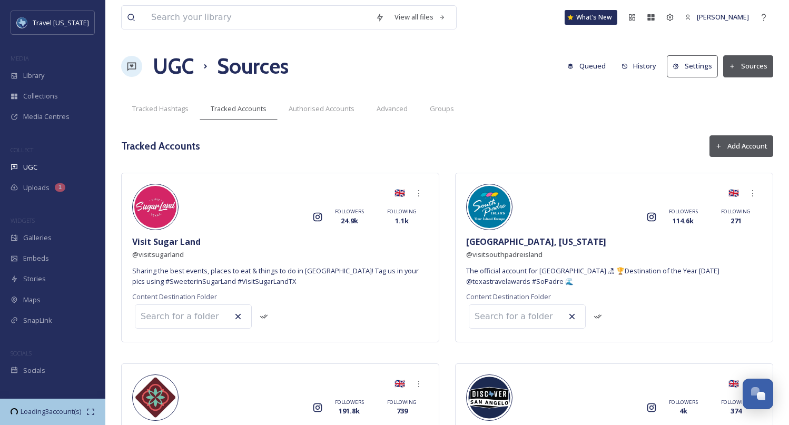
click at [731, 146] on button "Add Account" at bounding box center [742, 146] width 64 height 22
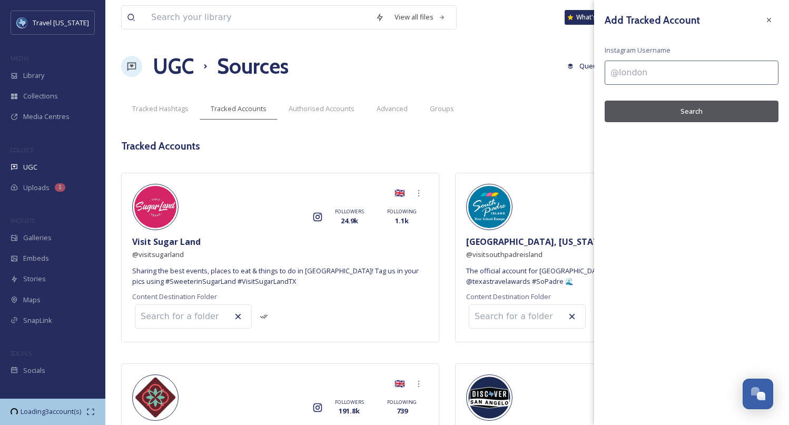
click at [661, 71] on input at bounding box center [692, 73] width 174 height 24
paste input "visitthewoodlands"
type input "@visitthewoodlands"
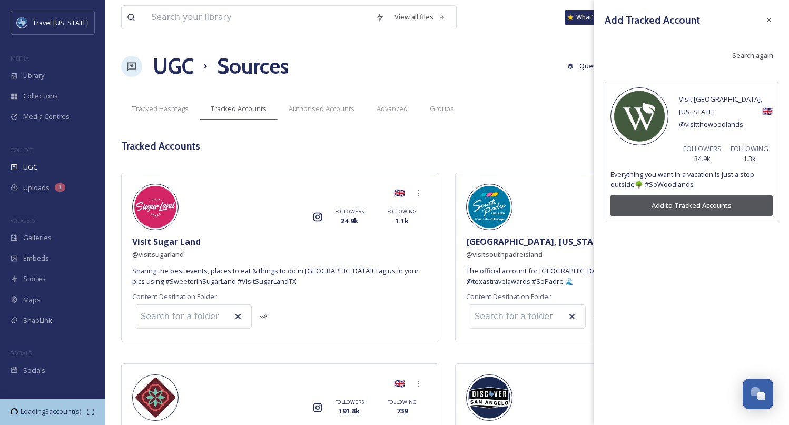
click at [680, 195] on button "Add to Tracked Accounts" at bounding box center [691, 206] width 162 height 22
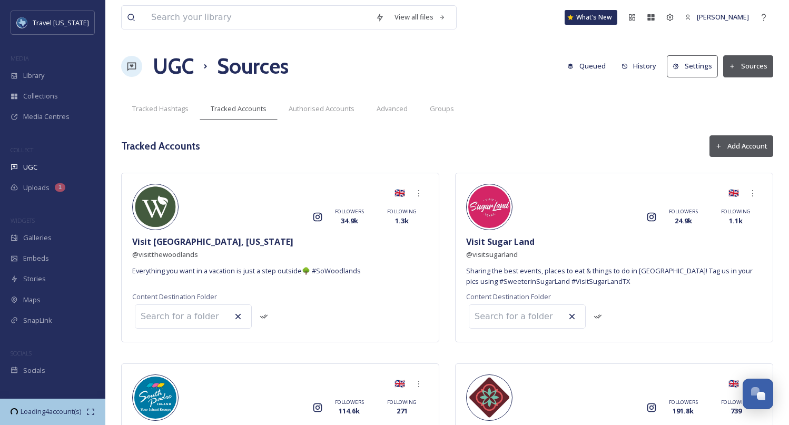
click at [735, 140] on button "Add Account" at bounding box center [742, 146] width 64 height 22
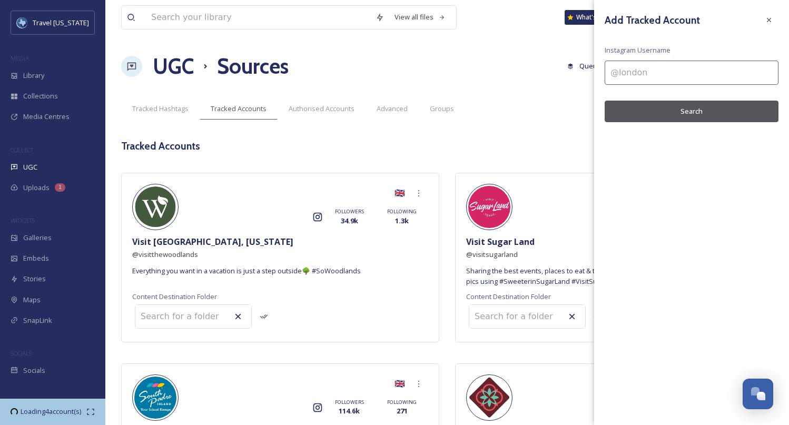
click at [632, 82] on input at bounding box center [692, 73] width 174 height 24
paste input "visittyler"
type input "@visittyler"
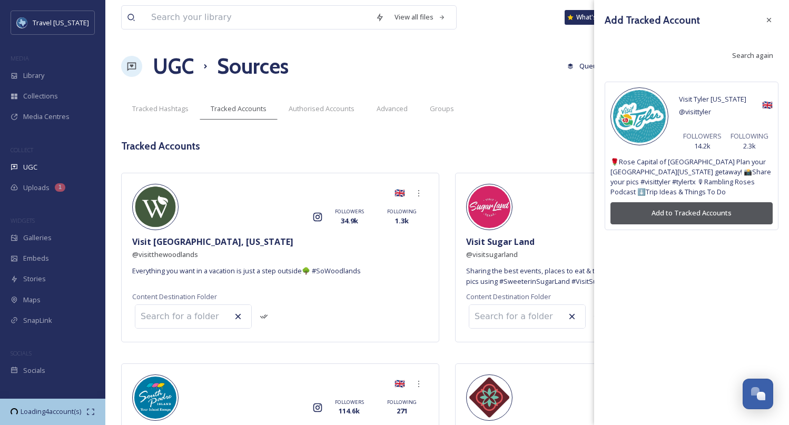
click at [664, 207] on button "Add to Tracked Accounts" at bounding box center [691, 213] width 162 height 22
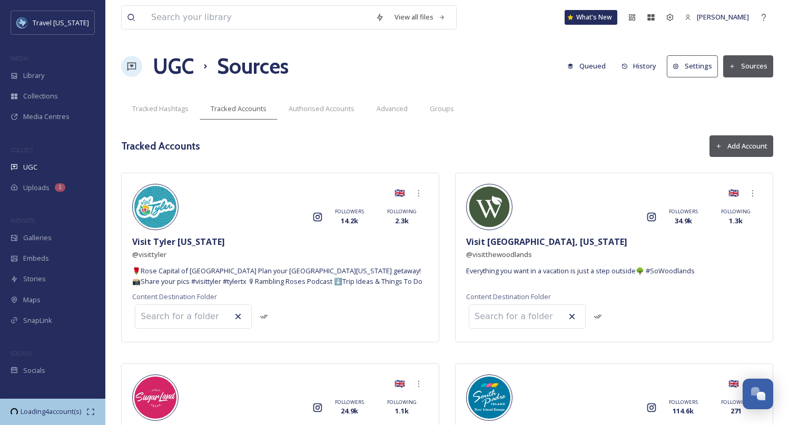
click at [731, 144] on button "Add Account" at bounding box center [742, 146] width 64 height 22
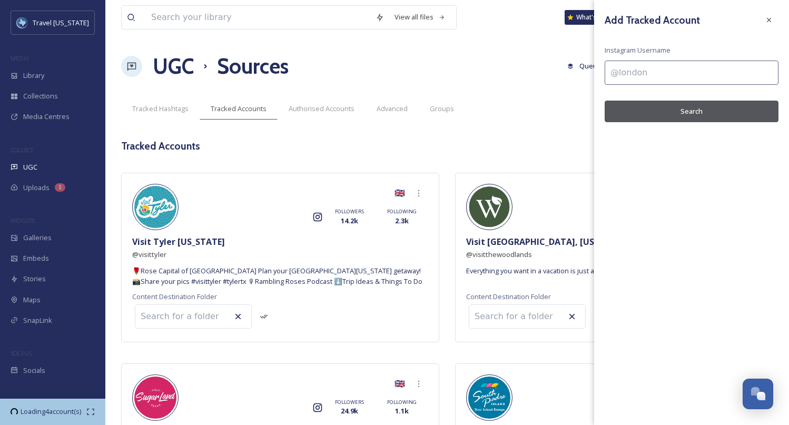
click at [638, 77] on input at bounding box center [692, 73] width 174 height 24
paste input "dallascowboys"
type input "@dallascowboys"
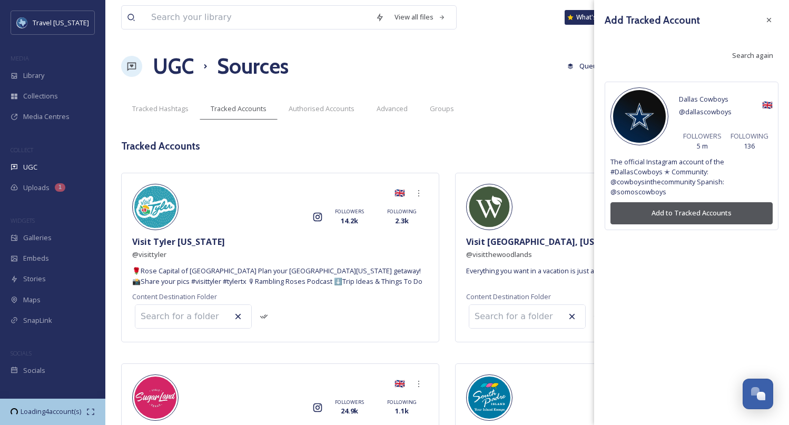
click at [652, 215] on button "Add to Tracked Accounts" at bounding box center [691, 213] width 162 height 22
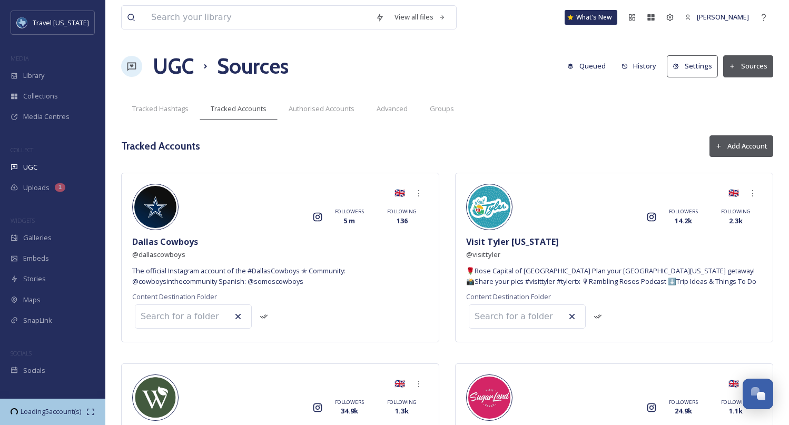
click at [737, 146] on button "Add Account" at bounding box center [742, 146] width 64 height 22
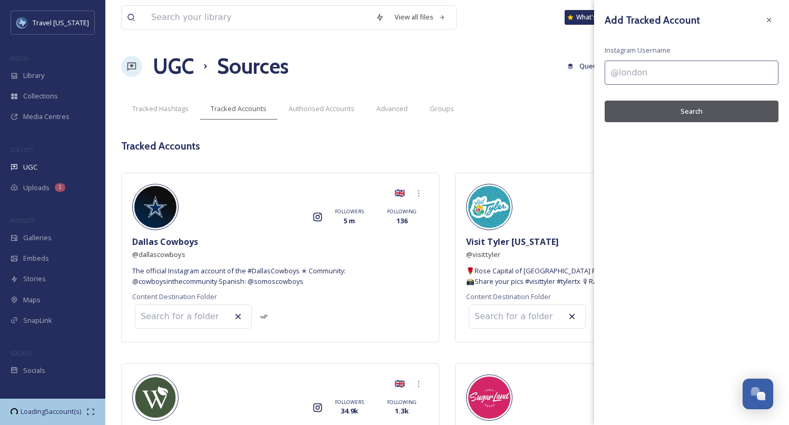
click at [636, 76] on input at bounding box center [692, 73] width 174 height 24
paste input "[DEMOGRAPHIC_DATA]"
type input "@dallasmavs"
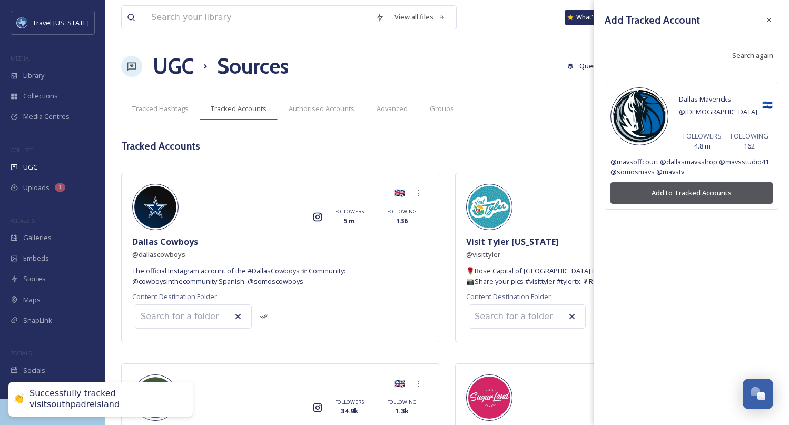
click at [653, 187] on button "Add to Tracked Accounts" at bounding box center [691, 193] width 162 height 22
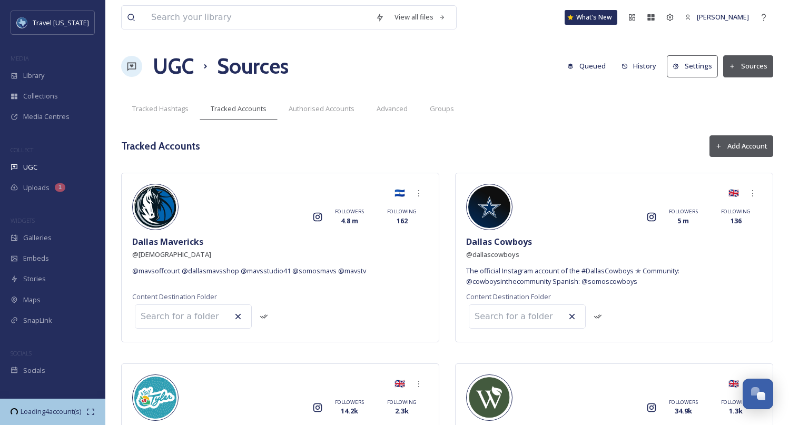
click at [722, 149] on button "Add Account" at bounding box center [742, 146] width 64 height 22
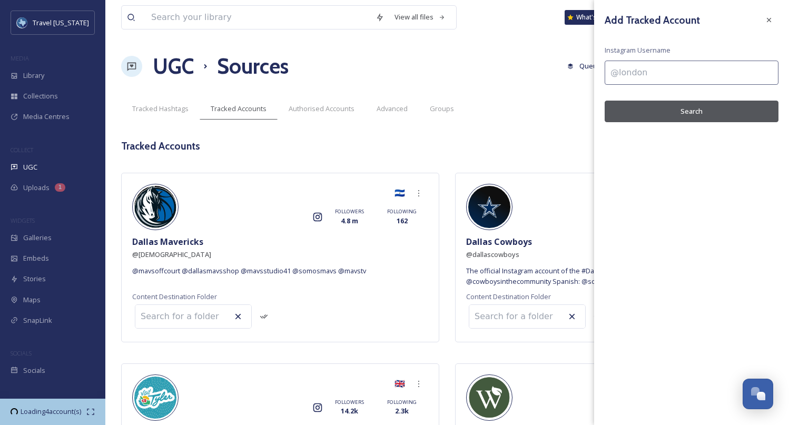
click at [661, 70] on input at bounding box center [692, 73] width 174 height 24
paste input "dallasstars"
type input "@dallasstars"
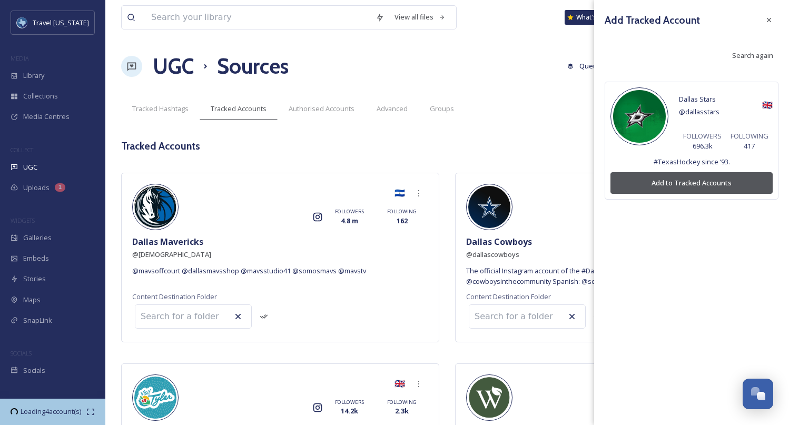
click at [683, 186] on button "Add to Tracked Accounts" at bounding box center [691, 183] width 162 height 22
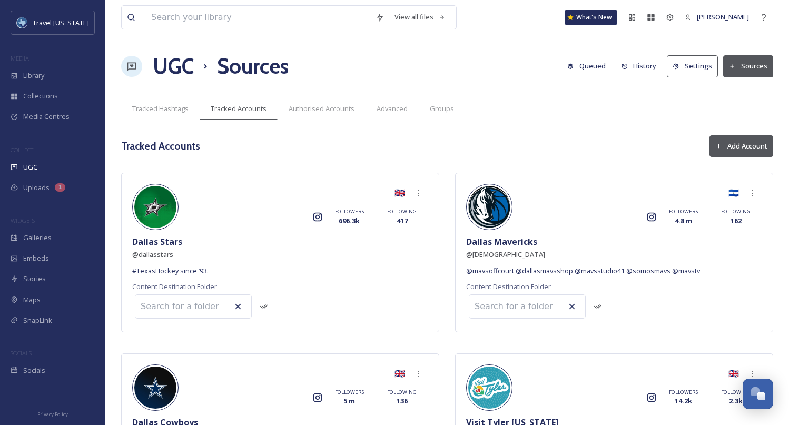
click at [727, 146] on button "Add Account" at bounding box center [742, 146] width 64 height 22
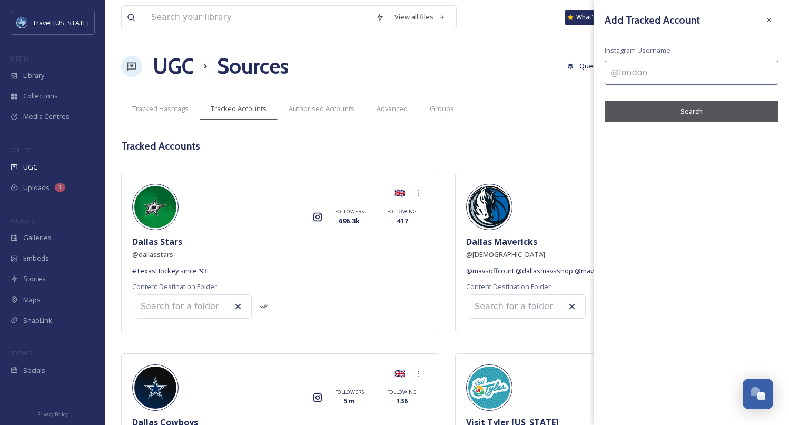
click at [675, 44] on div "Add Tracked Account Instagram Username Search" at bounding box center [691, 66] width 195 height 133
click at [671, 60] on div "Add Tracked Account Instagram Username Search" at bounding box center [691, 66] width 195 height 133
click at [660, 72] on input at bounding box center [692, 73] width 174 height 24
paste input "rangers"
type input "@rangers"
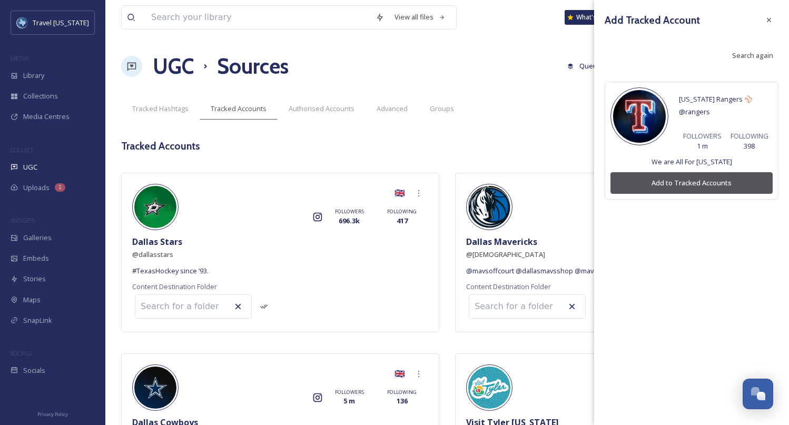
click at [650, 180] on button "Add to Tracked Accounts" at bounding box center [691, 183] width 162 height 22
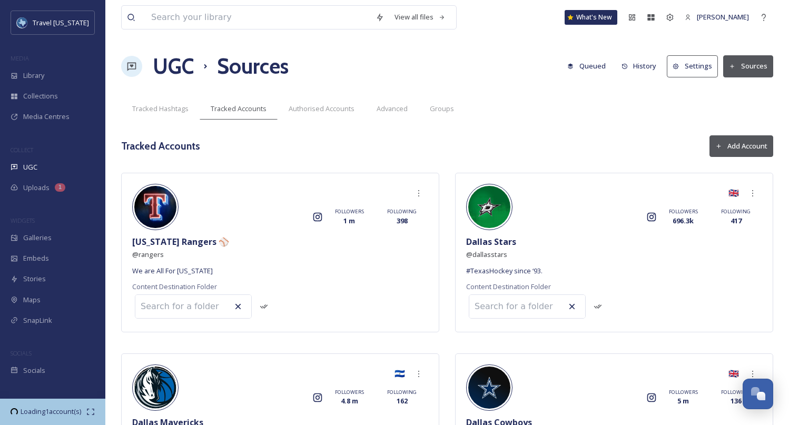
click at [740, 144] on button "Add Account" at bounding box center [742, 146] width 64 height 22
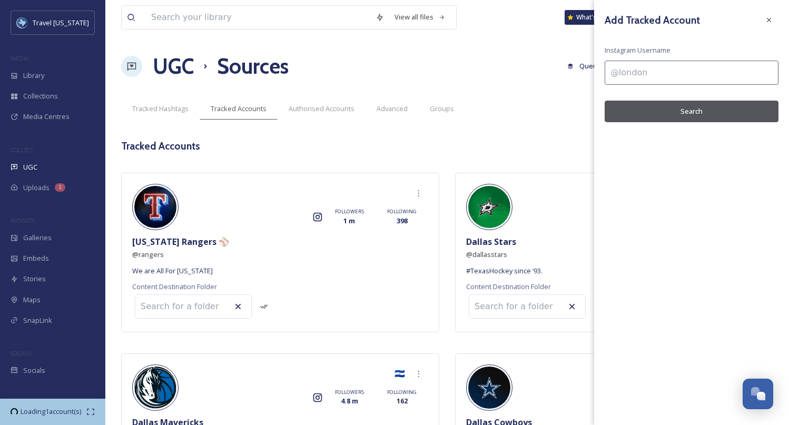
click at [713, 67] on input at bounding box center [692, 73] width 174 height 24
paste input "spurs"
type input "@spurs"
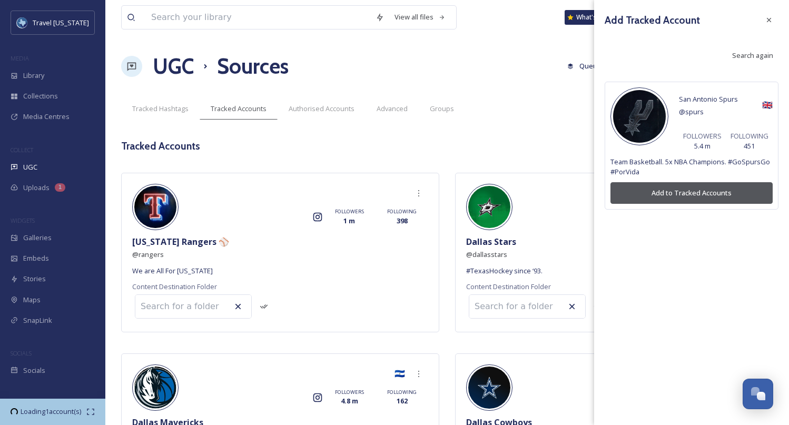
click at [694, 192] on button "Add to Tracked Accounts" at bounding box center [691, 193] width 162 height 22
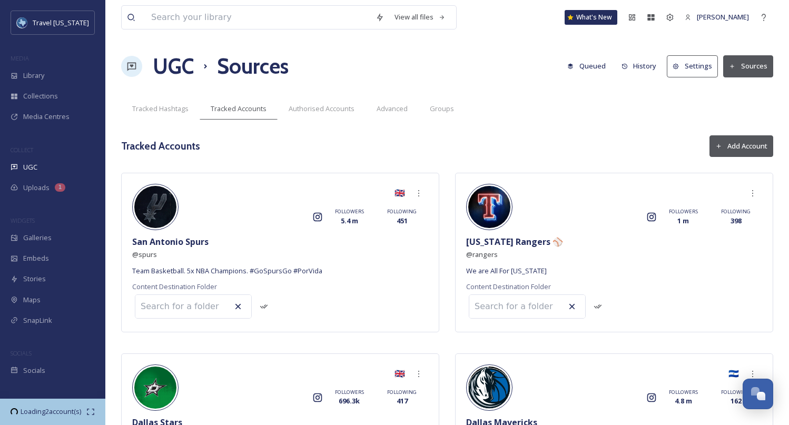
click at [729, 144] on button "Add Account" at bounding box center [742, 146] width 64 height 22
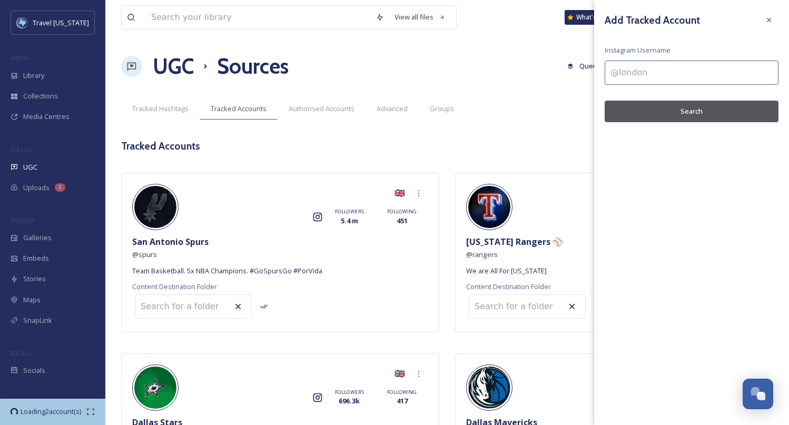
click at [633, 74] on input at bounding box center [692, 73] width 174 height 24
paste input "fcdallas"
type input "@fcdallas"
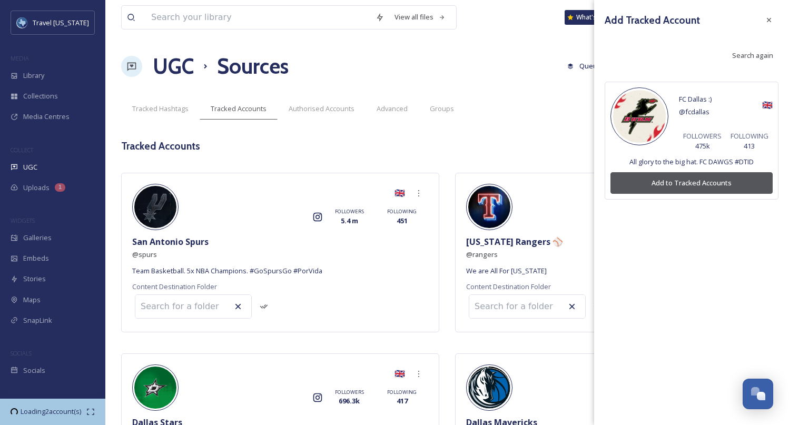
click at [666, 186] on button "Add to Tracked Accounts" at bounding box center [691, 183] width 162 height 22
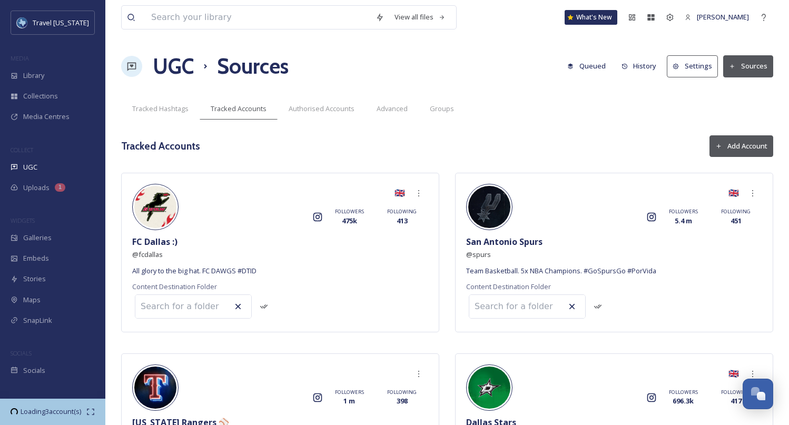
click at [723, 146] on button "Add Account" at bounding box center [742, 146] width 64 height 22
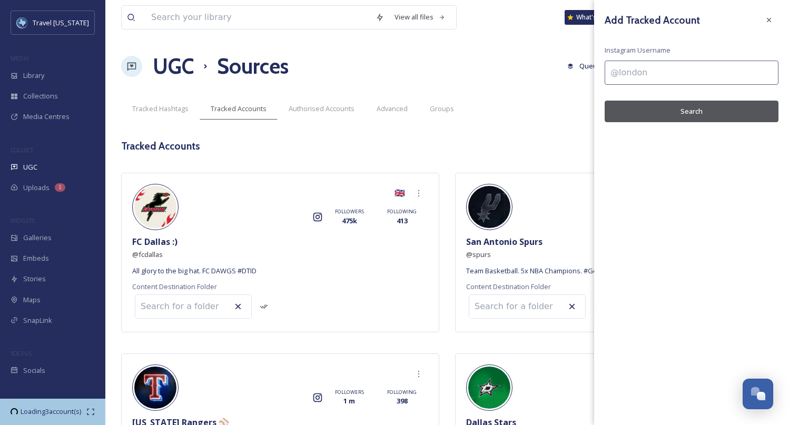
click at [643, 78] on input at bounding box center [692, 73] width 174 height 24
paste input "astros"
type input "@astros"
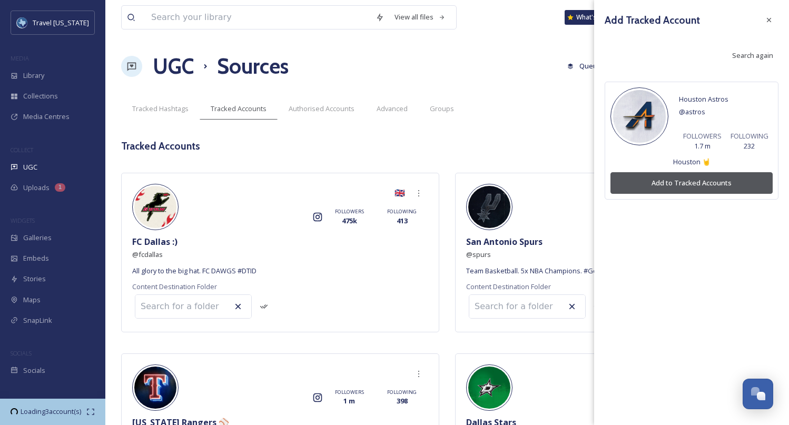
click at [638, 178] on button "Add to Tracked Accounts" at bounding box center [691, 183] width 162 height 22
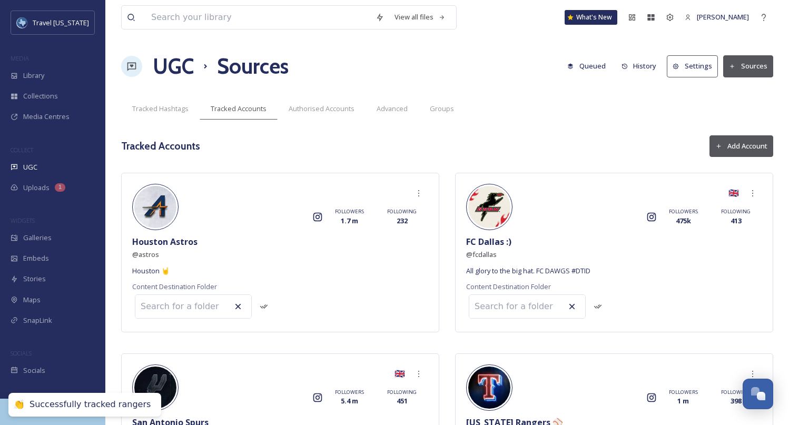
click at [717, 146] on icon at bounding box center [719, 146] width 4 height 4
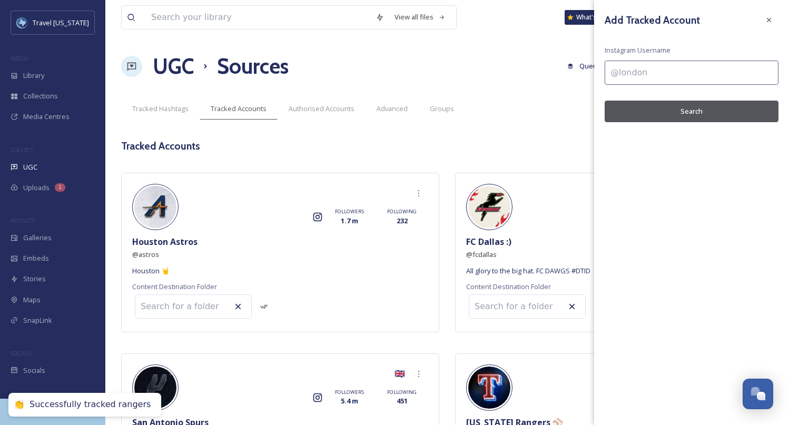
click at [626, 70] on input at bounding box center [692, 73] width 174 height 24
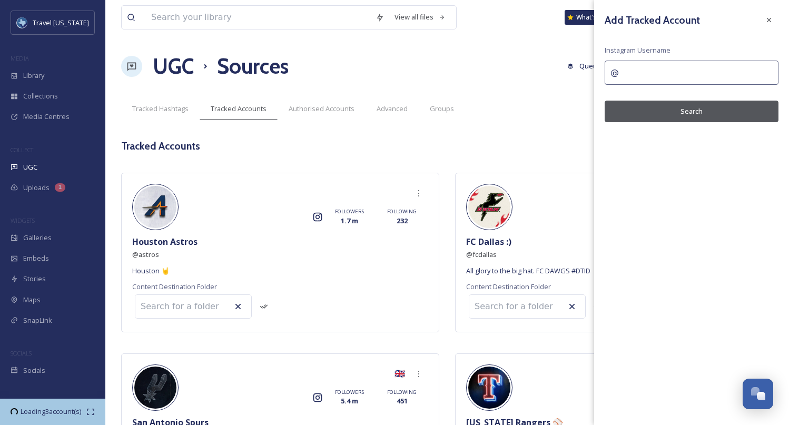
paste input "houstonrockets"
type input "@houstonrockets"
click at [654, 107] on button "Search" at bounding box center [692, 112] width 174 height 22
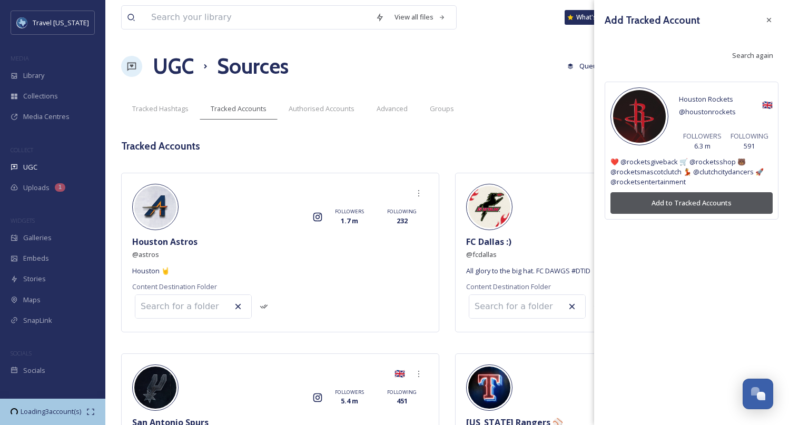
click at [666, 205] on button "Add to Tracked Accounts" at bounding box center [691, 203] width 162 height 22
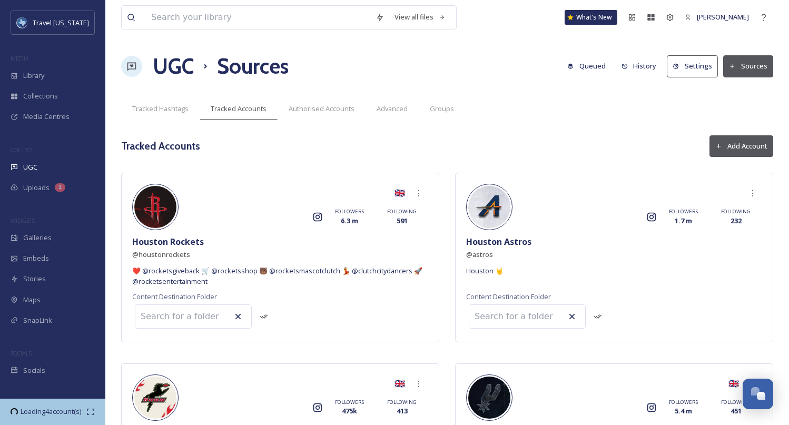
click at [722, 148] on icon at bounding box center [718, 146] width 7 height 7
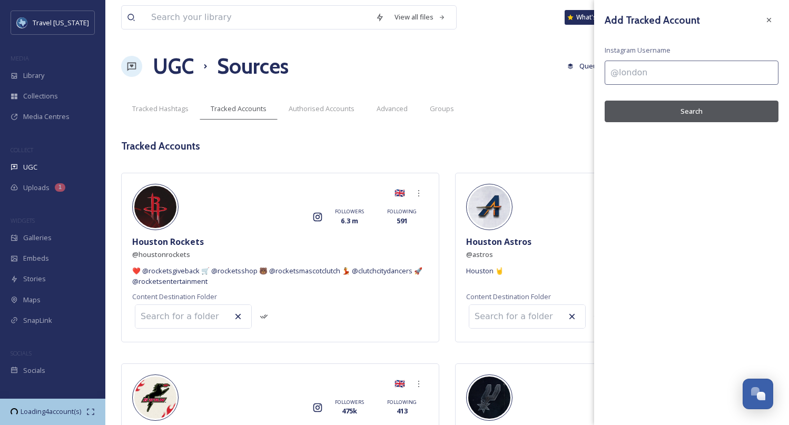
click at [635, 77] on input at bounding box center [692, 73] width 174 height 24
paste input "houstontexans"
type input "@houstontexans"
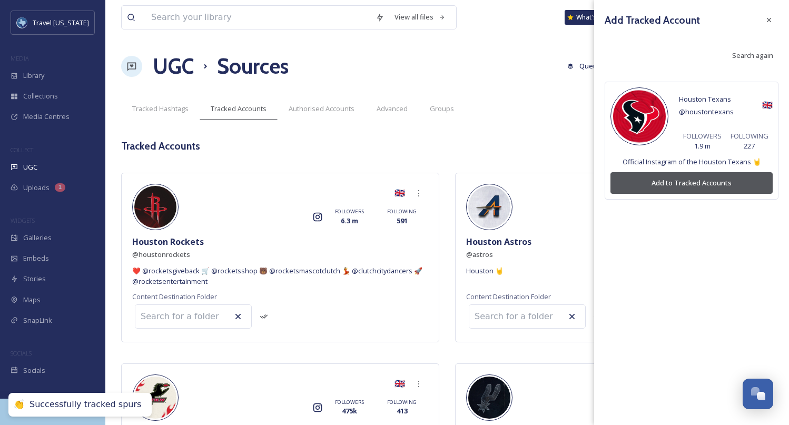
click at [648, 176] on button "Add to Tracked Accounts" at bounding box center [691, 183] width 162 height 22
